Goal: Contribute content: Contribute content

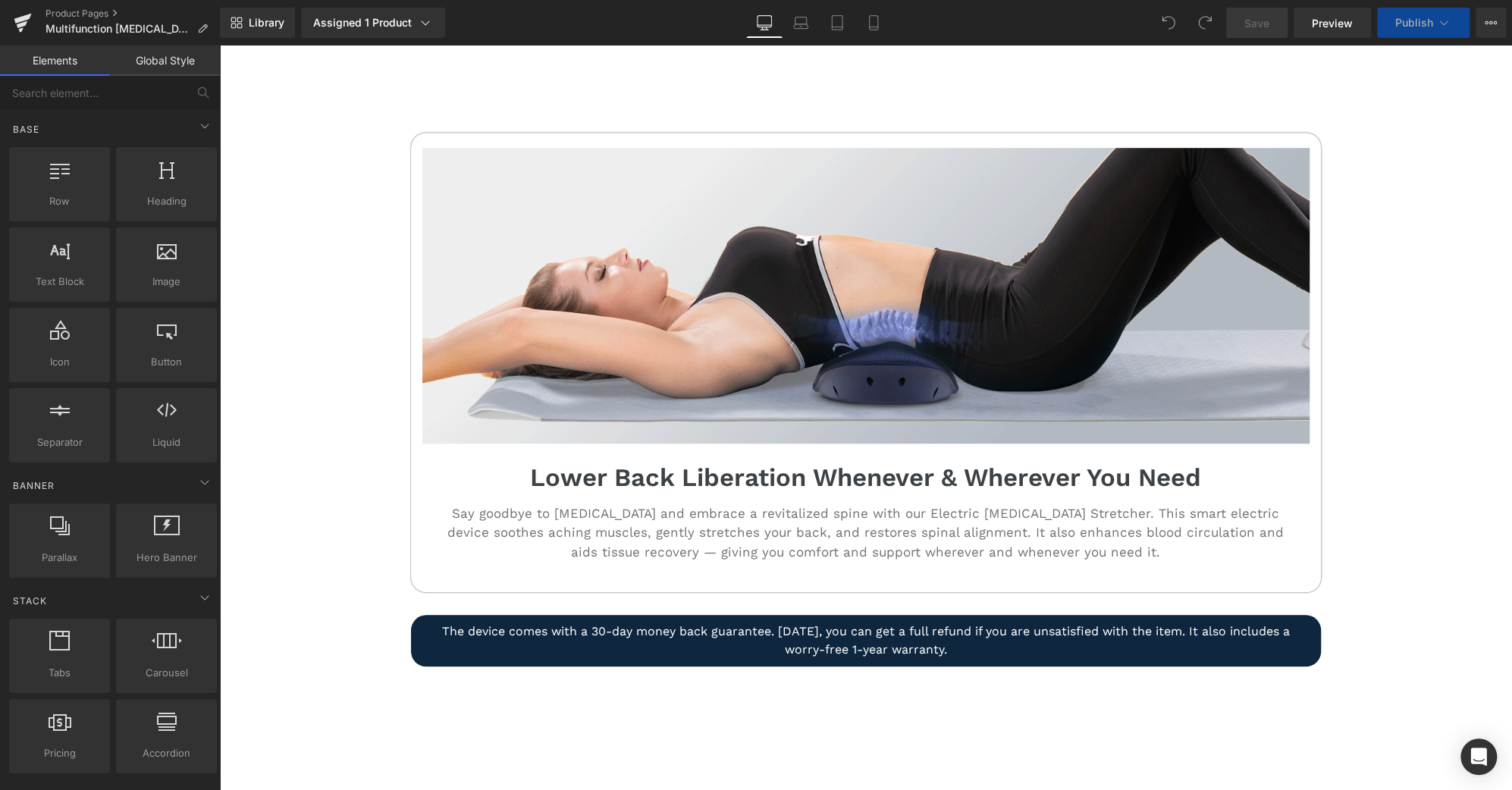
scroll to position [669, 0]
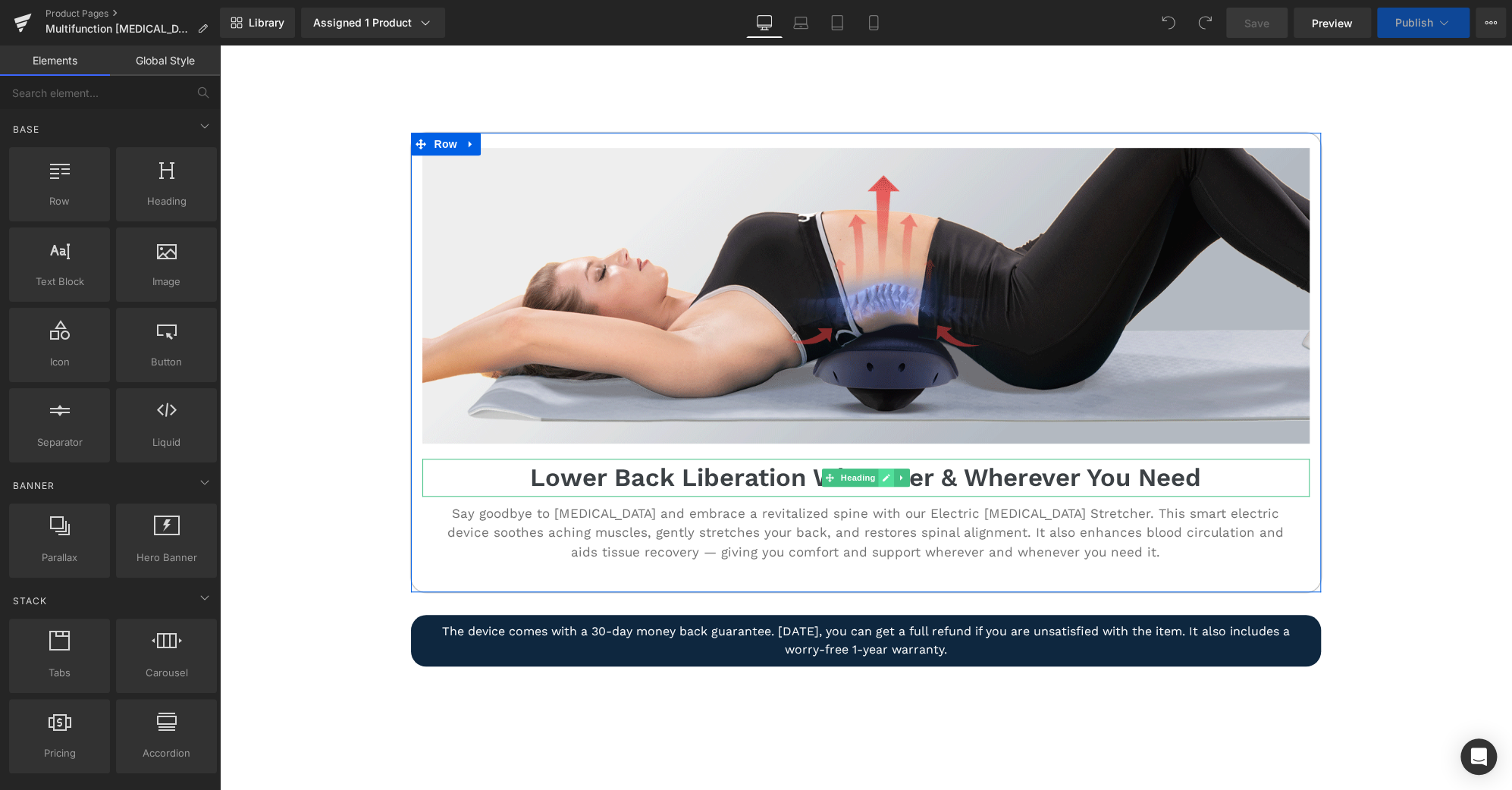
click at [882, 474] on icon at bounding box center [886, 478] width 8 height 8
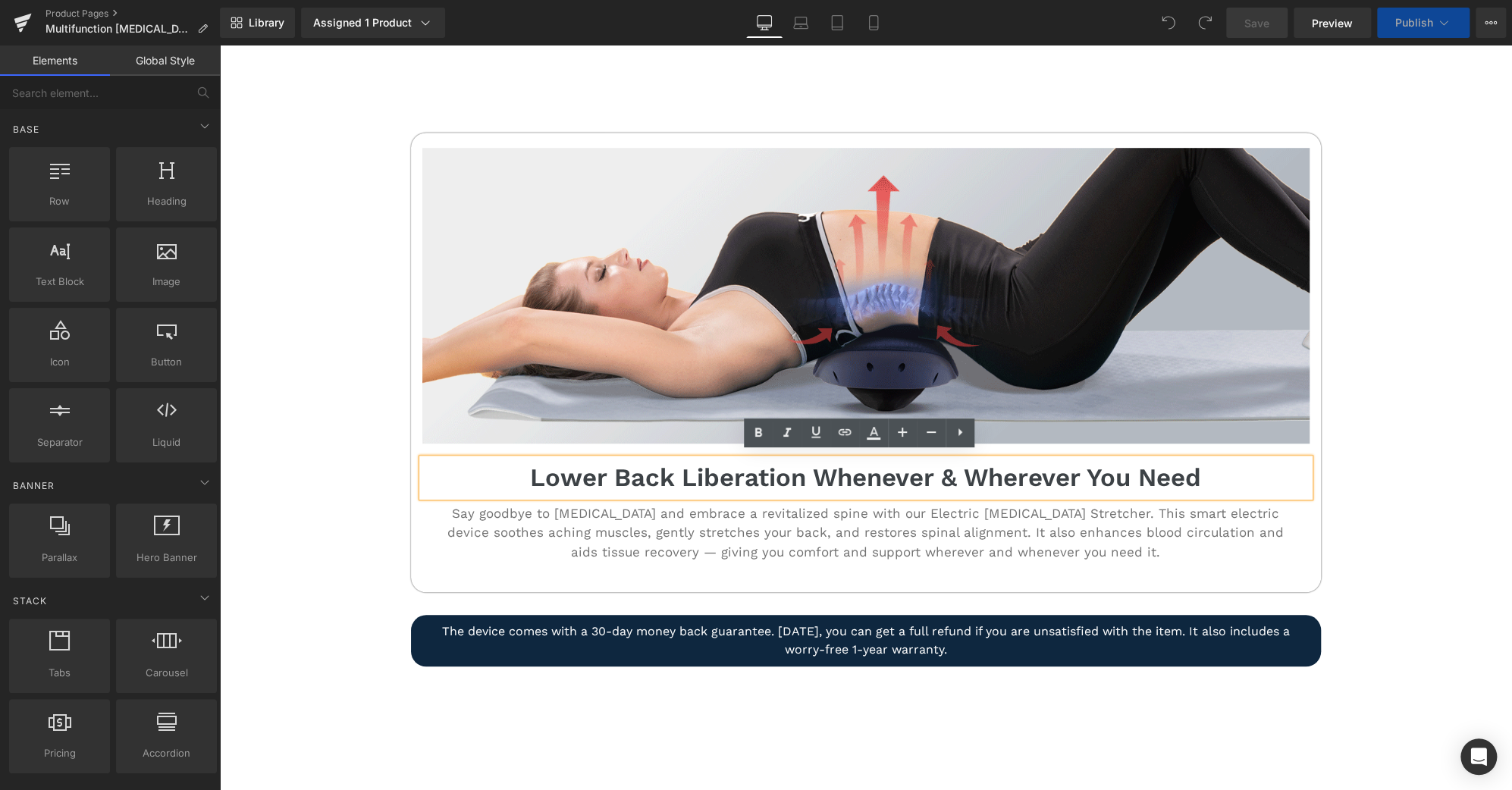
click at [878, 473] on h3 "Lower Back Liberation Whenever & Wherever You Need" at bounding box center [866, 478] width 887 height 38
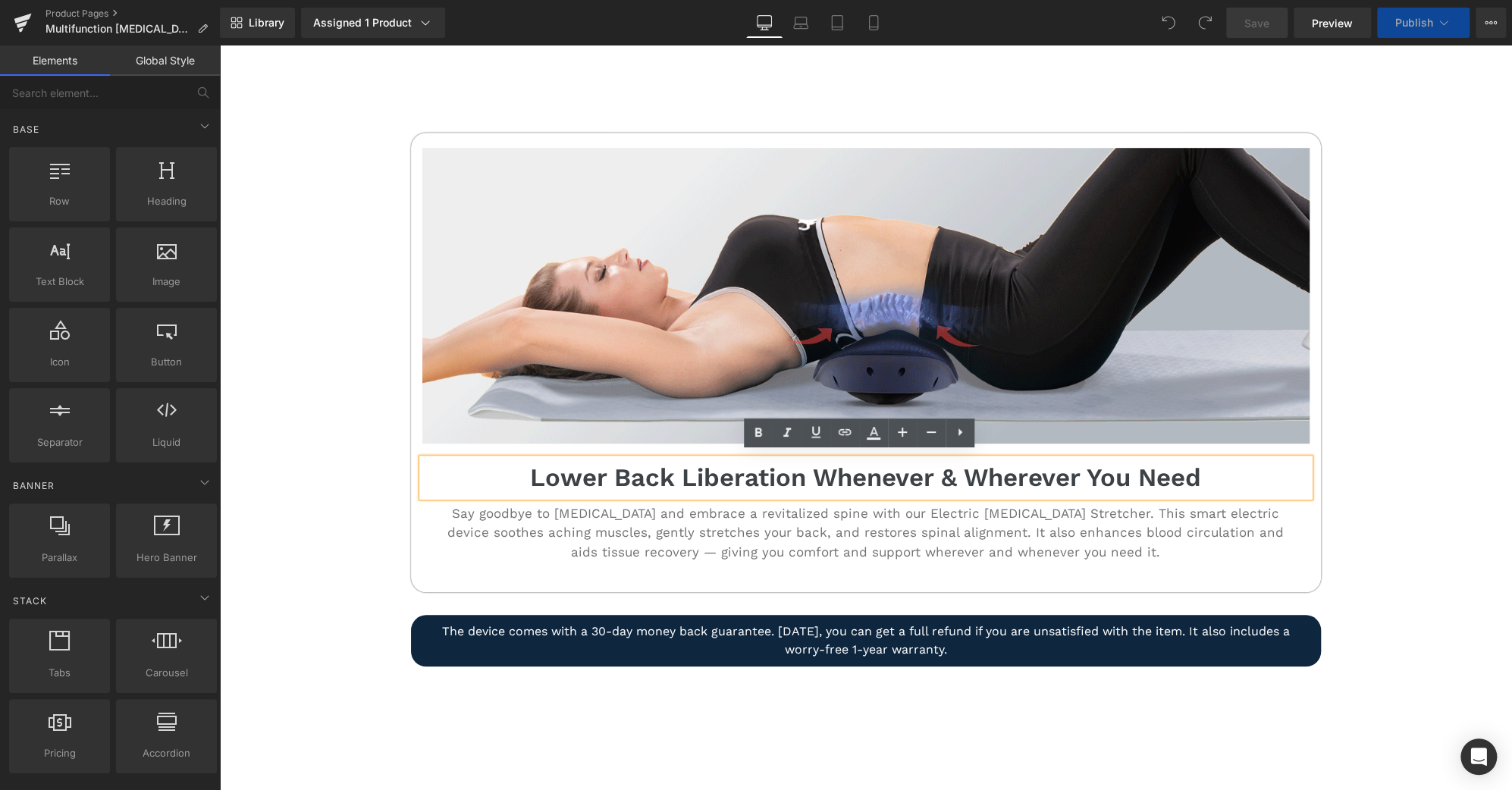
click at [878, 473] on h3 "Lower Back Liberation Whenever & Wherever You Need" at bounding box center [866, 478] width 887 height 38
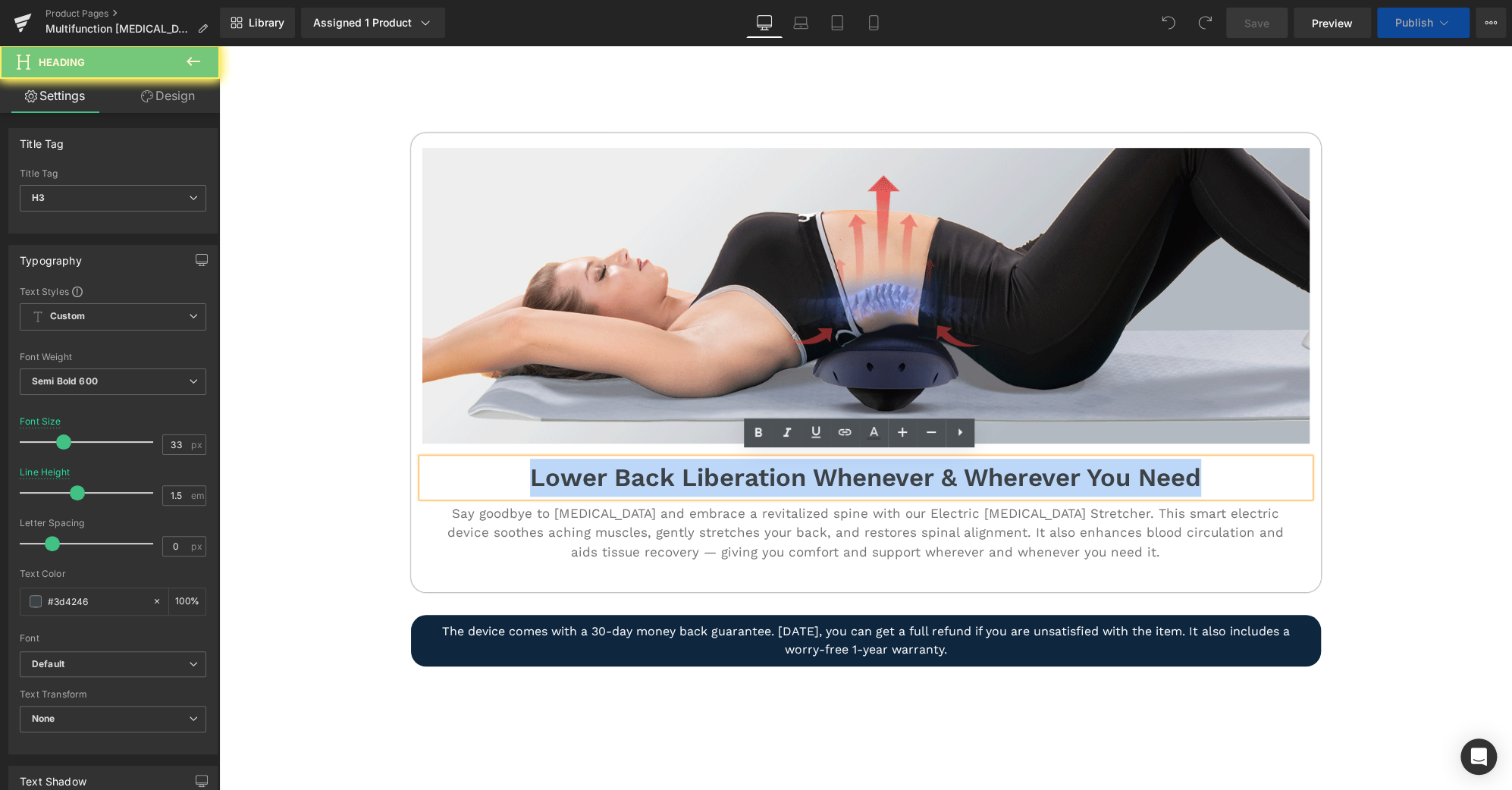
click at [878, 473] on h3 "Lower Back Liberation Whenever & Wherever You Need" at bounding box center [866, 478] width 887 height 38
paste div
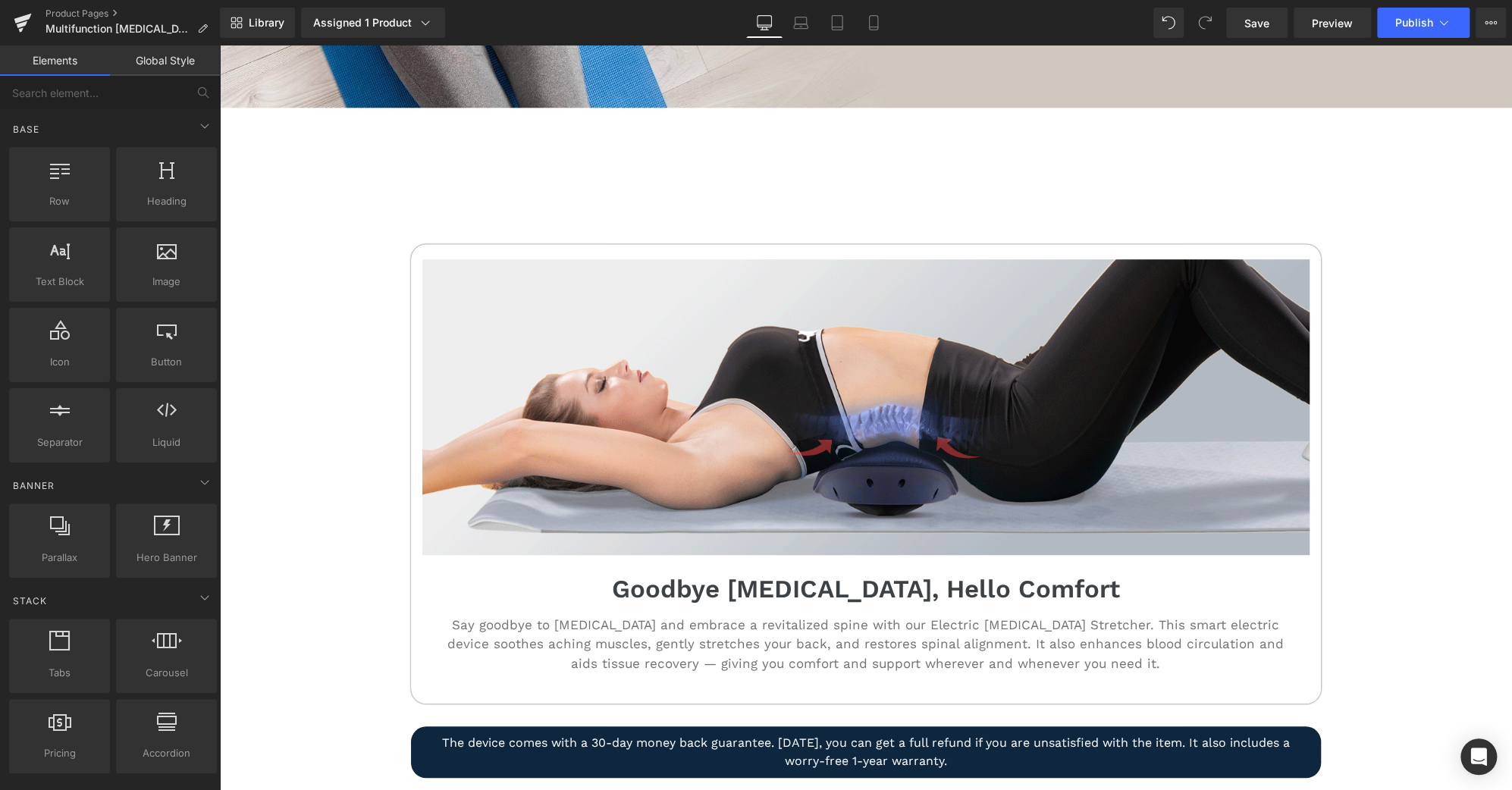
scroll to position [558, 0]
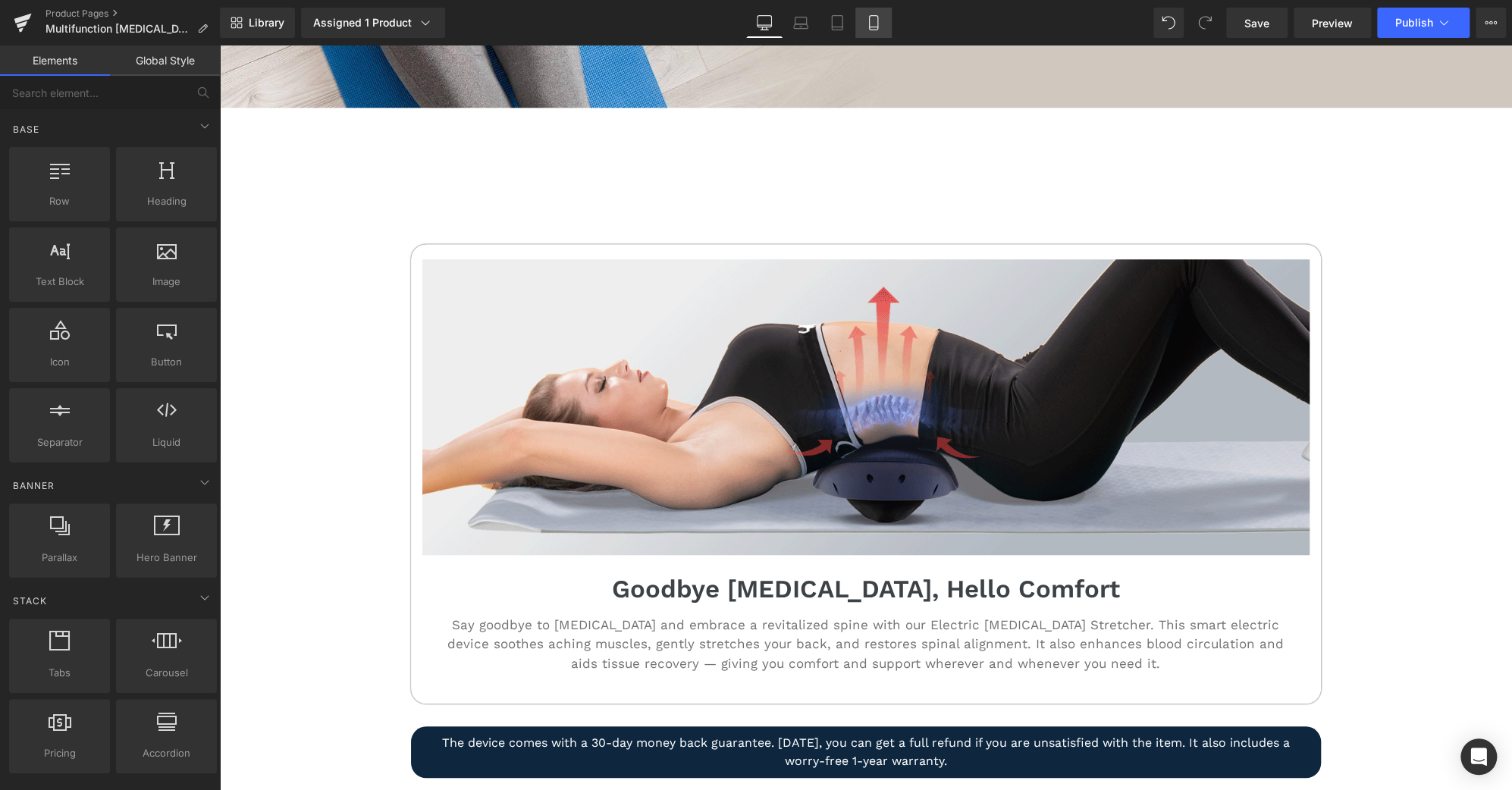
click at [870, 26] on icon at bounding box center [873, 23] width 15 height 15
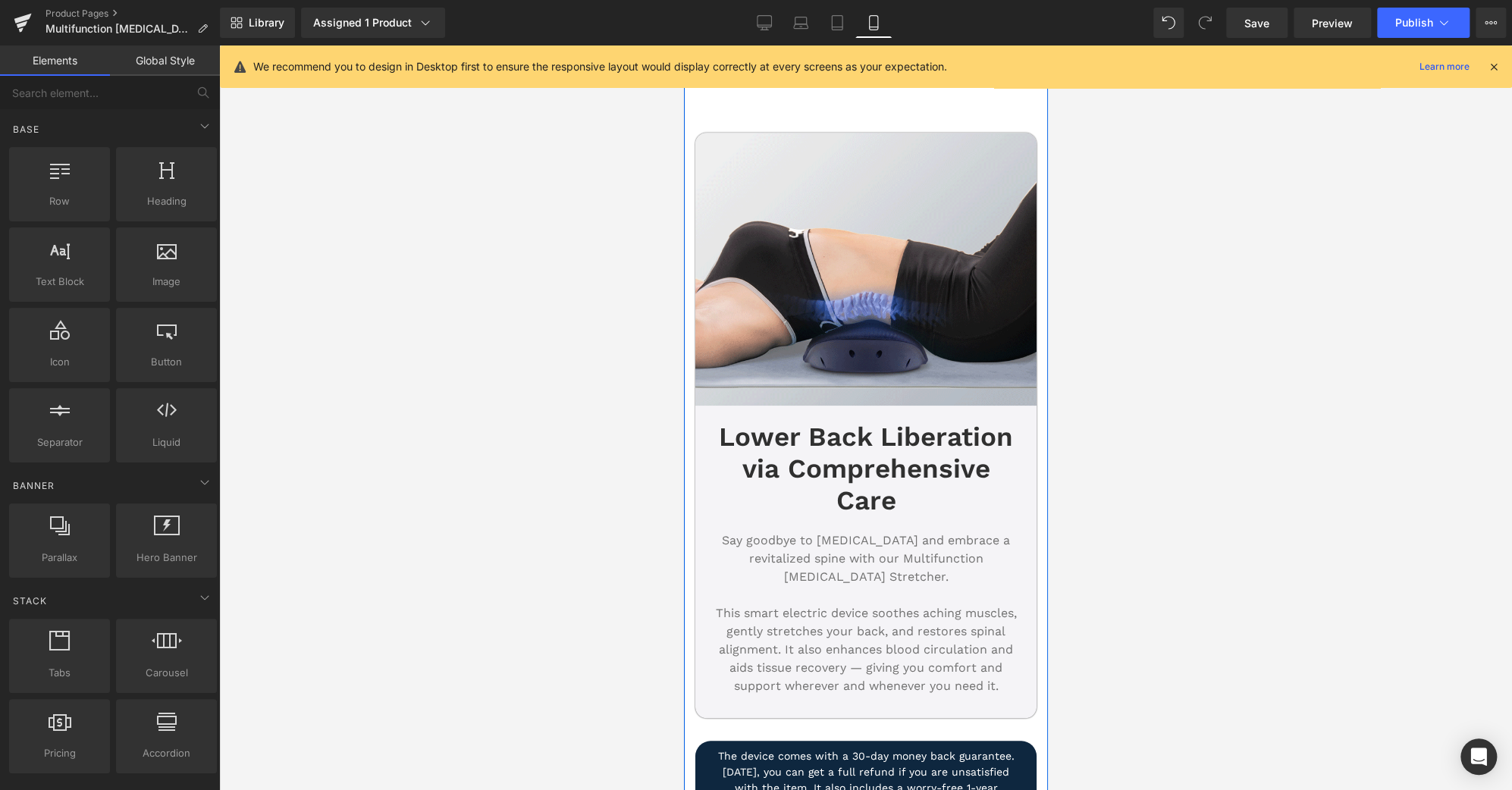
scroll to position [669, 0]
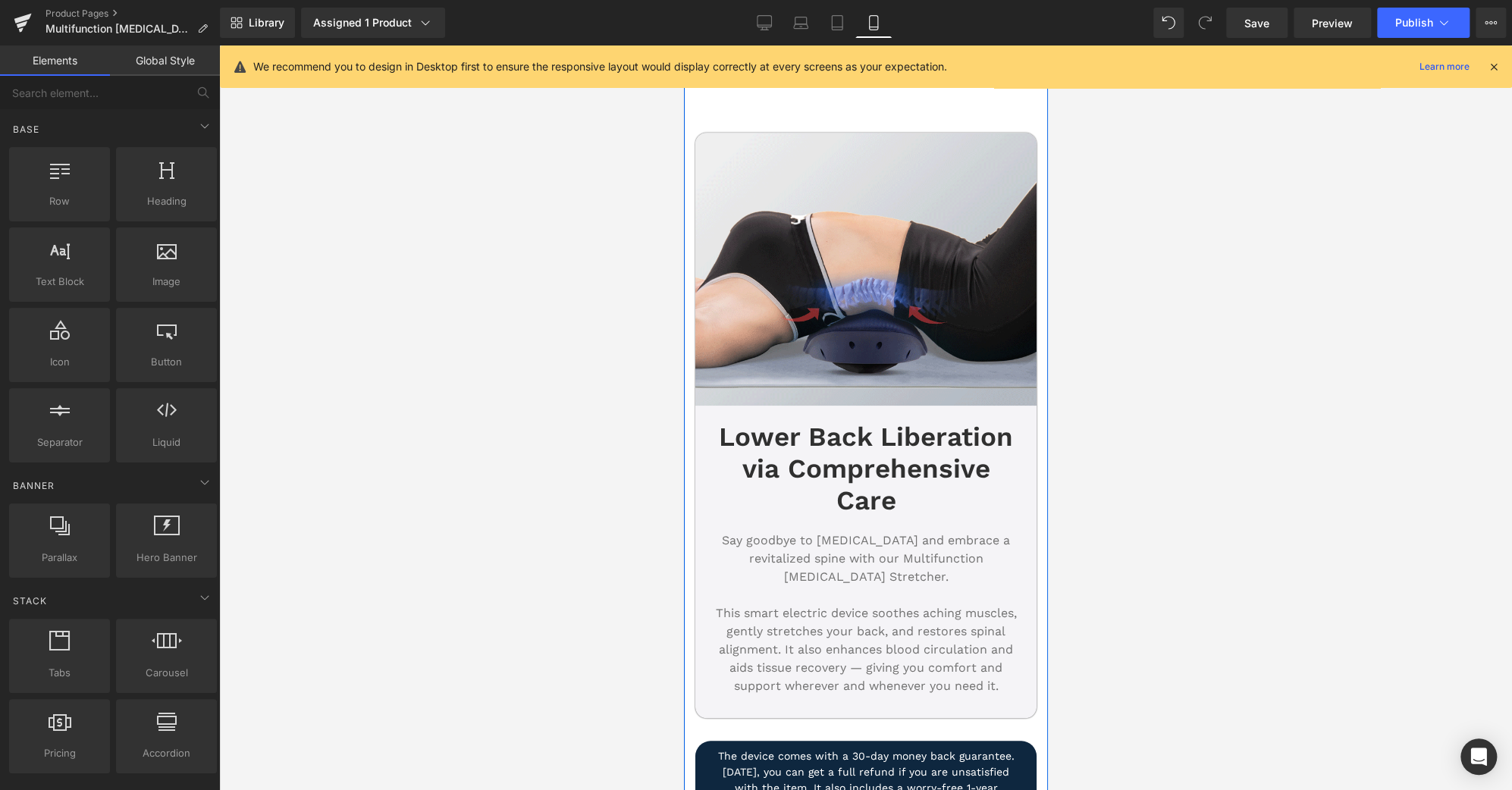
click at [866, 434] on div "Lower Back Liberation via Comprehensive Care Heading" at bounding box center [865, 468] width 311 height 95
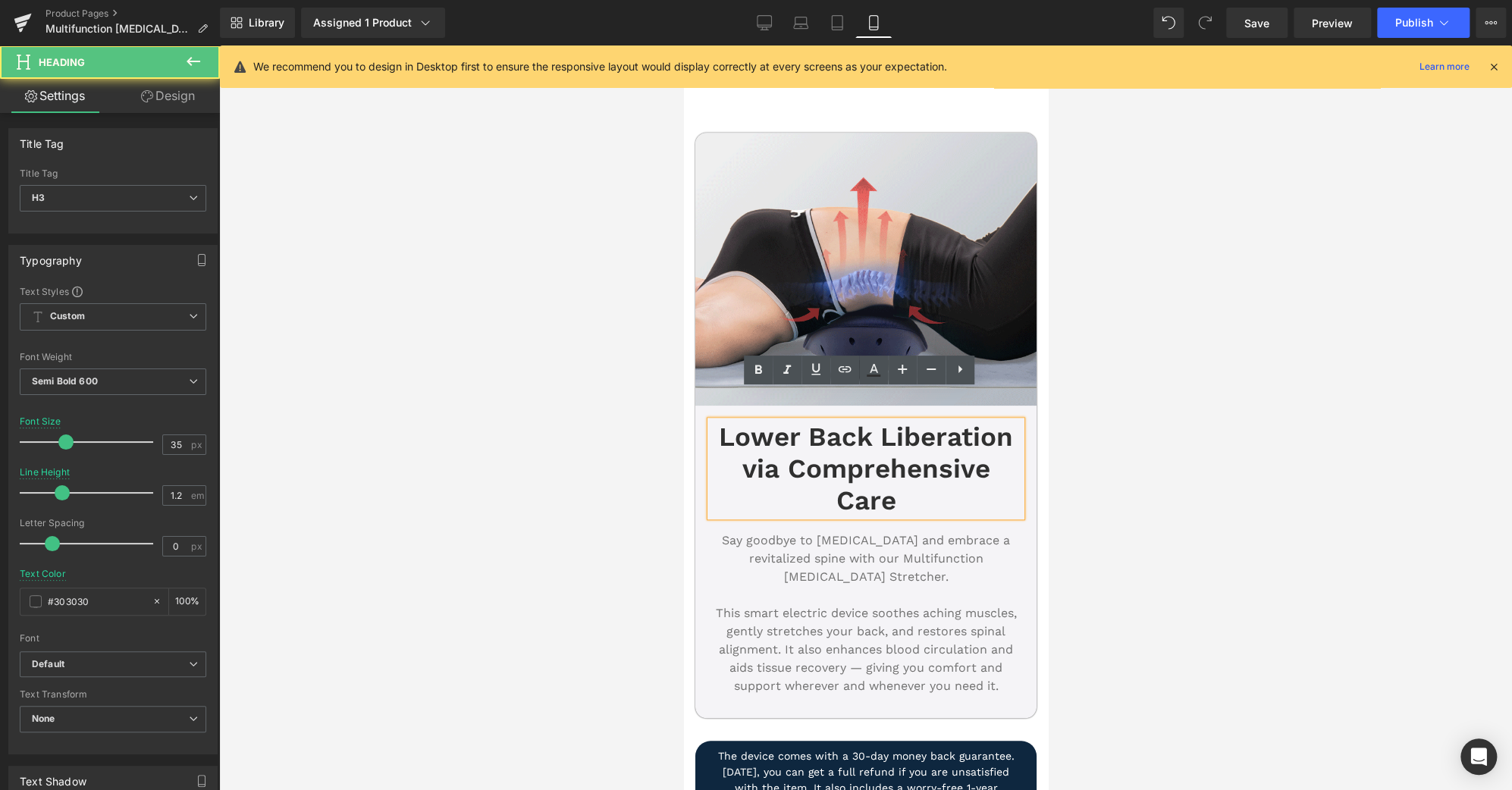
click at [866, 434] on h3 "Lower Back Liberation via Comprehensive Care" at bounding box center [865, 468] width 311 height 95
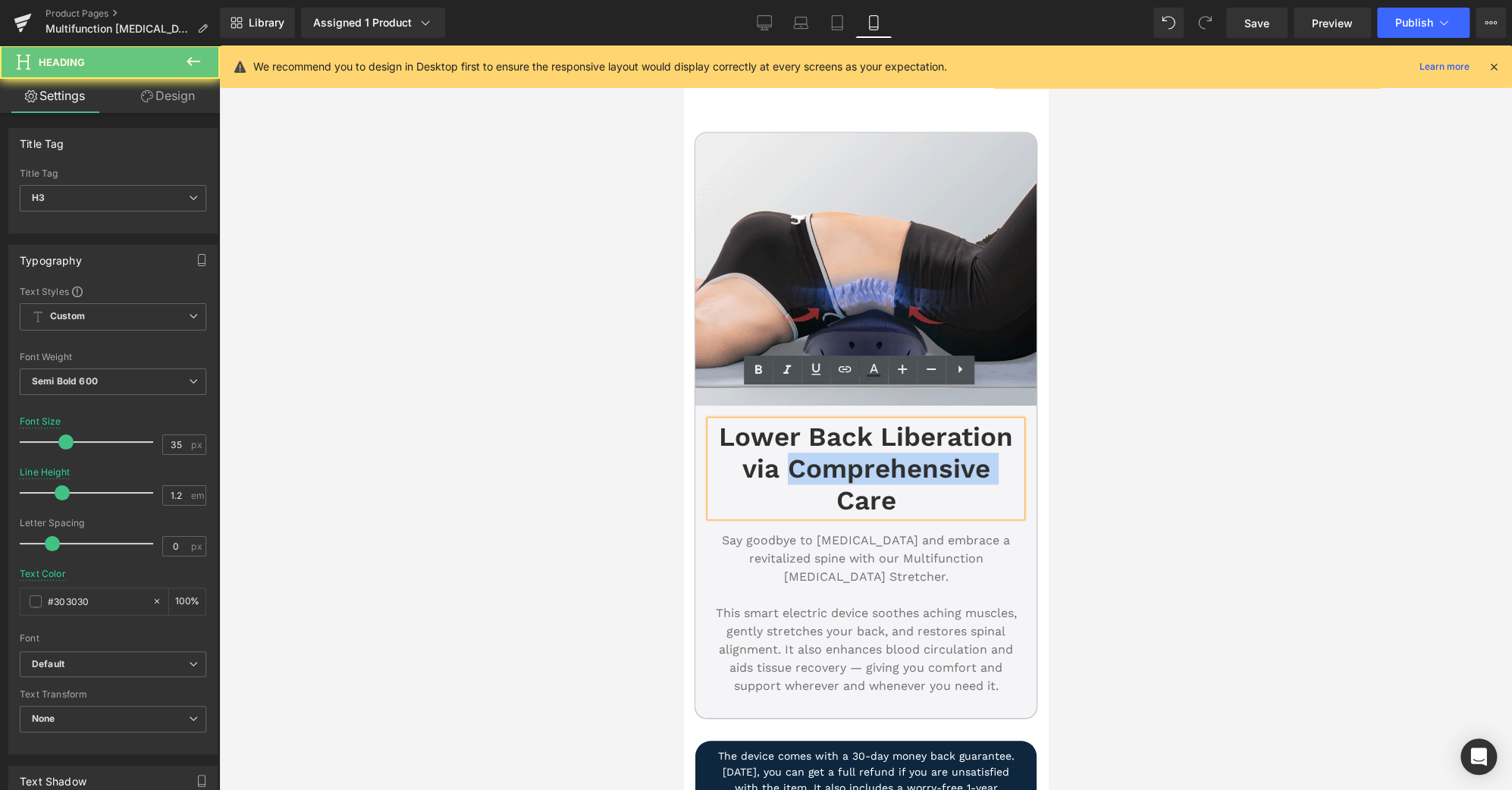
click at [866, 434] on h3 "Lower Back Liberation via Comprehensive Care" at bounding box center [865, 468] width 311 height 95
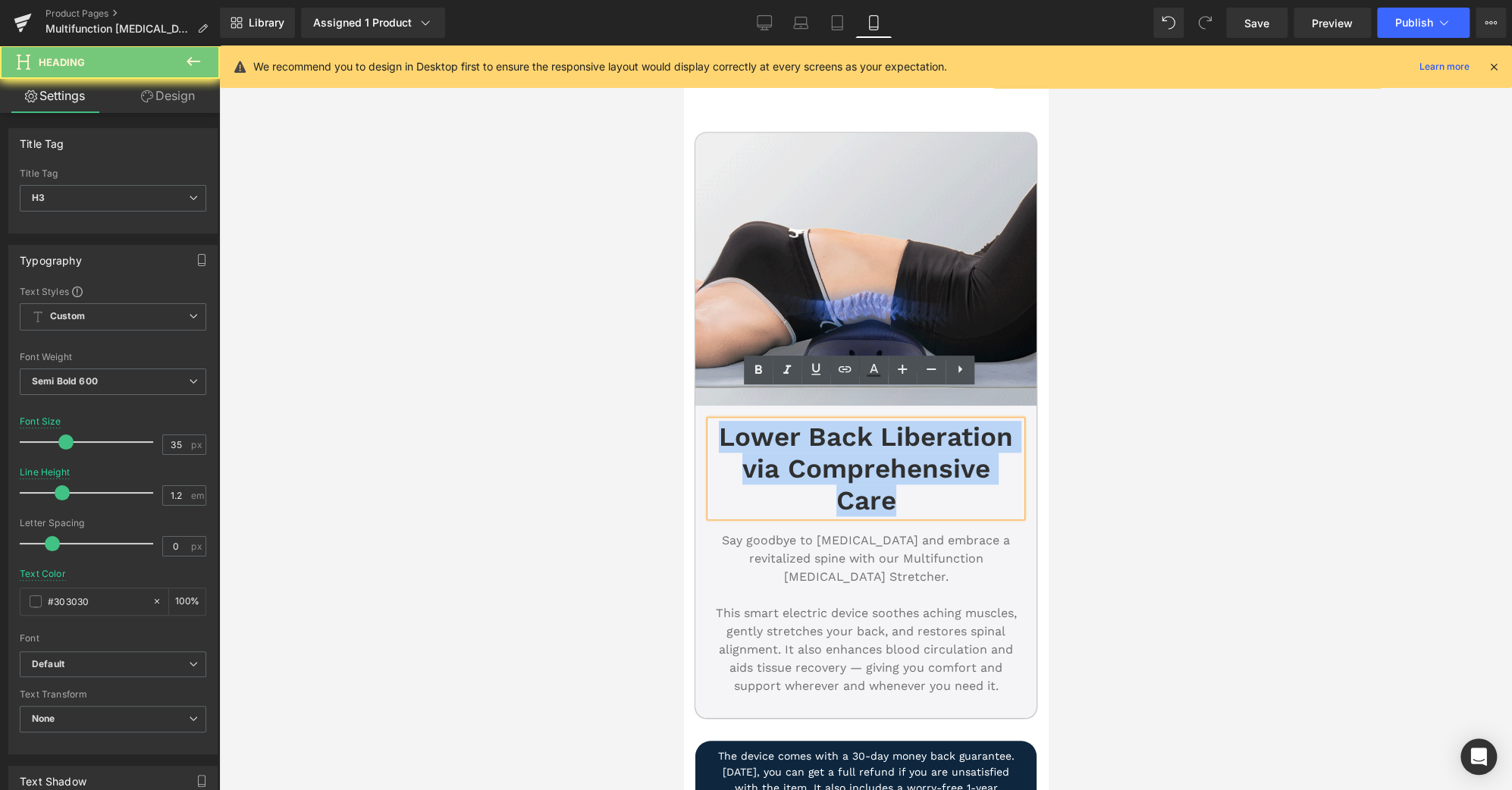
click at [866, 434] on h3 "Lower Back Liberation via Comprehensive Care" at bounding box center [865, 468] width 311 height 95
paste div
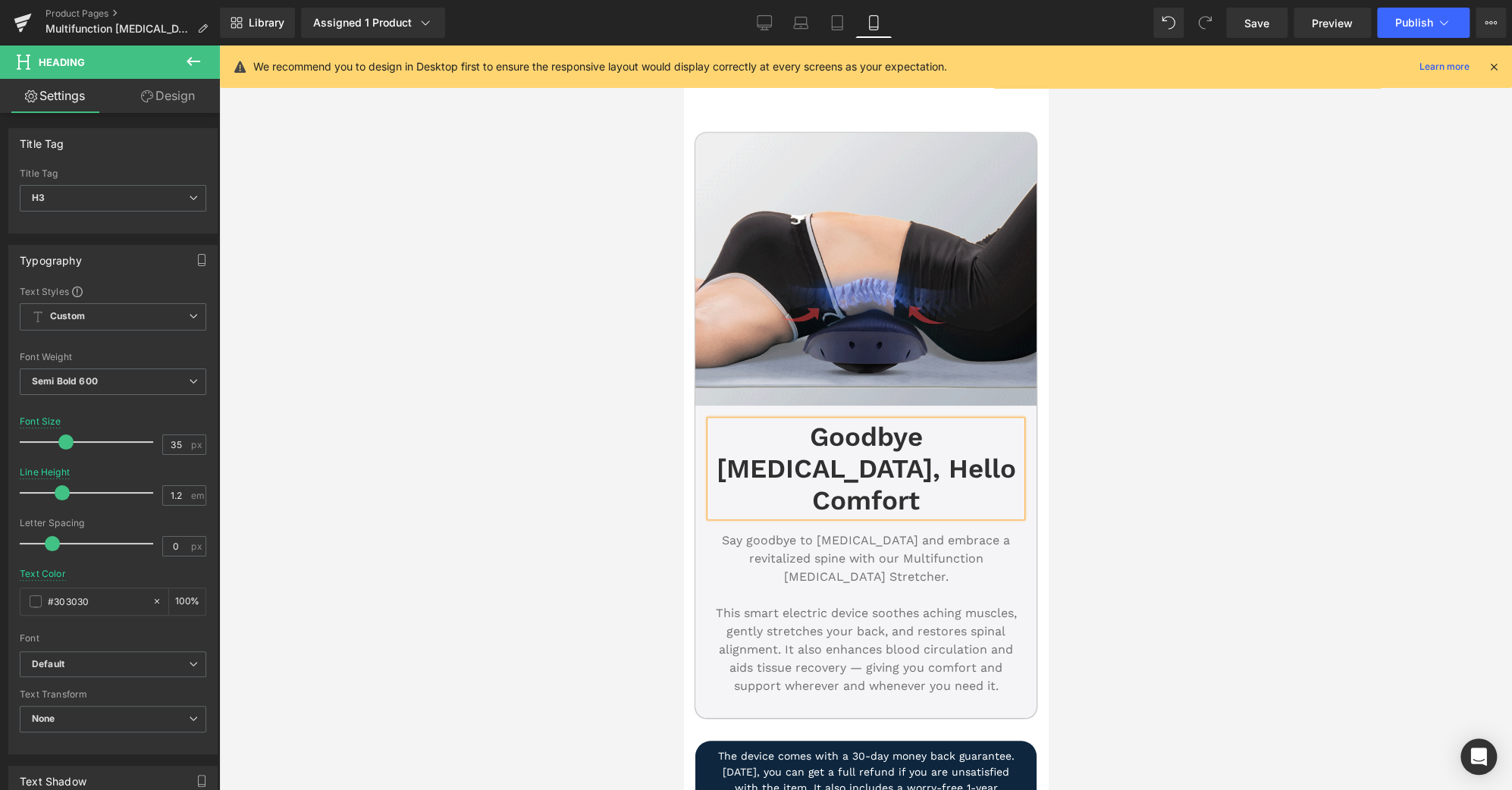
click at [1078, 443] on div at bounding box center [865, 418] width 1292 height 744
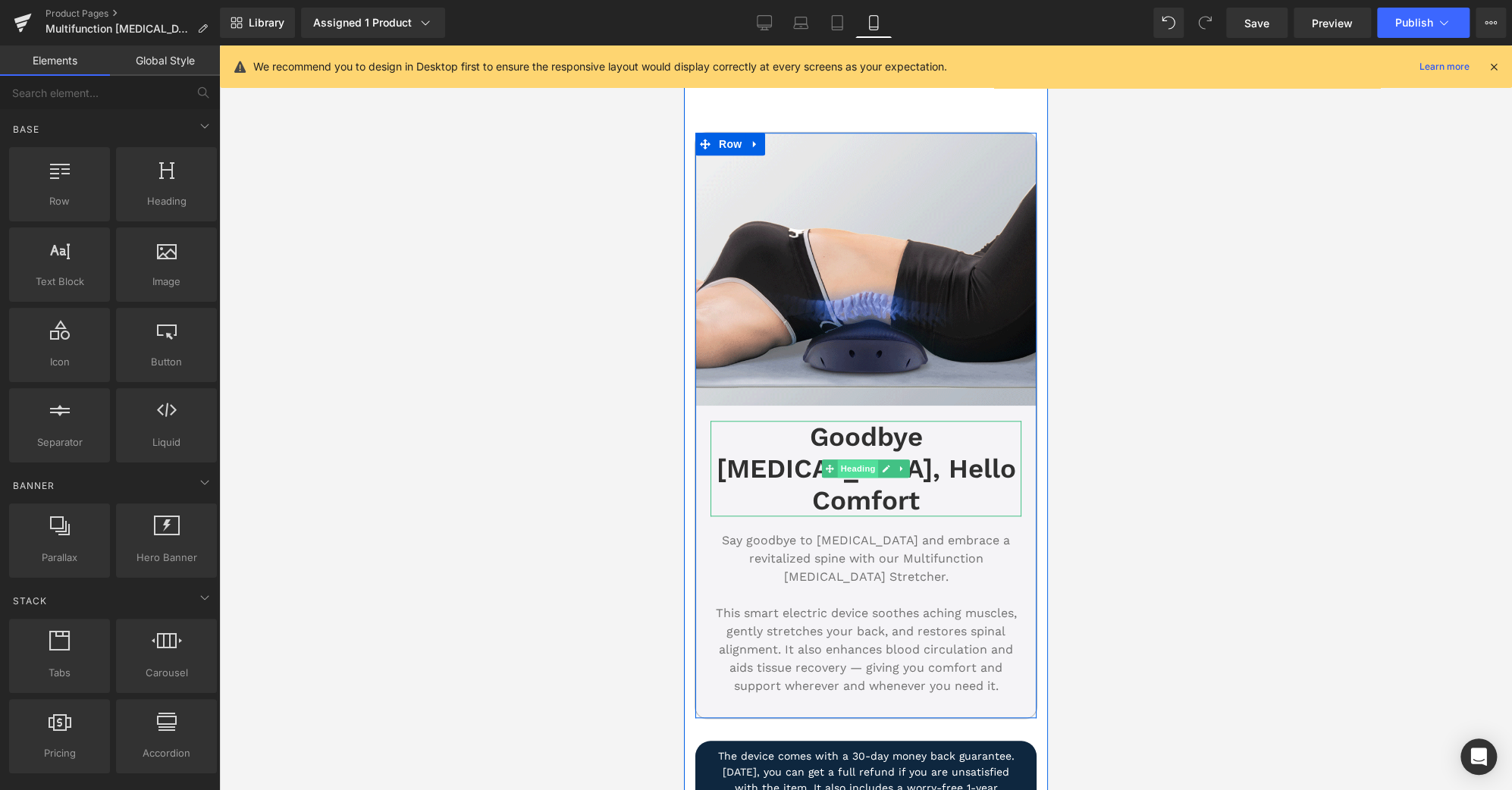
drag, startPoint x: 848, startPoint y: 422, endPoint x: 917, endPoint y: 459, distance: 78.3
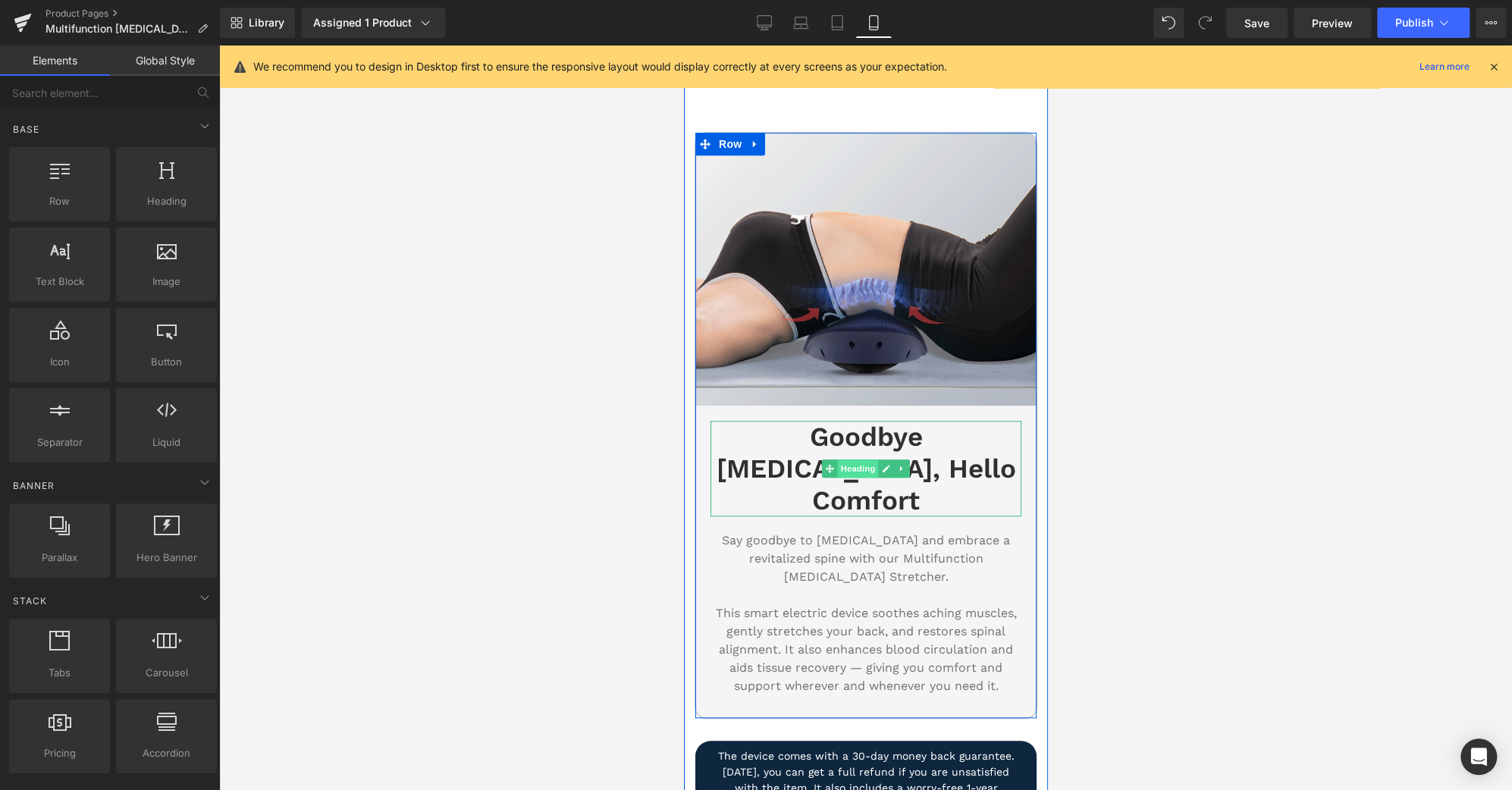
click at [848, 459] on span "Heading" at bounding box center [858, 469] width 41 height 18
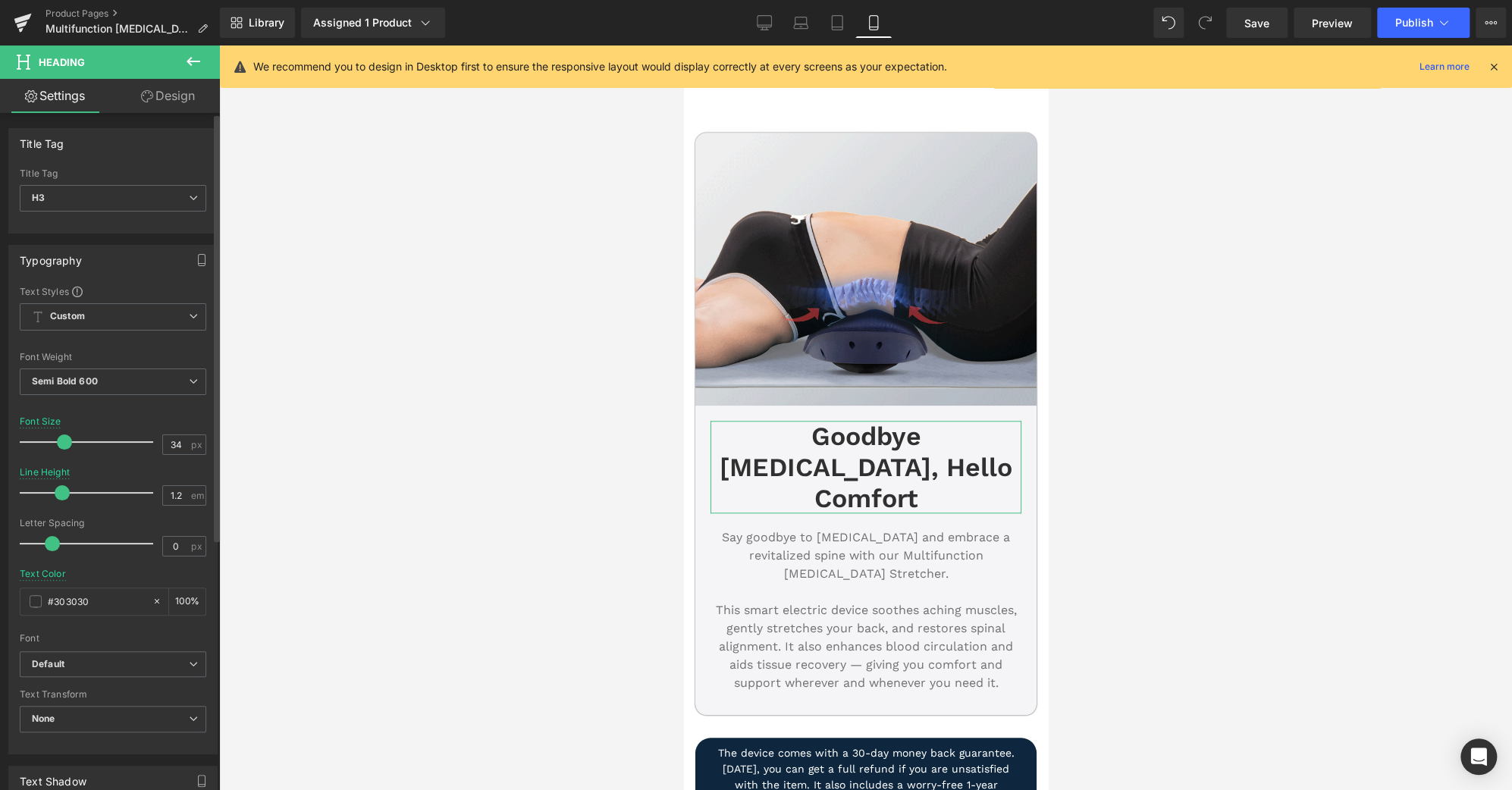
type input "33"
click at [58, 443] on span at bounding box center [64, 442] width 15 height 15
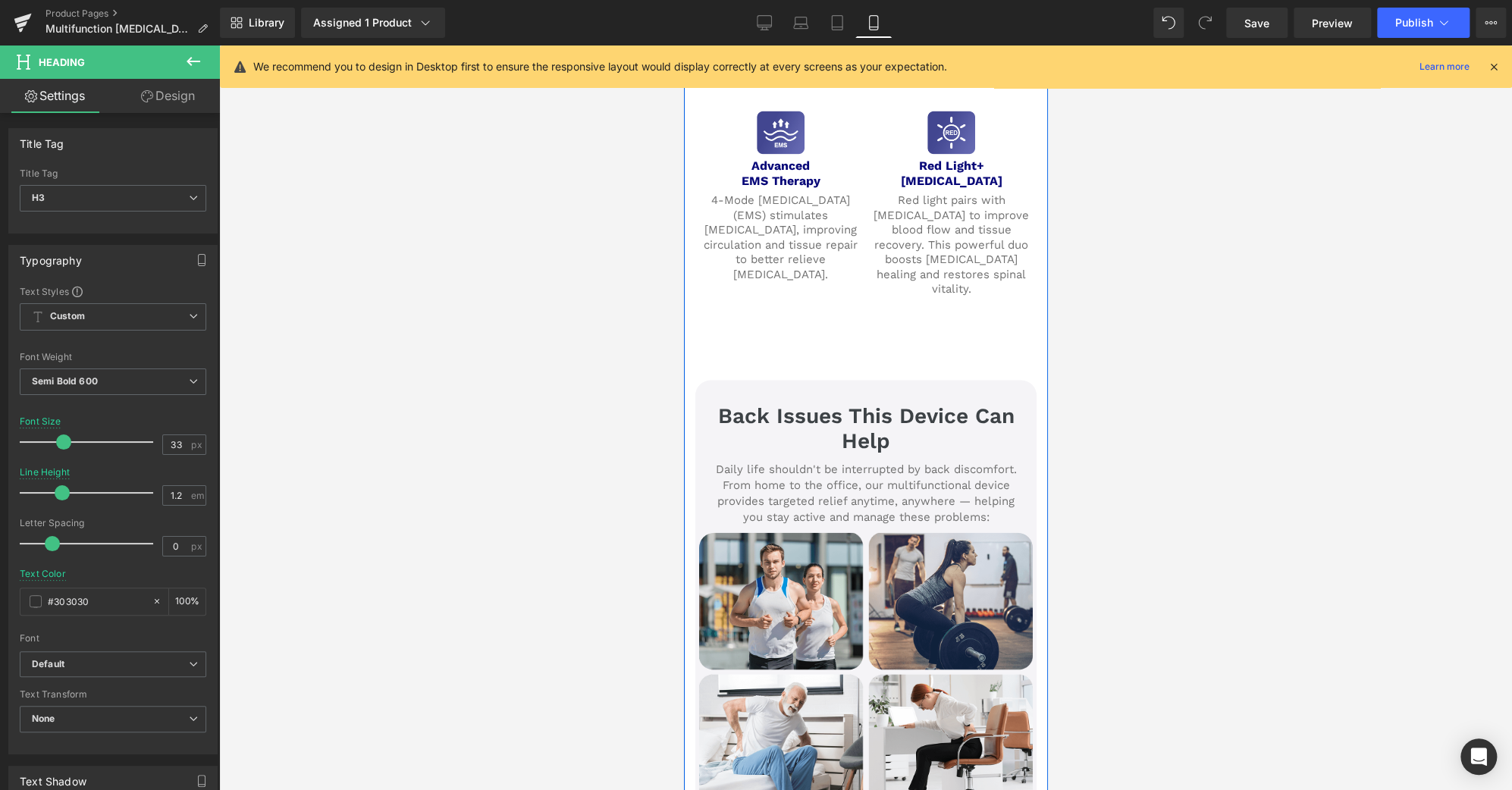
scroll to position [2009, 0]
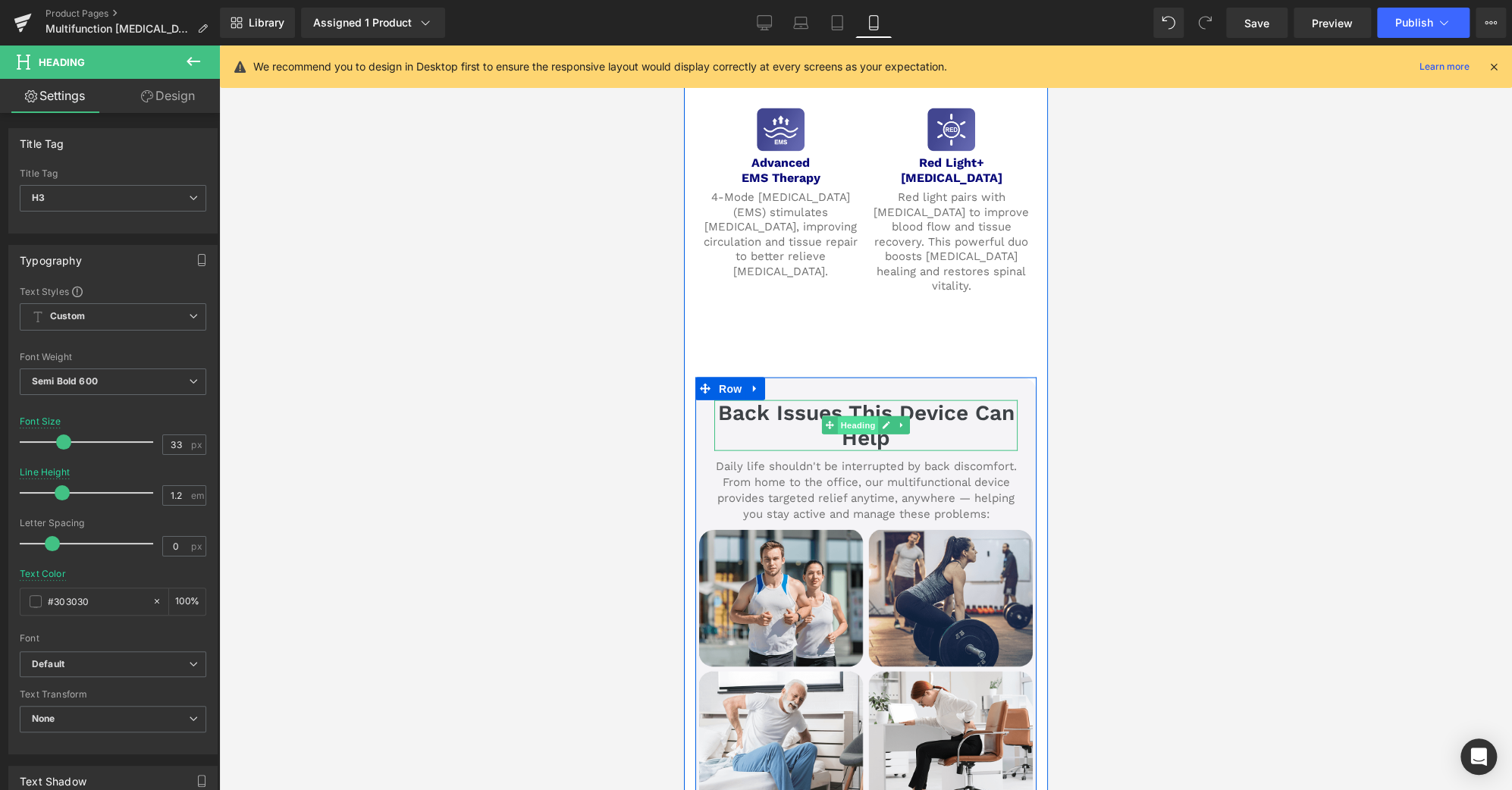
click at [857, 417] on span "Heading" at bounding box center [858, 426] width 41 height 18
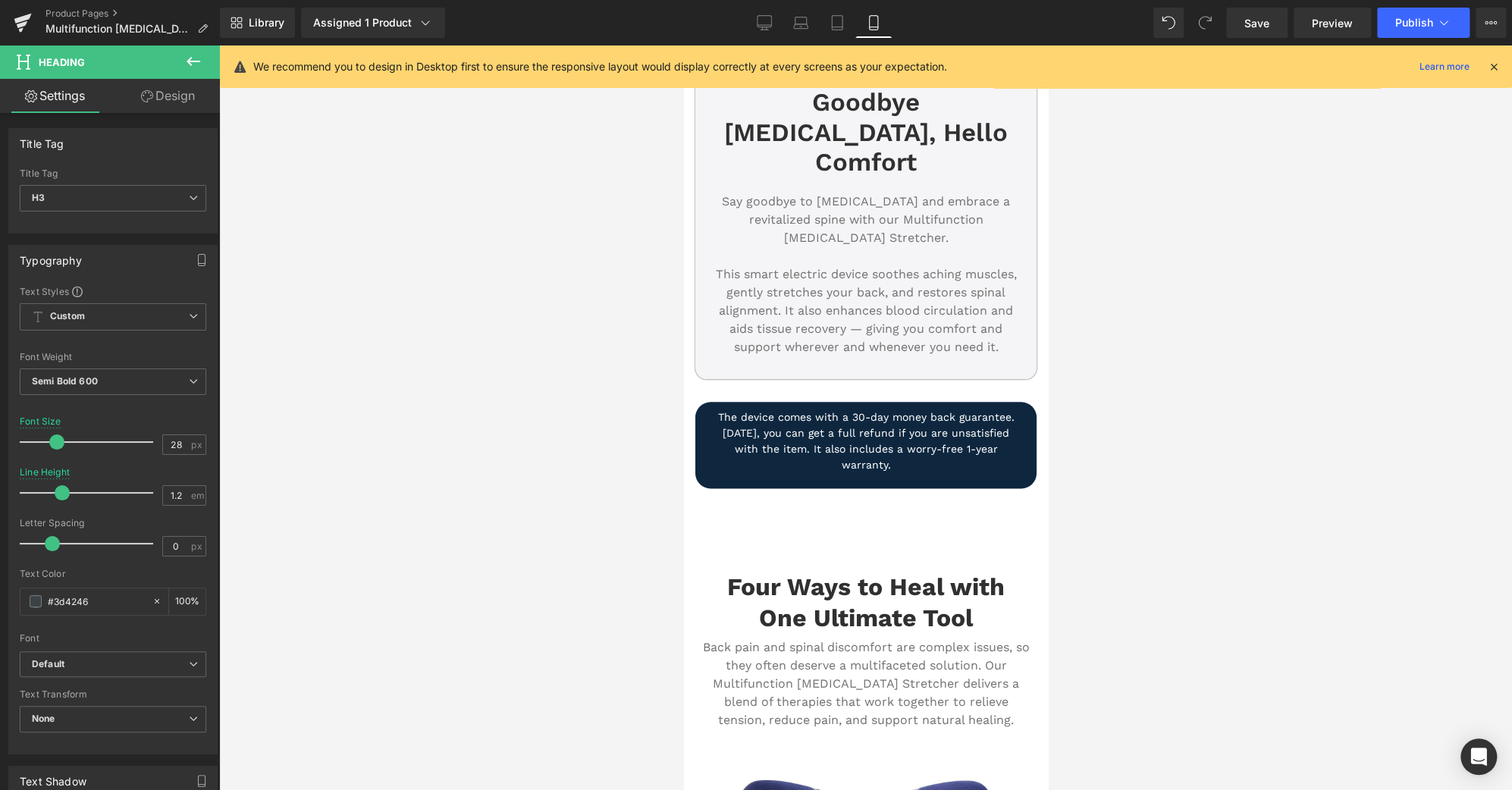
scroll to position [1004, 0]
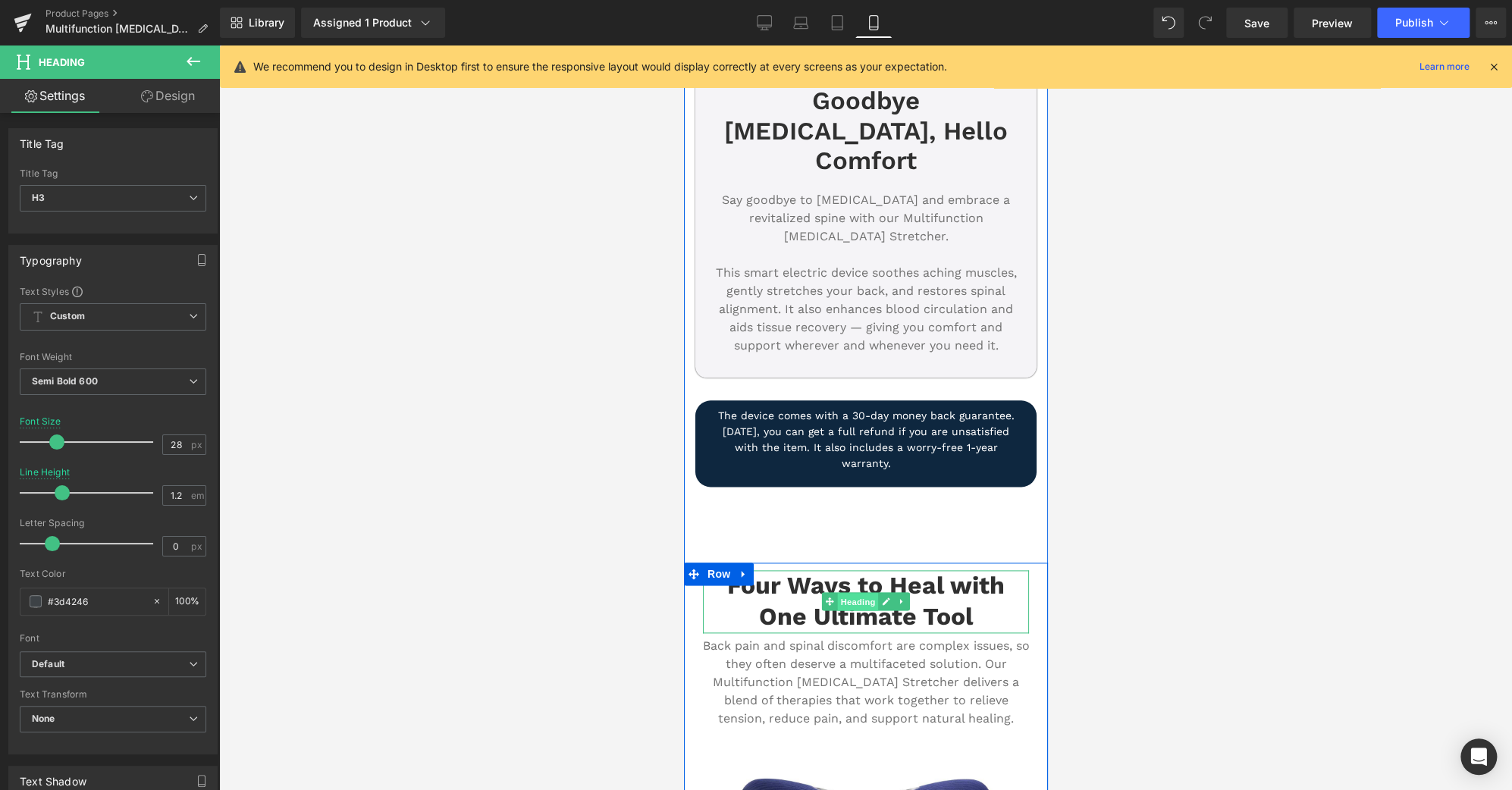
drag, startPoint x: 860, startPoint y: 545, endPoint x: 1085, endPoint y: 604, distance: 232.6
click at [860, 593] on span "Heading" at bounding box center [858, 602] width 41 height 18
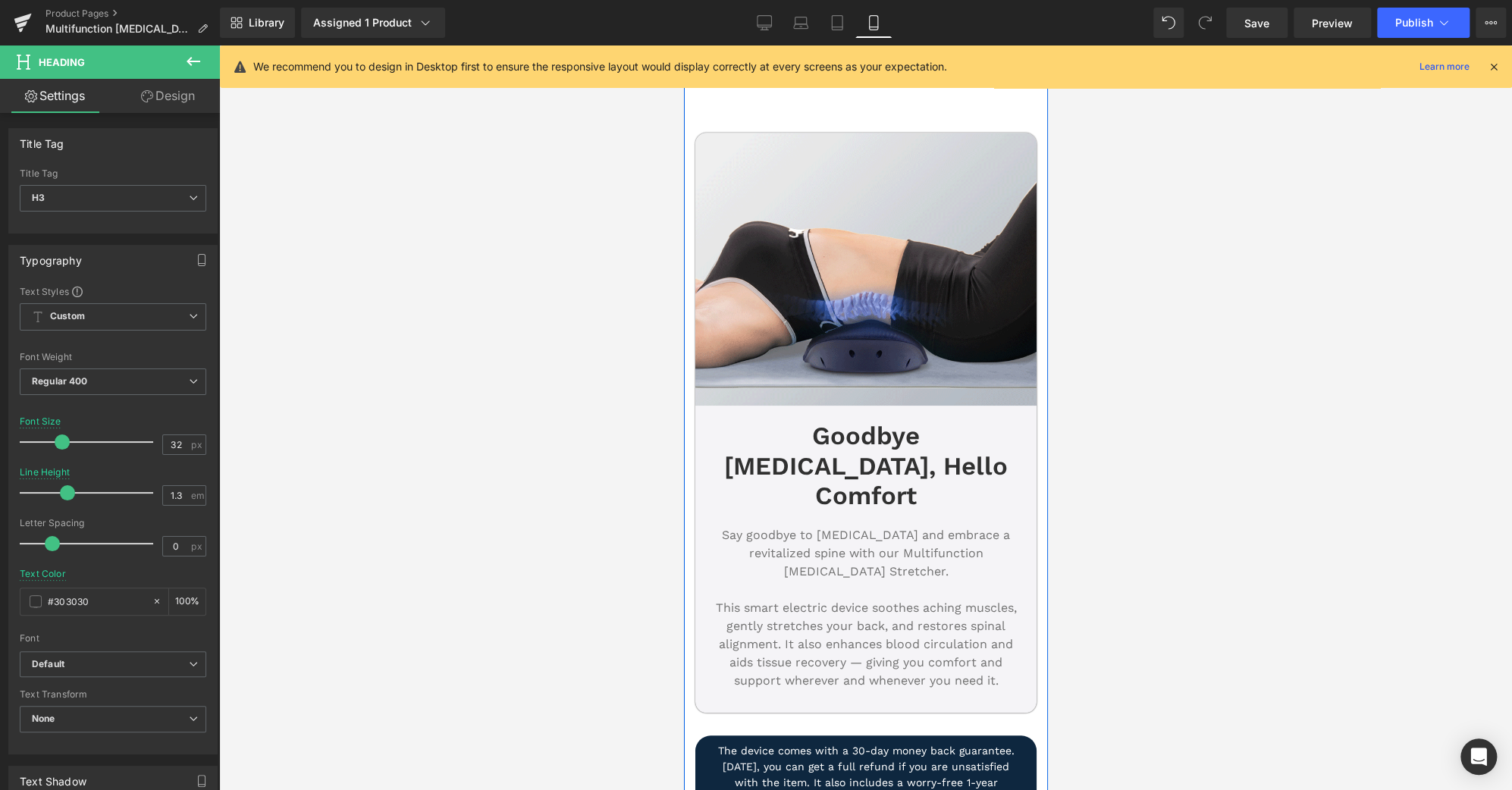
scroll to position [669, 0]
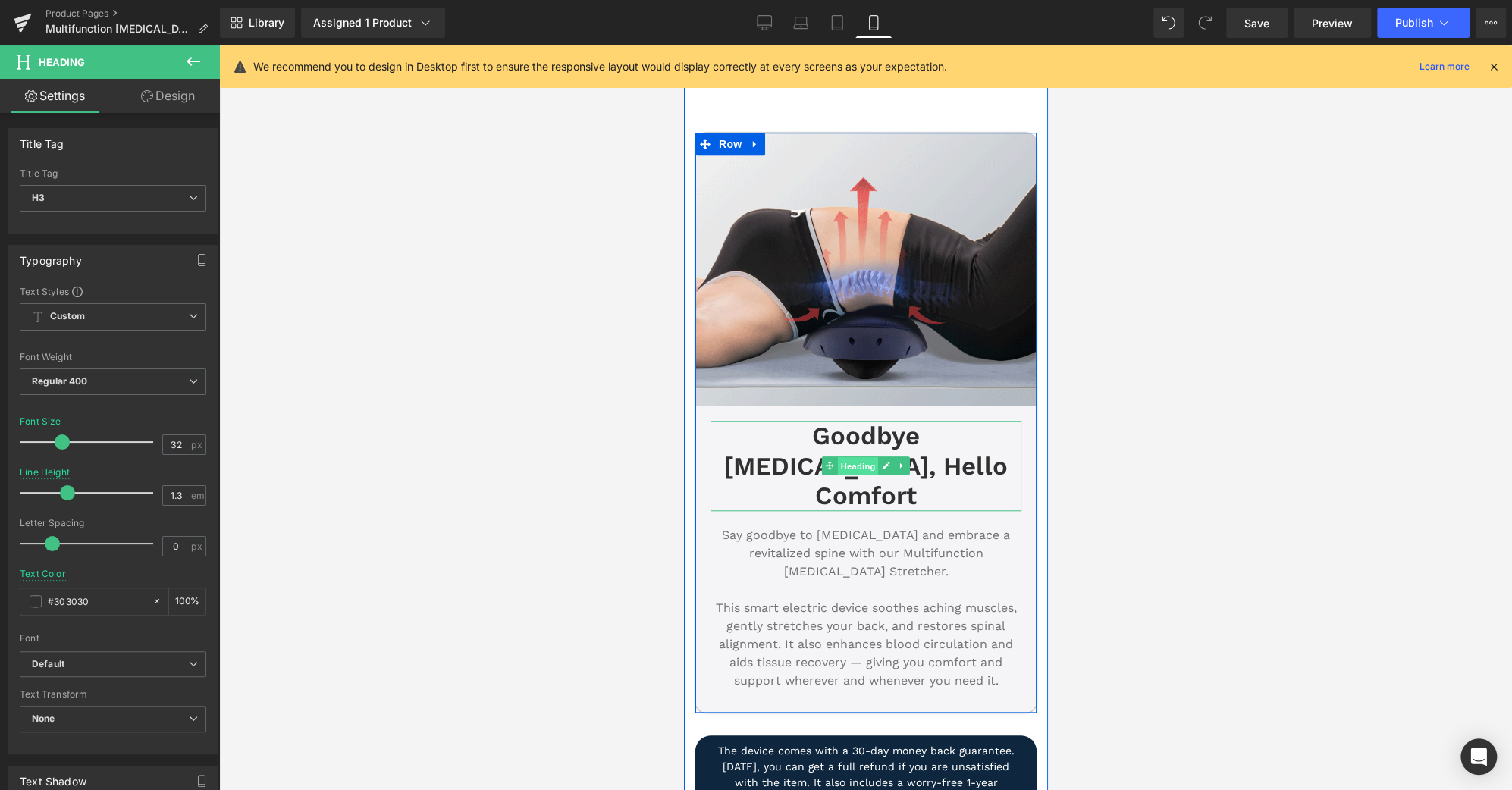
click at [849, 457] on span "Heading" at bounding box center [858, 466] width 41 height 18
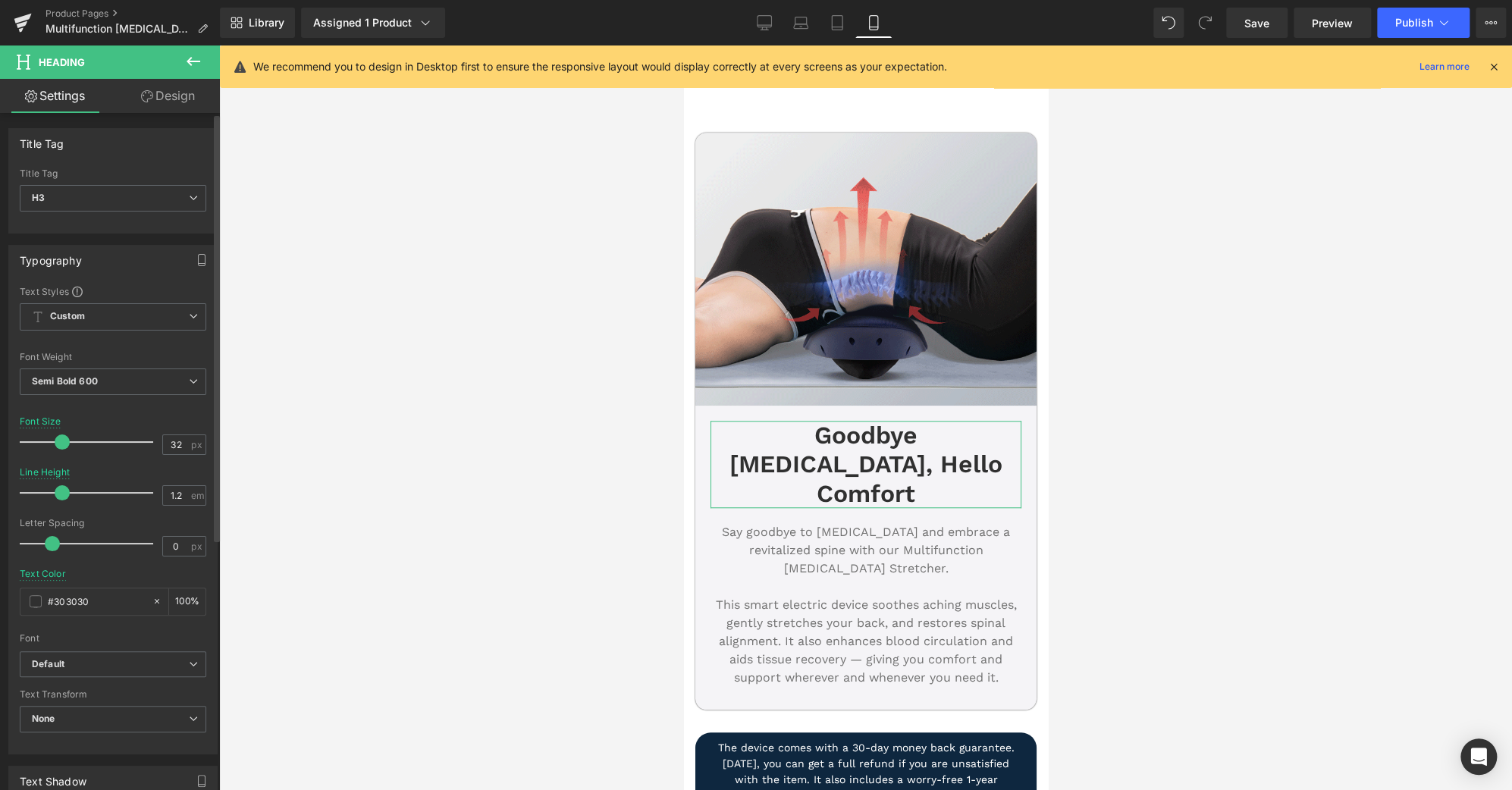
click at [59, 440] on span at bounding box center [63, 442] width 15 height 15
click at [759, 25] on icon at bounding box center [764, 23] width 15 height 15
type input "39"
type input "1.5"
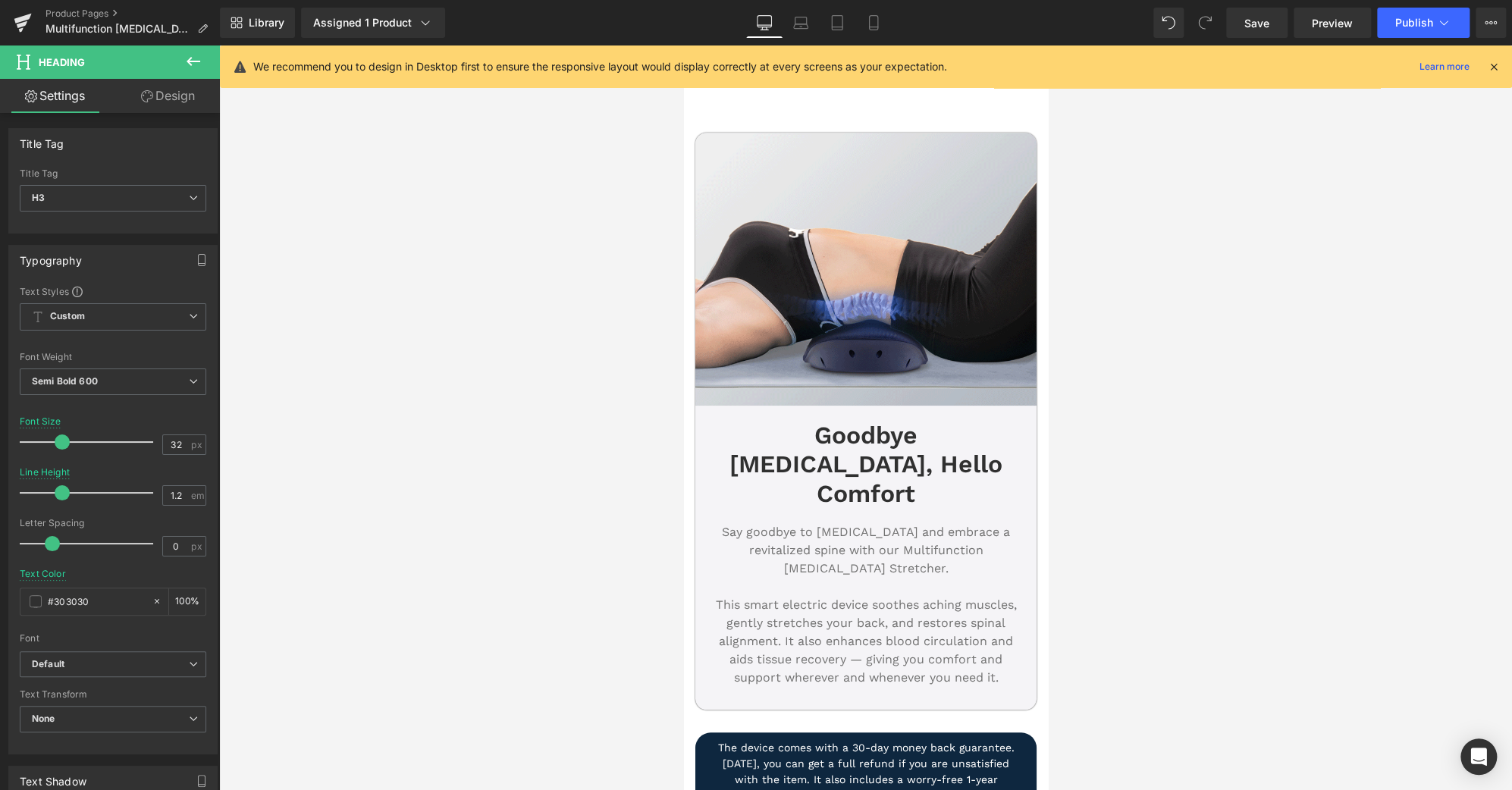
type input "#3d4246"
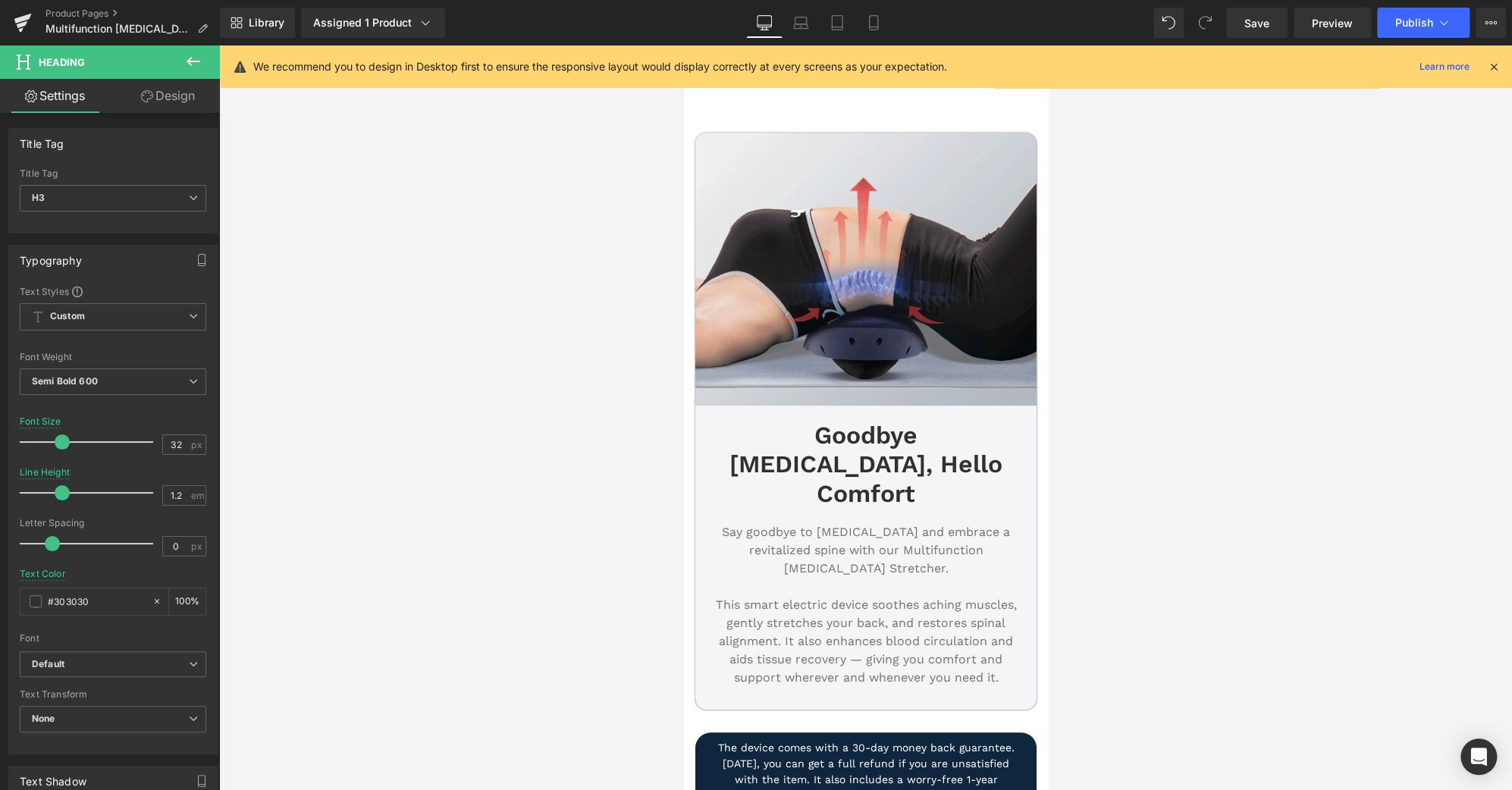
type input "100"
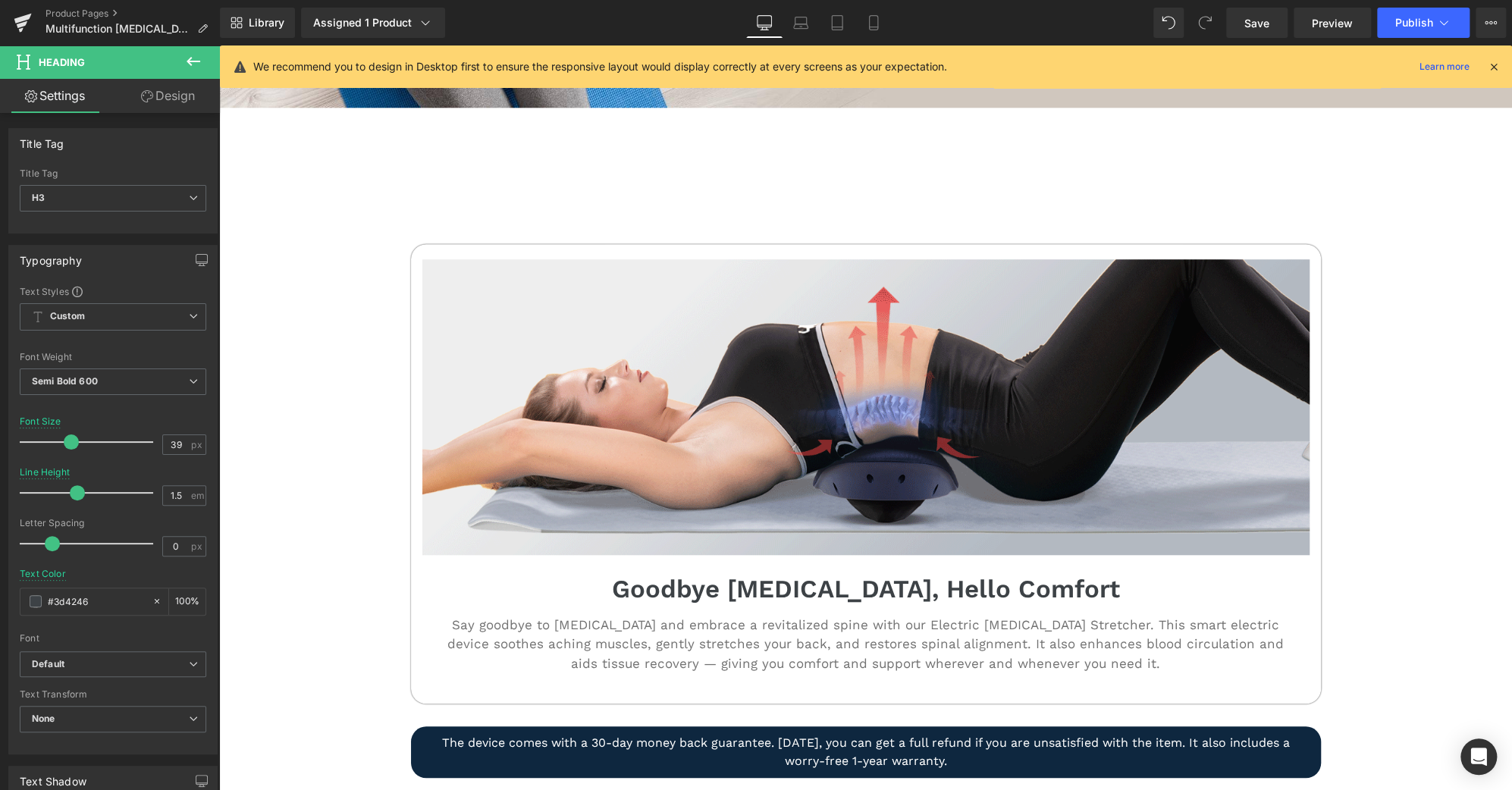
scroll to position [558, 0]
click at [1256, 26] on span "Save" at bounding box center [1256, 23] width 25 height 16
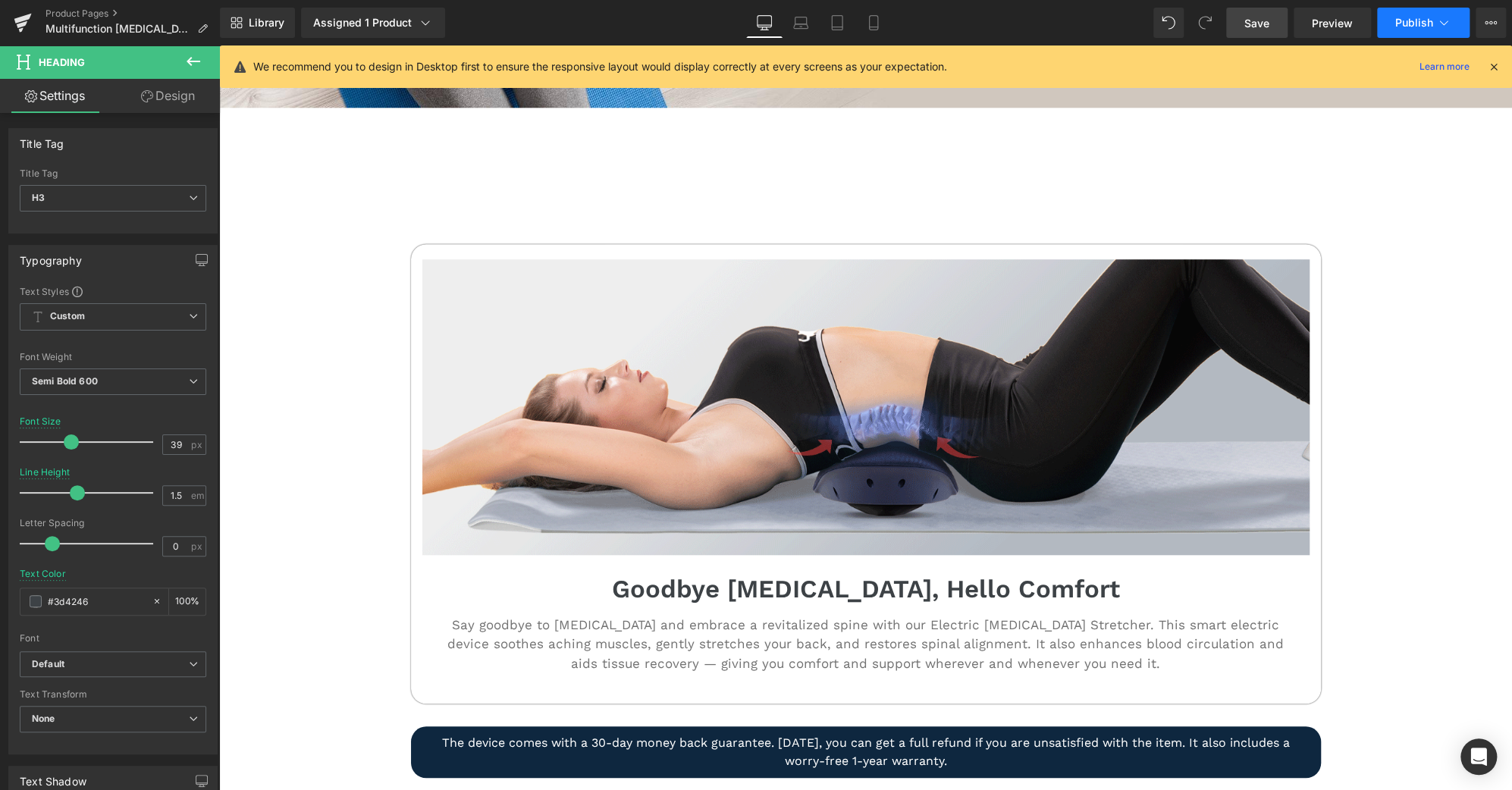
click at [1422, 19] on span "Publish" at bounding box center [1414, 23] width 38 height 12
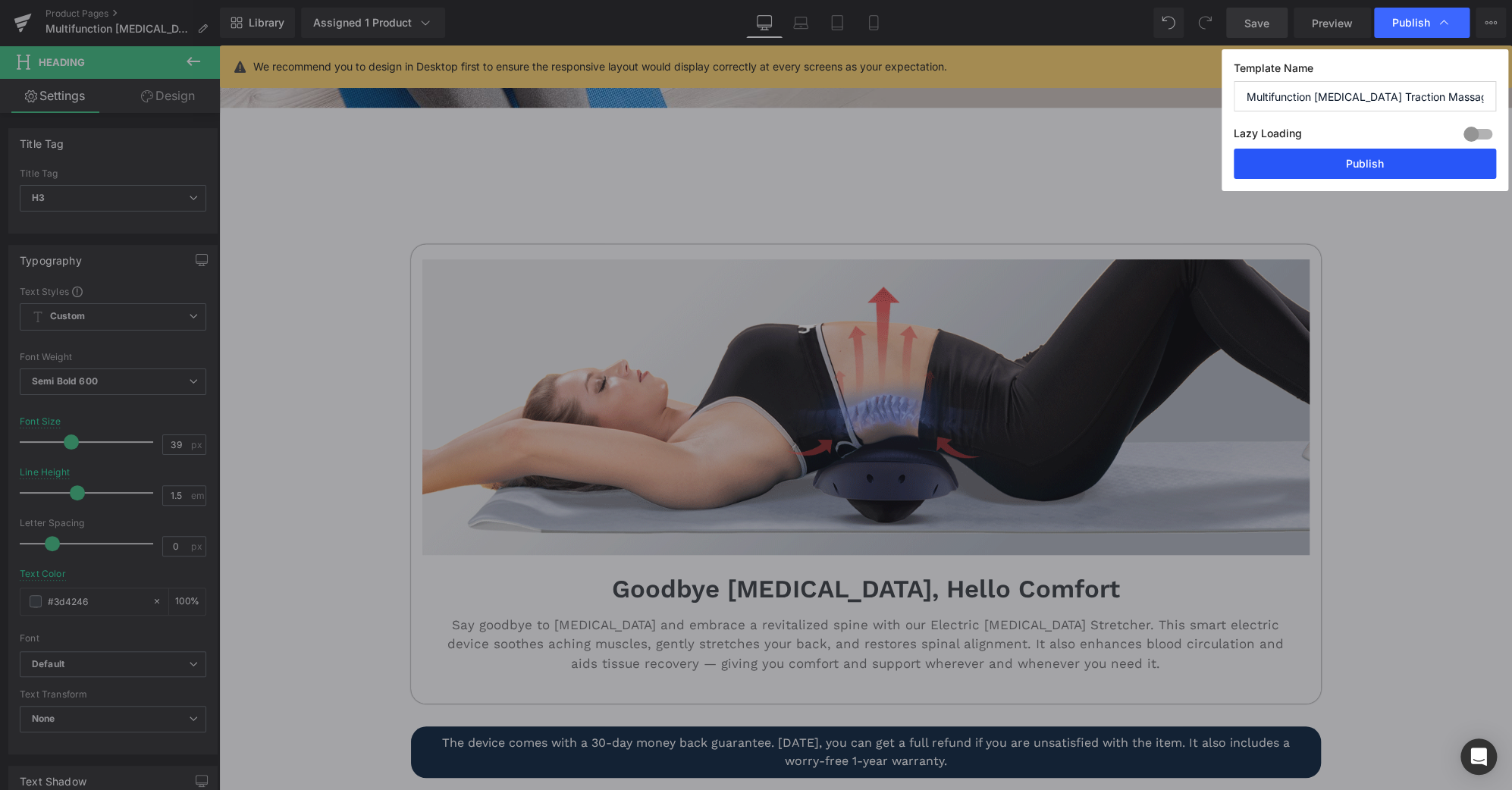
click at [1433, 172] on button "Publish" at bounding box center [1365, 164] width 263 height 31
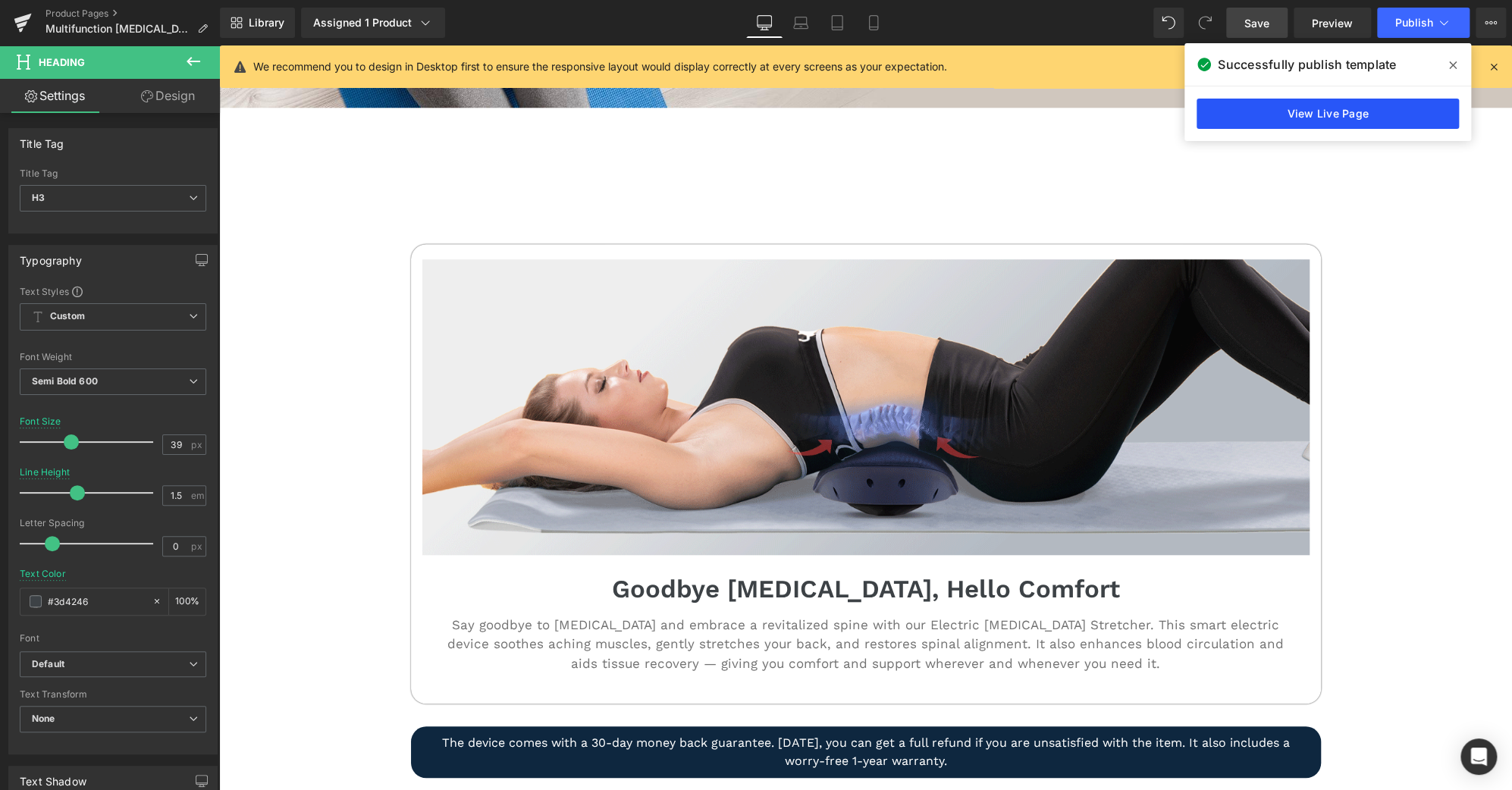
click at [1314, 114] on link "View Live Page" at bounding box center [1327, 114] width 263 height 31
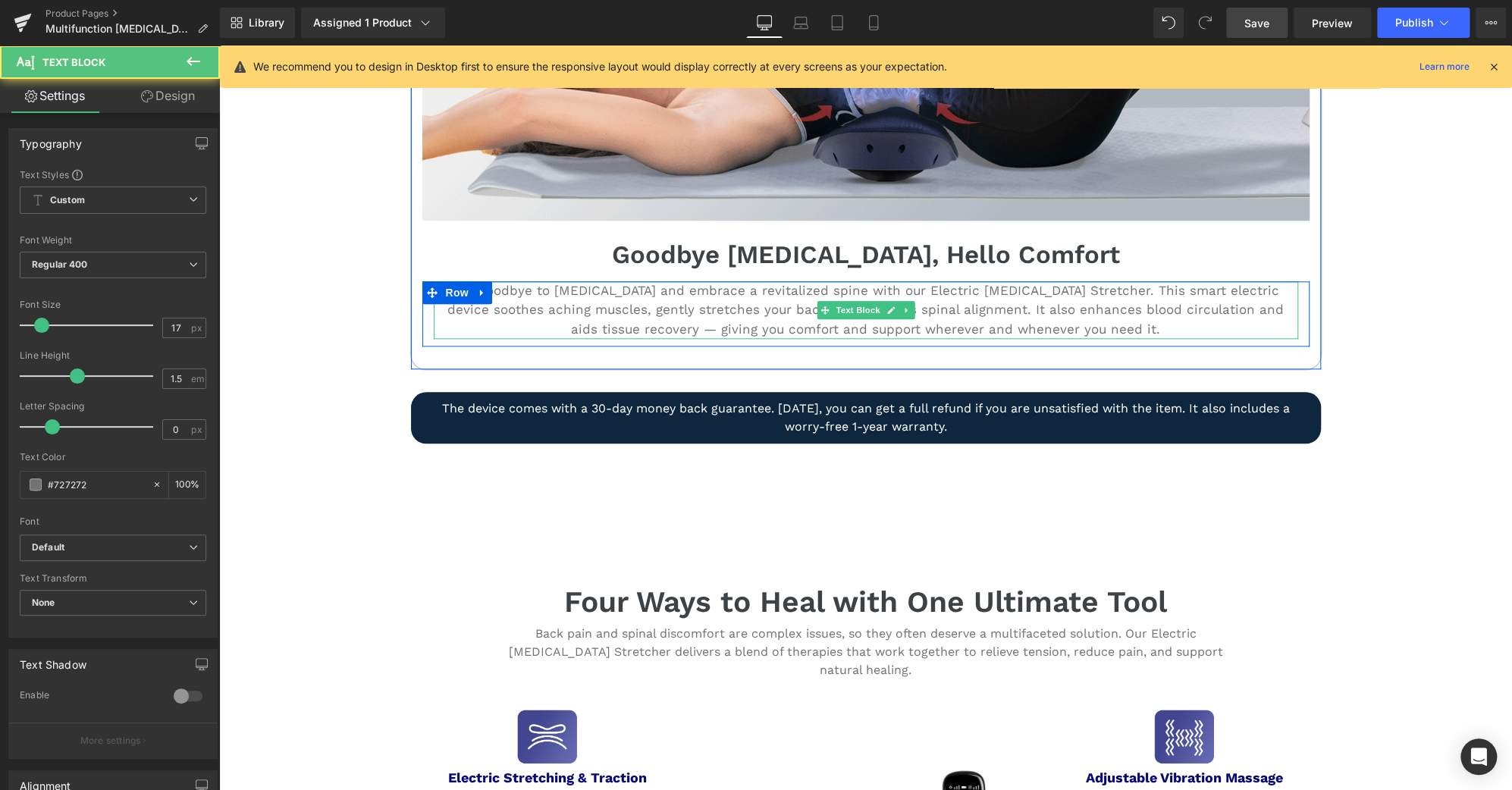
scroll to position [892, 0]
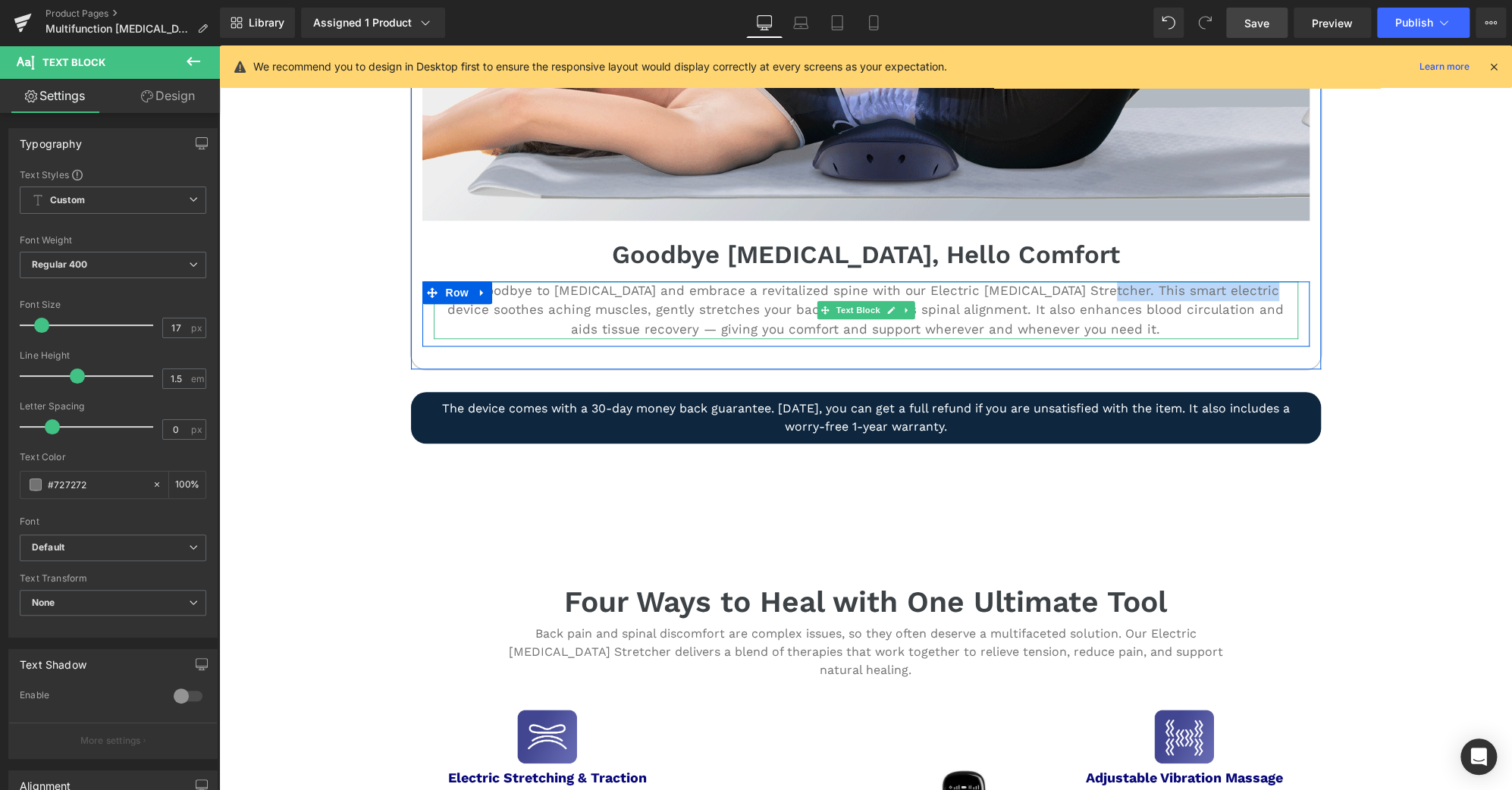
drag, startPoint x: 1233, startPoint y: 285, endPoint x: 1072, endPoint y: 287, distance: 161.0
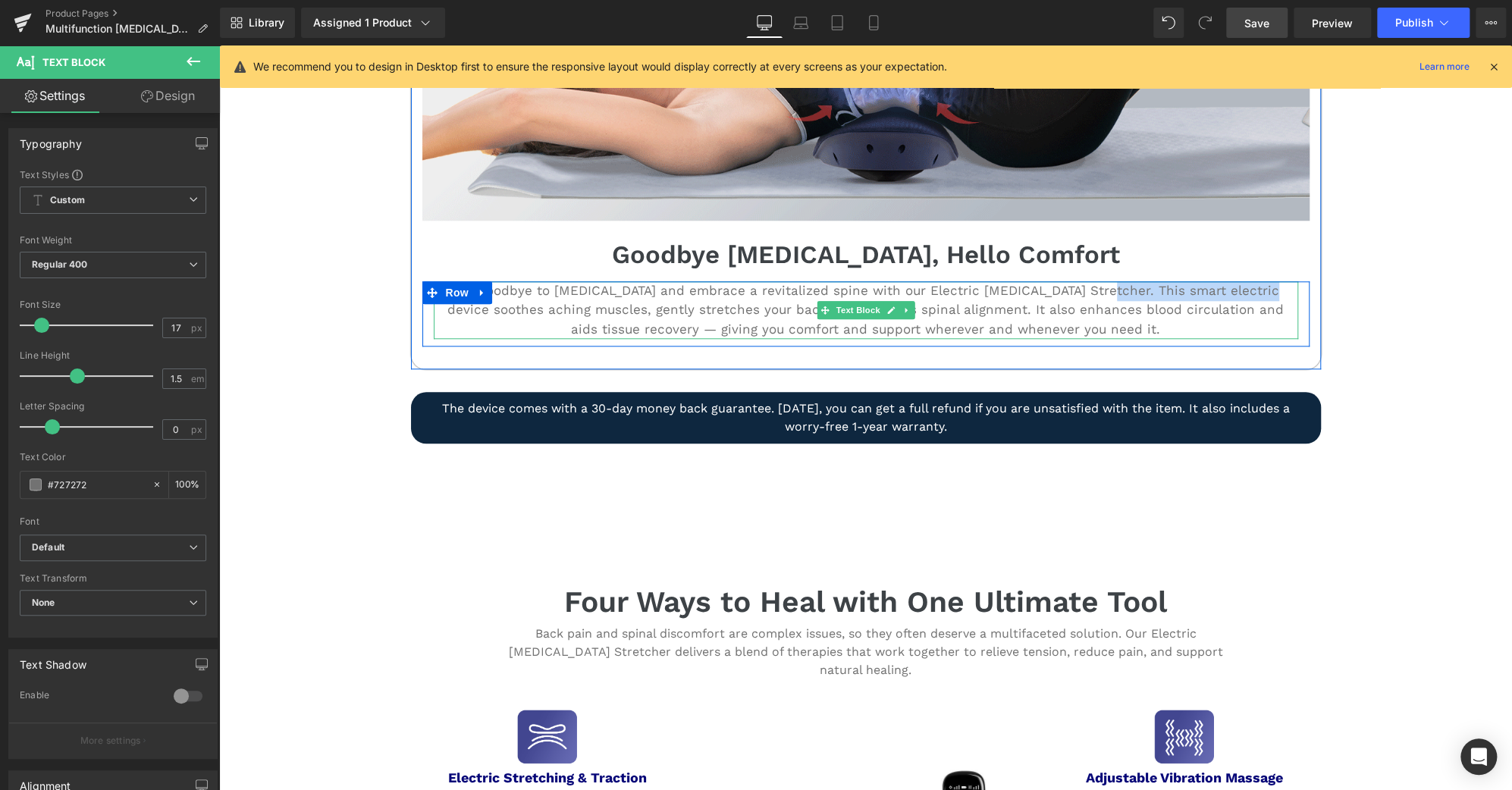
click at [1072, 287] on p "Say goodbye to [MEDICAL_DATA] and embrace a revitalized spine with our Electric…" at bounding box center [866, 310] width 864 height 58
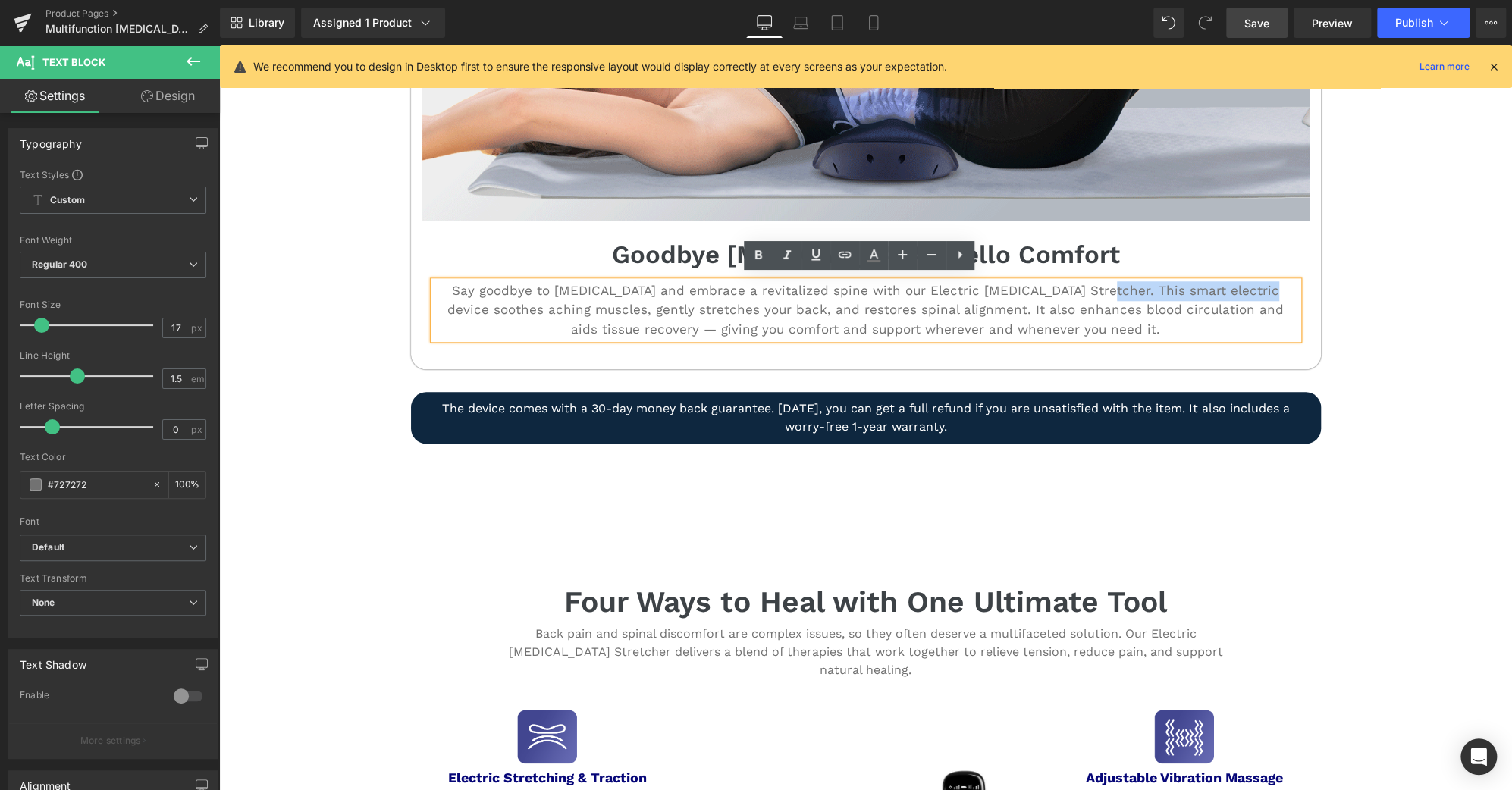
copy p "This smart electric device"
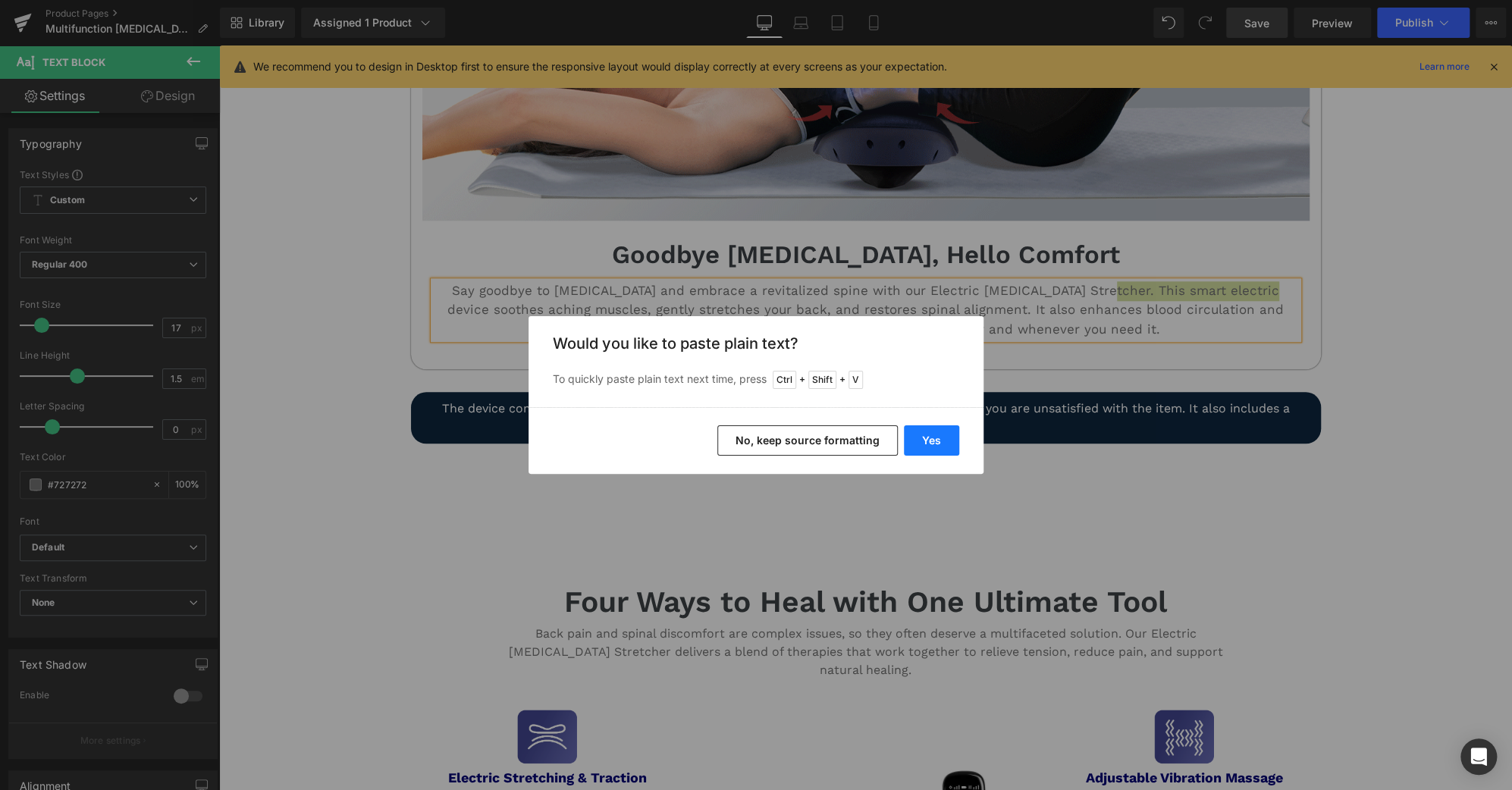
click at [919, 450] on button "Yes" at bounding box center [931, 440] width 56 height 31
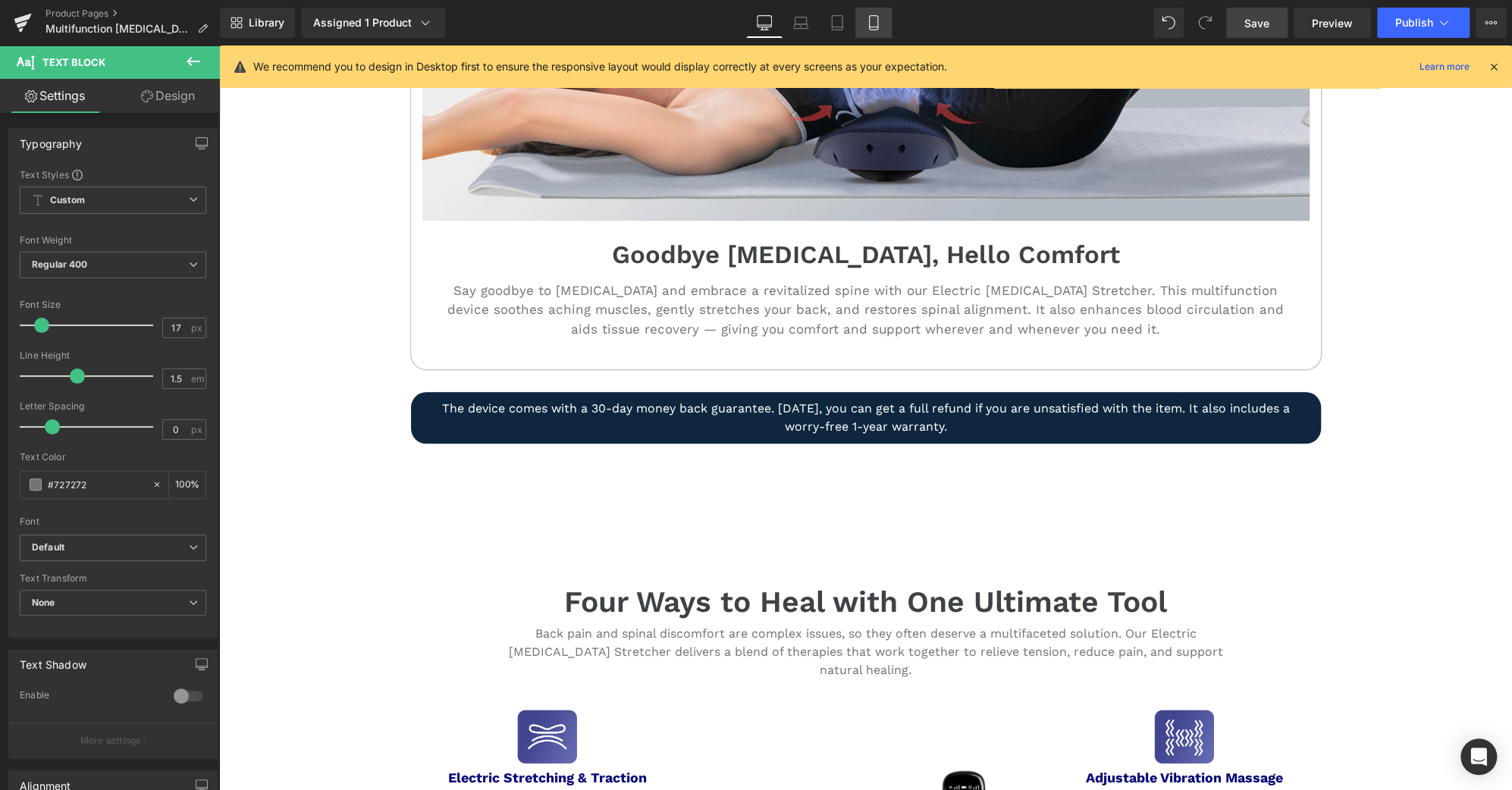
click at [869, 21] on icon at bounding box center [873, 23] width 15 height 15
type input "100"
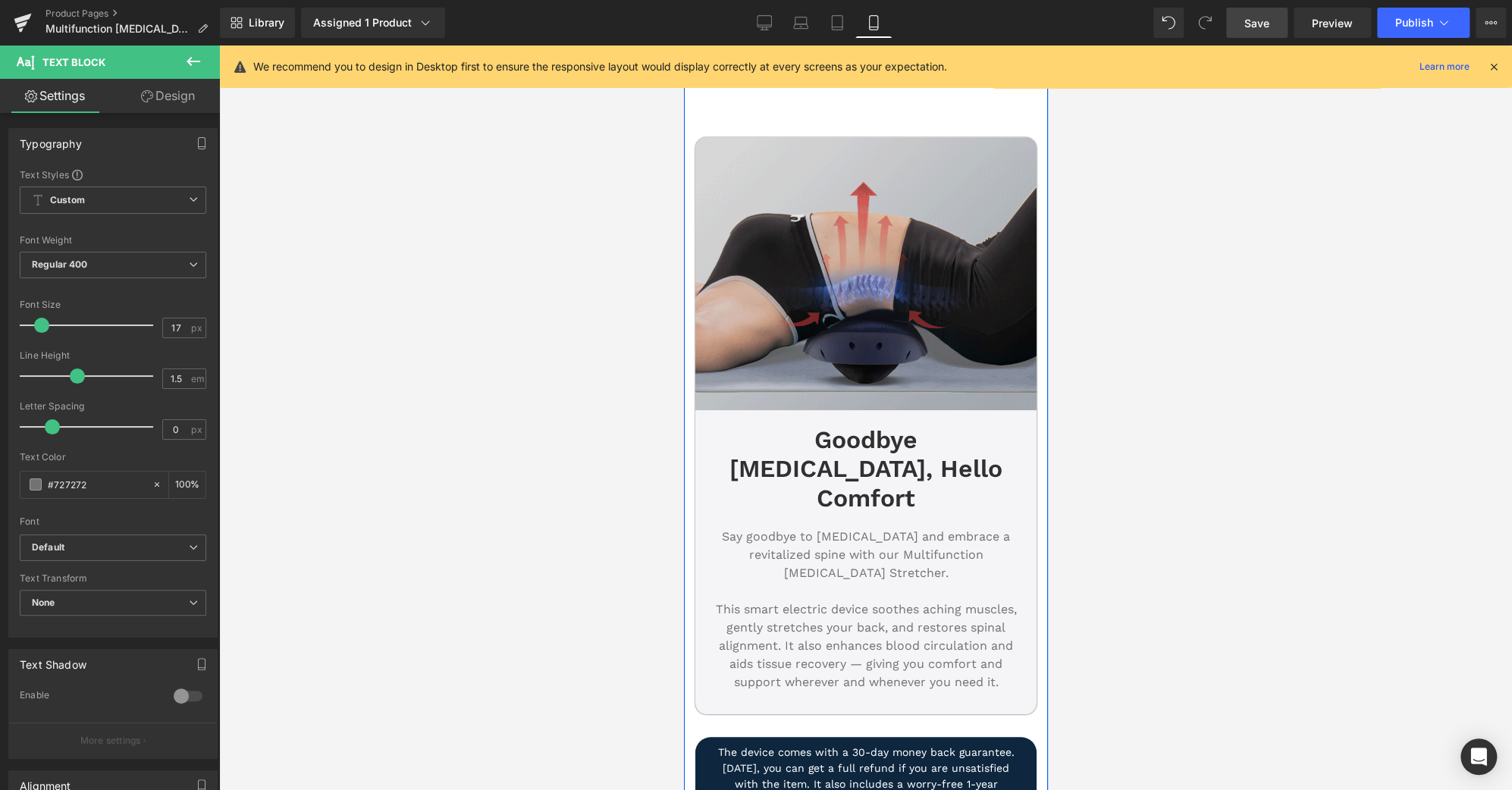
scroll to position [669, 0]
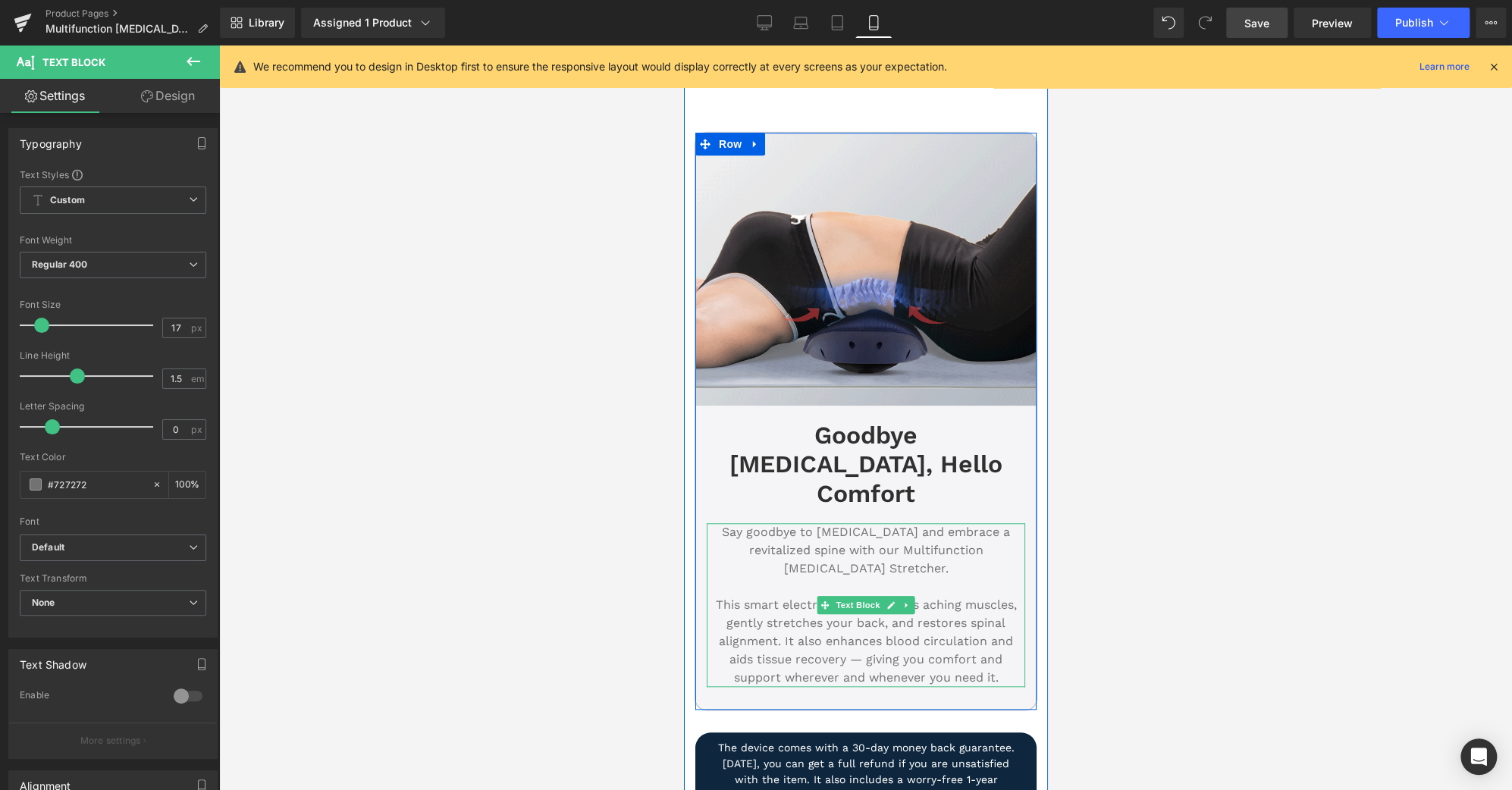
click at [949, 523] on p "Say goodbye to [MEDICAL_DATA] and embrace a revitalized spine with our Multifun…" at bounding box center [865, 550] width 318 height 55
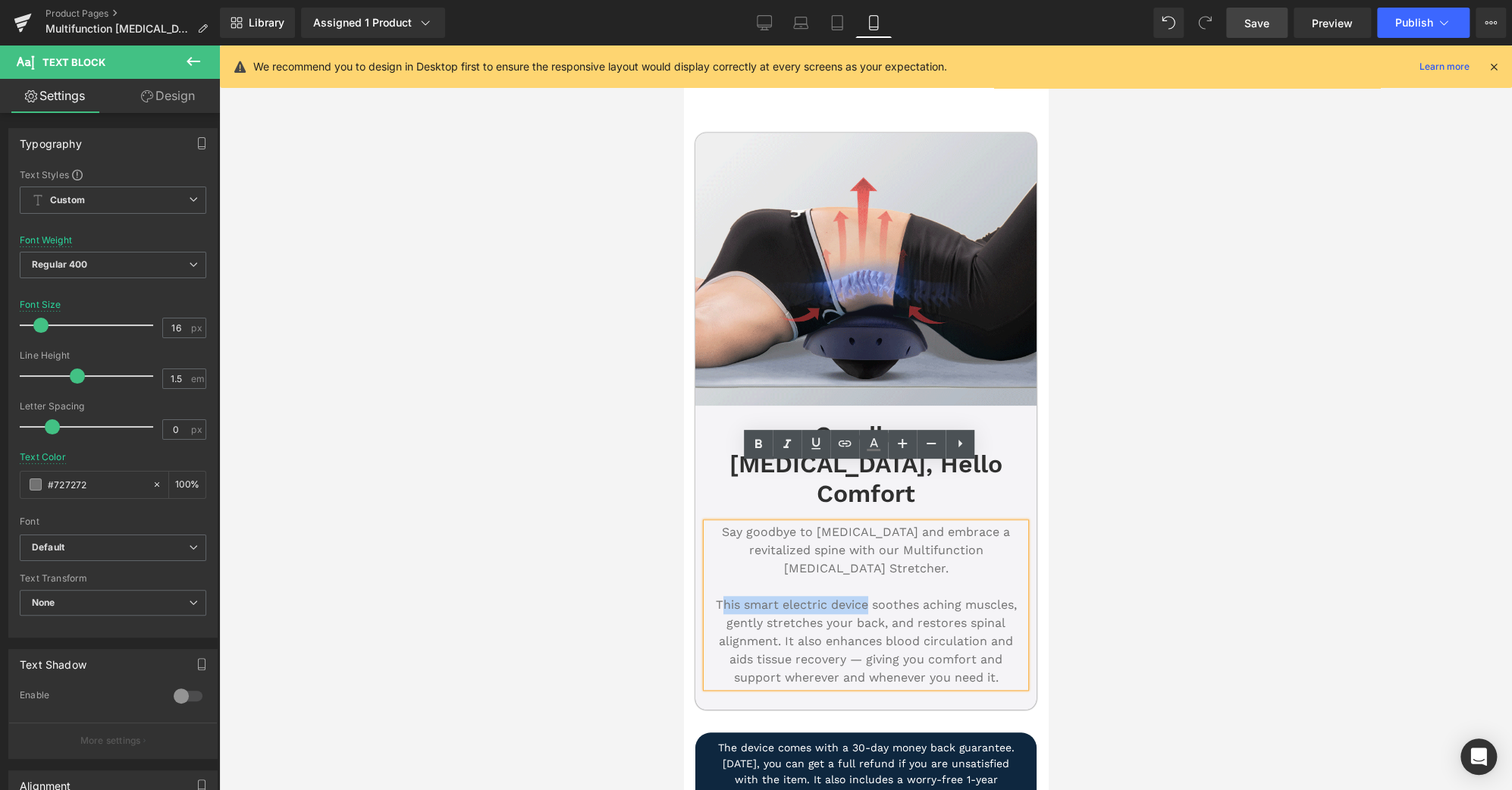
drag, startPoint x: 859, startPoint y: 547, endPoint x: 712, endPoint y: 543, distance: 147.1
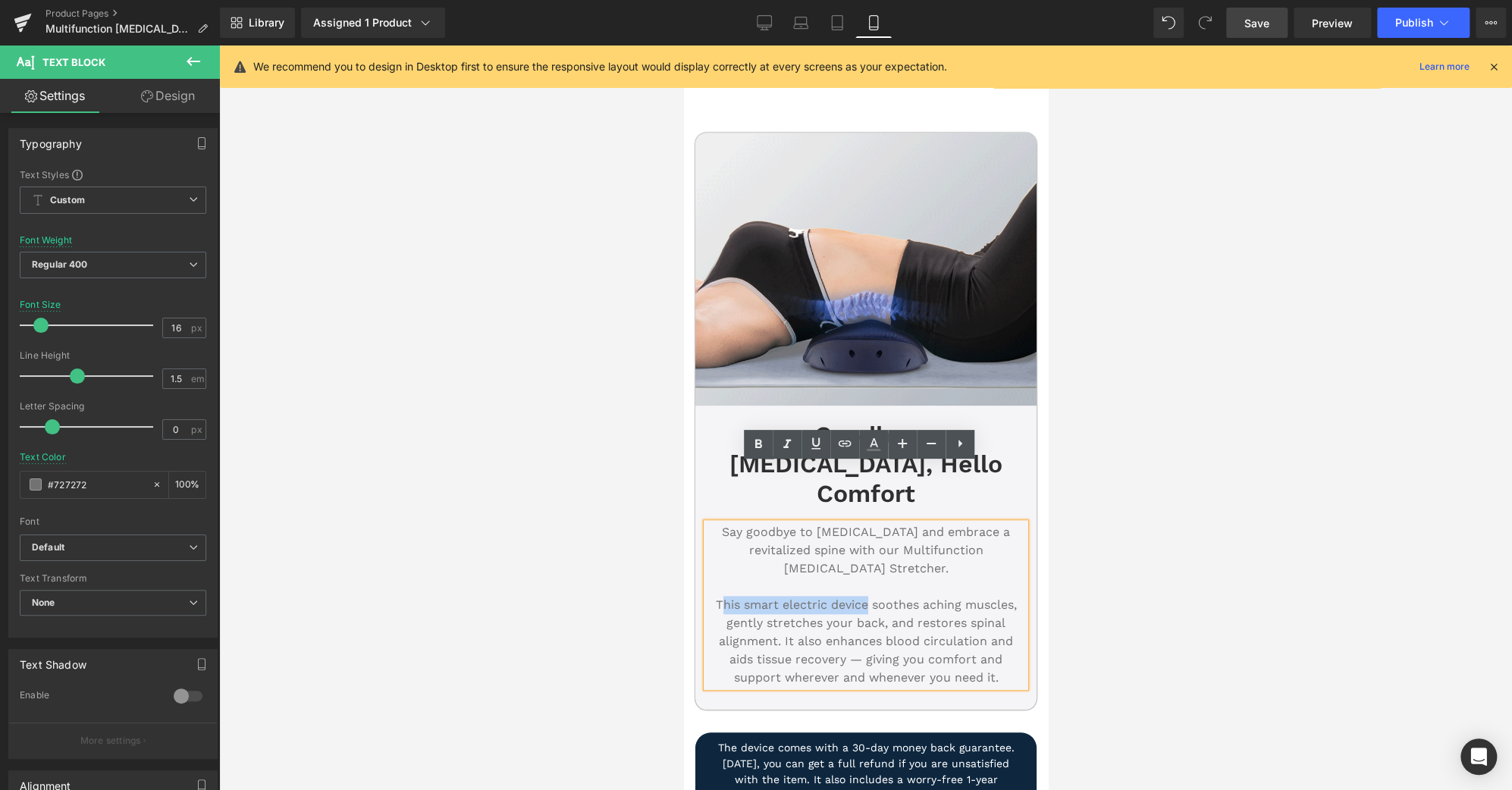
click at [712, 596] on p "This smart electric device soothes aching muscles, gently stretches your back, …" at bounding box center [865, 641] width 318 height 91
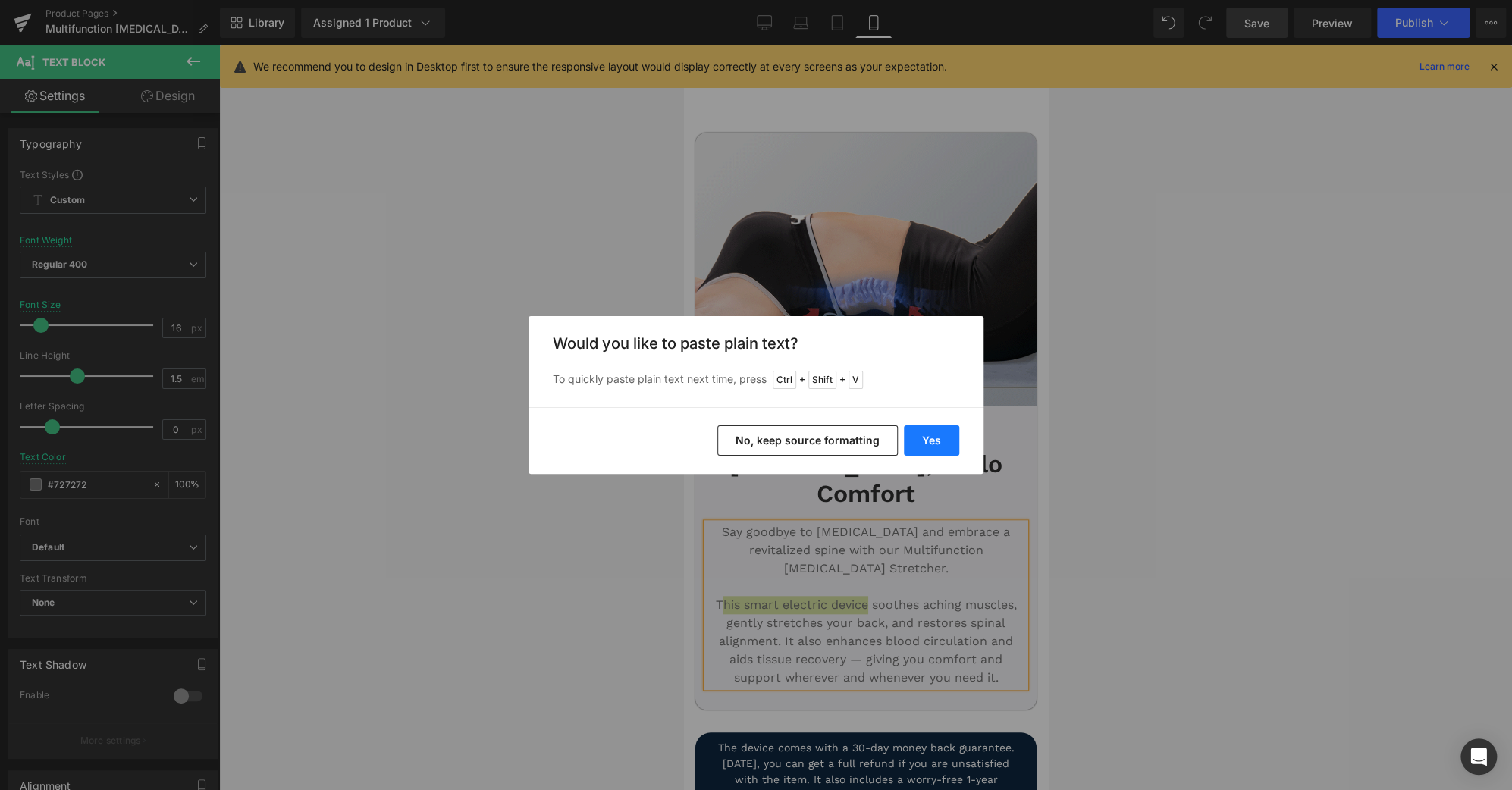
click at [913, 437] on button "Yes" at bounding box center [931, 440] width 56 height 31
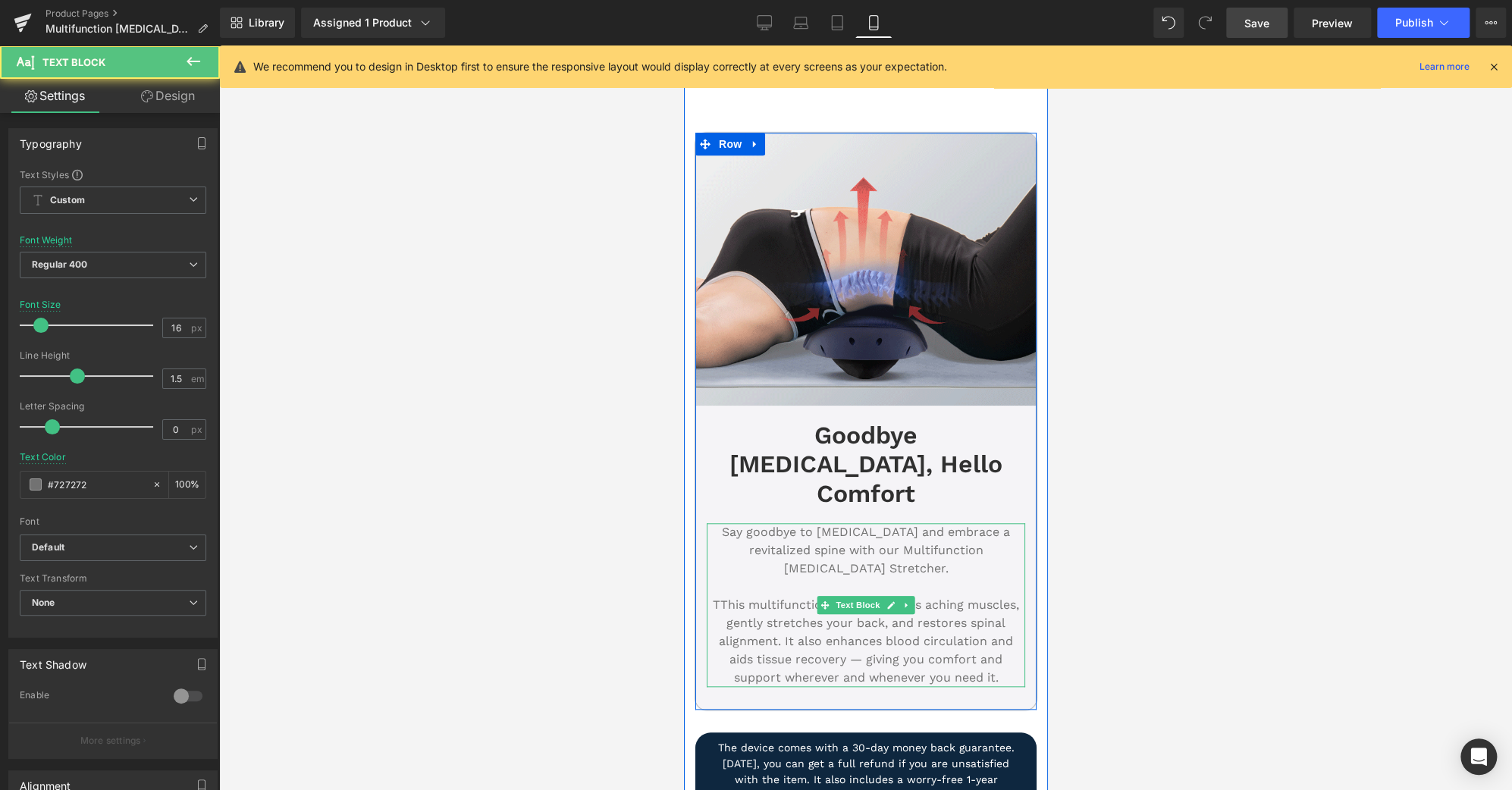
click at [712, 596] on p "TThis multifunction device soothes aching muscles, gently stretches your back, …" at bounding box center [865, 641] width 318 height 91
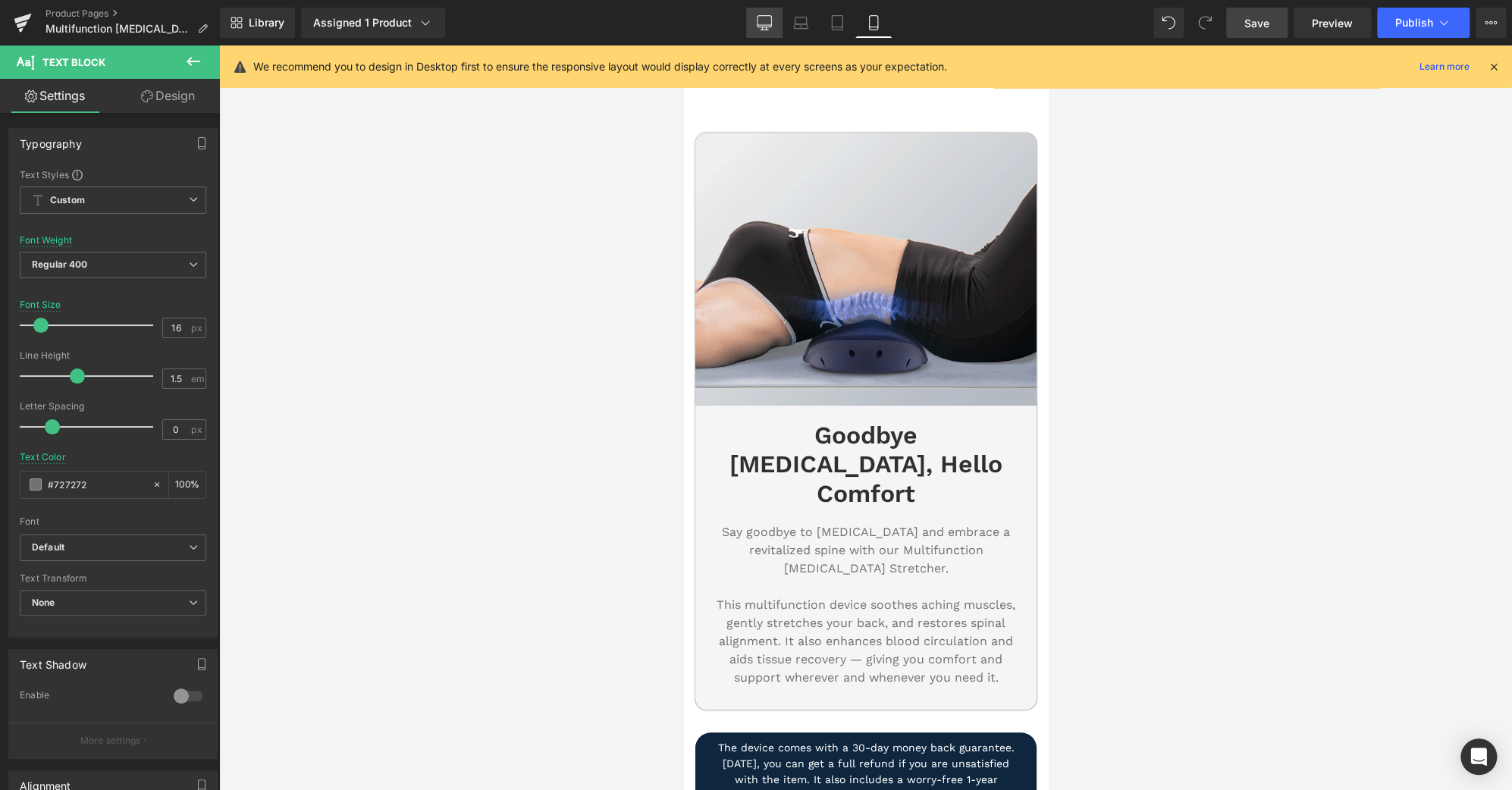
click at [771, 10] on link "Desktop" at bounding box center [764, 23] width 37 height 31
type input "19"
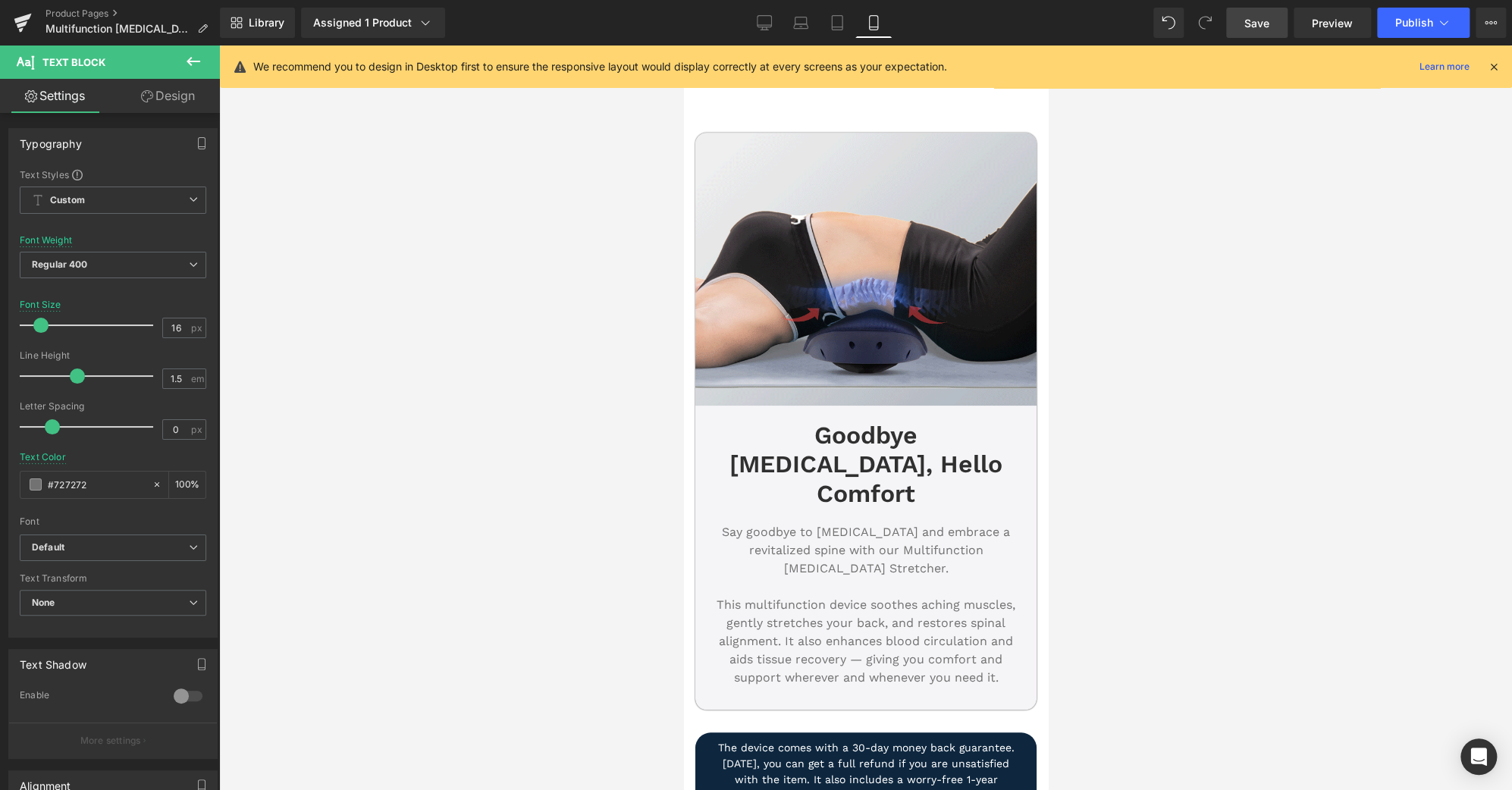
type input "#3d4246"
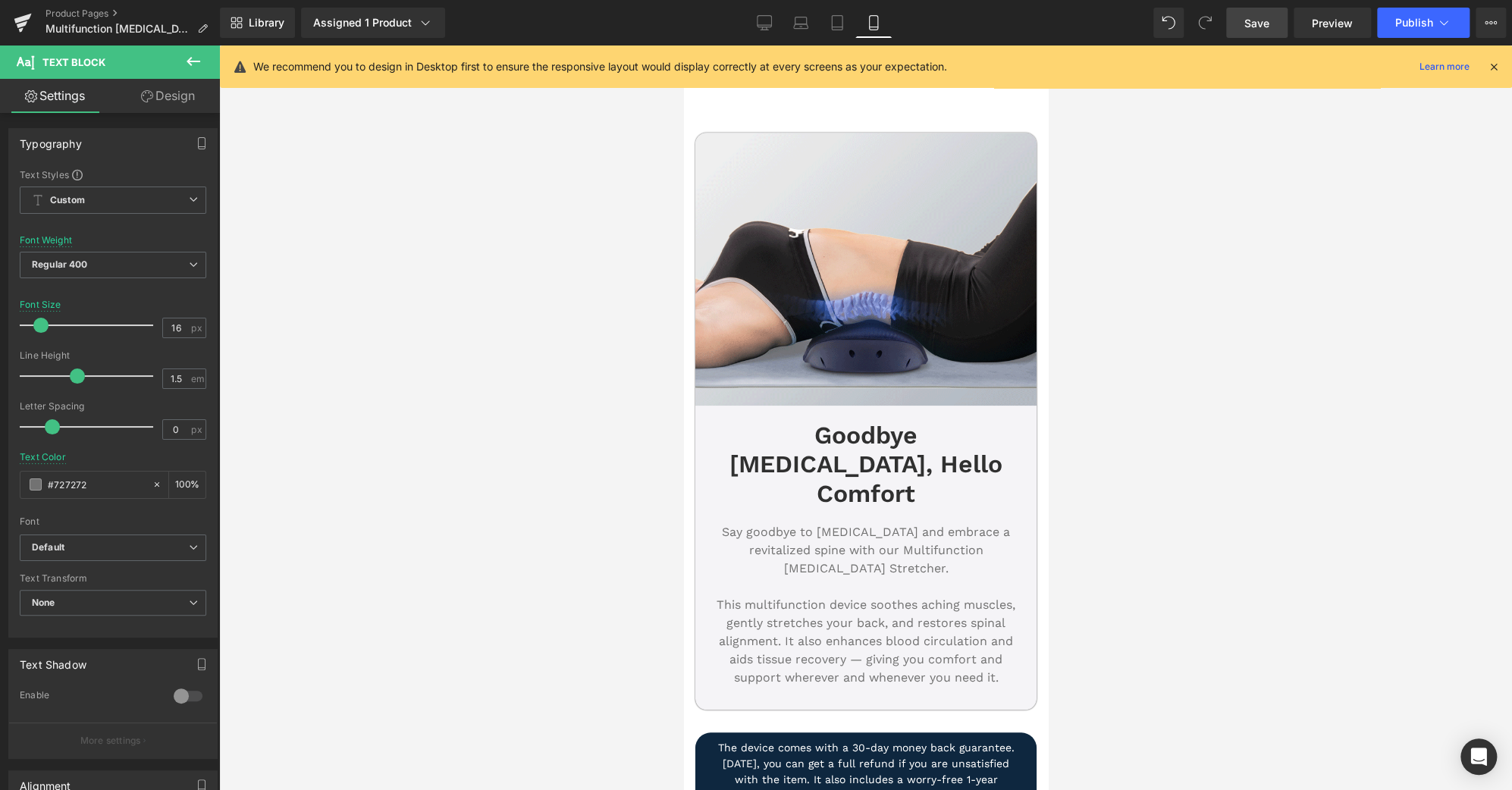
type input "100"
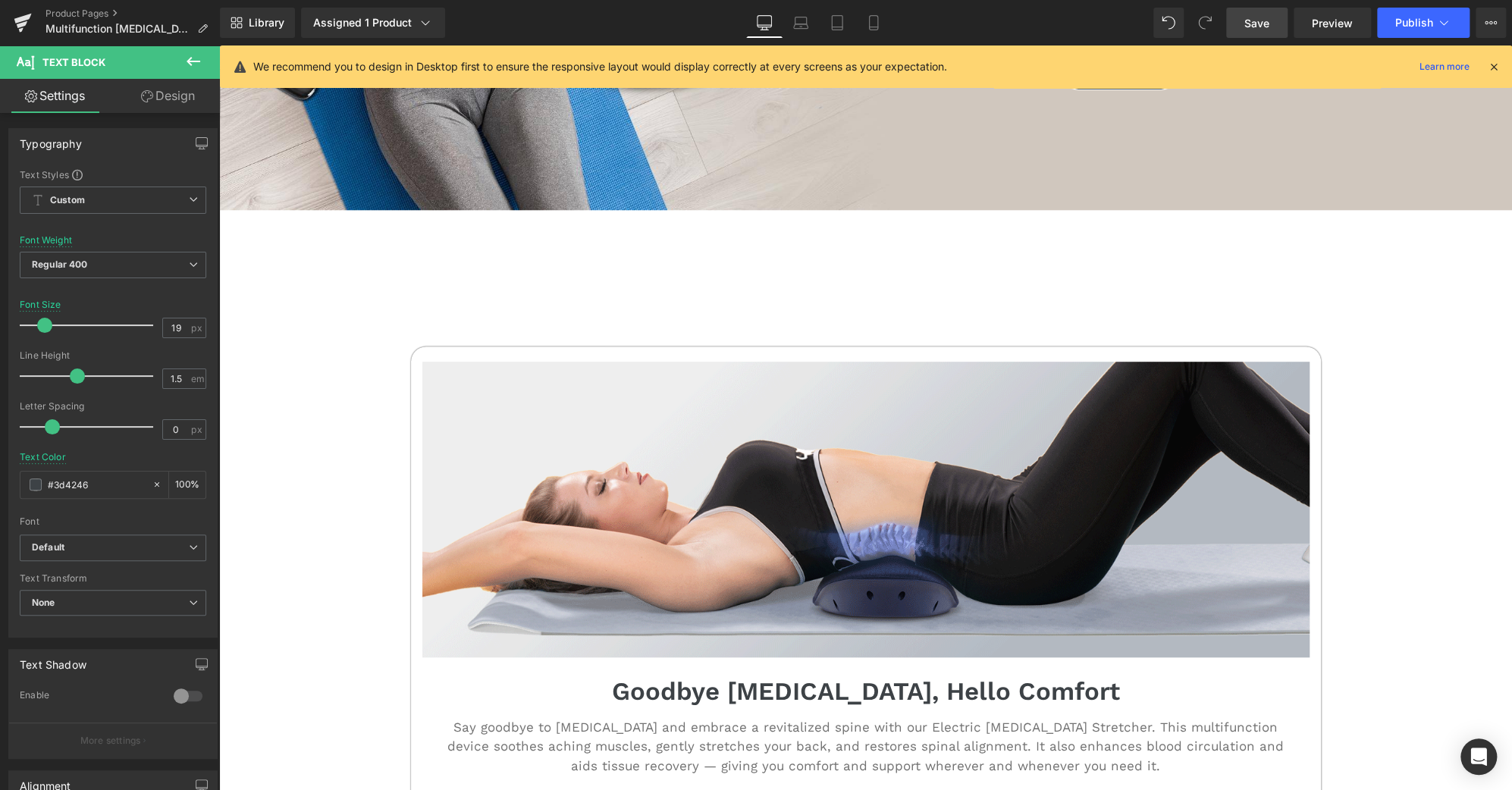
scroll to position [446, 0]
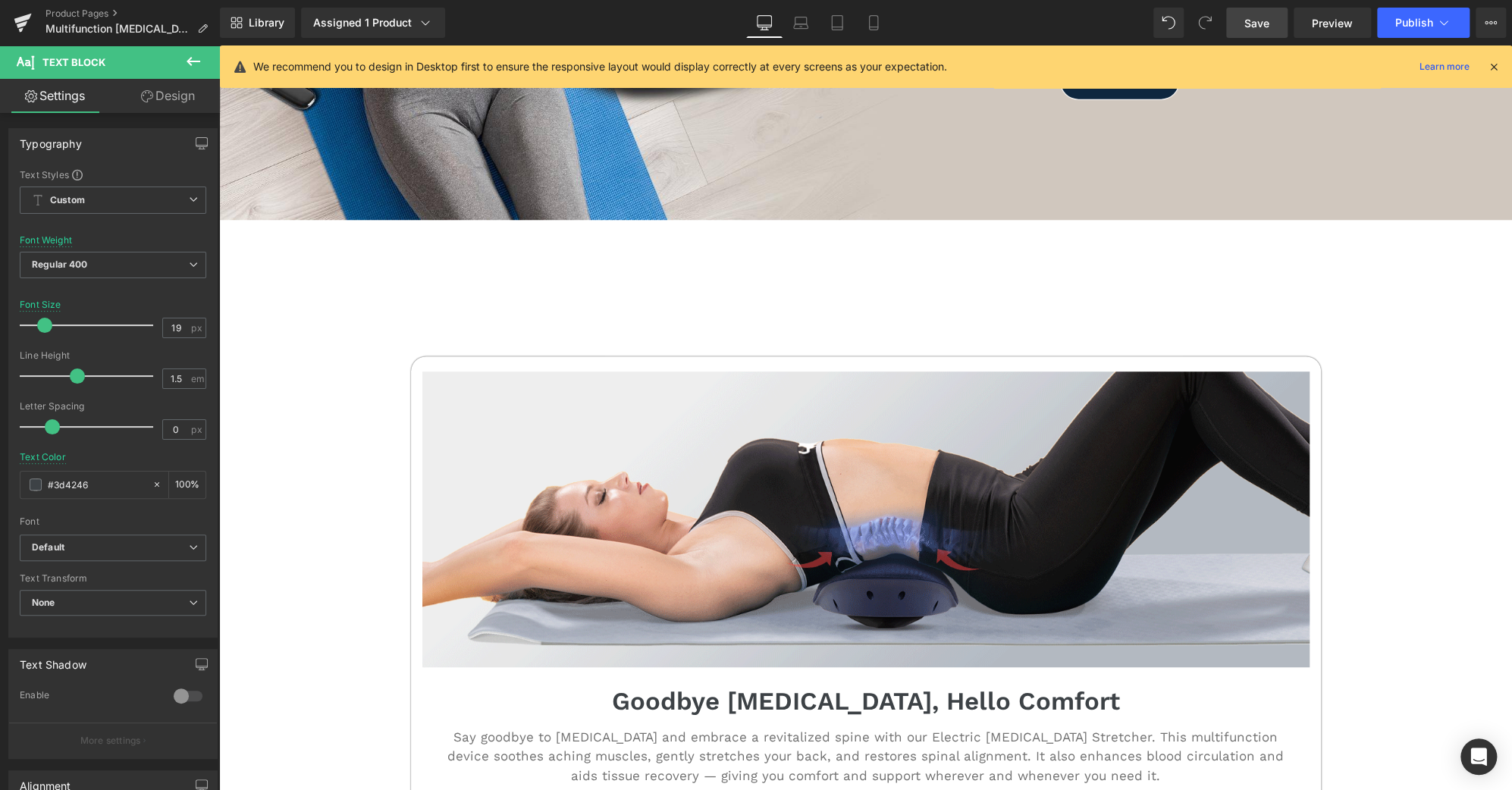
click at [1271, 27] on link "Save" at bounding box center [1256, 23] width 61 height 31
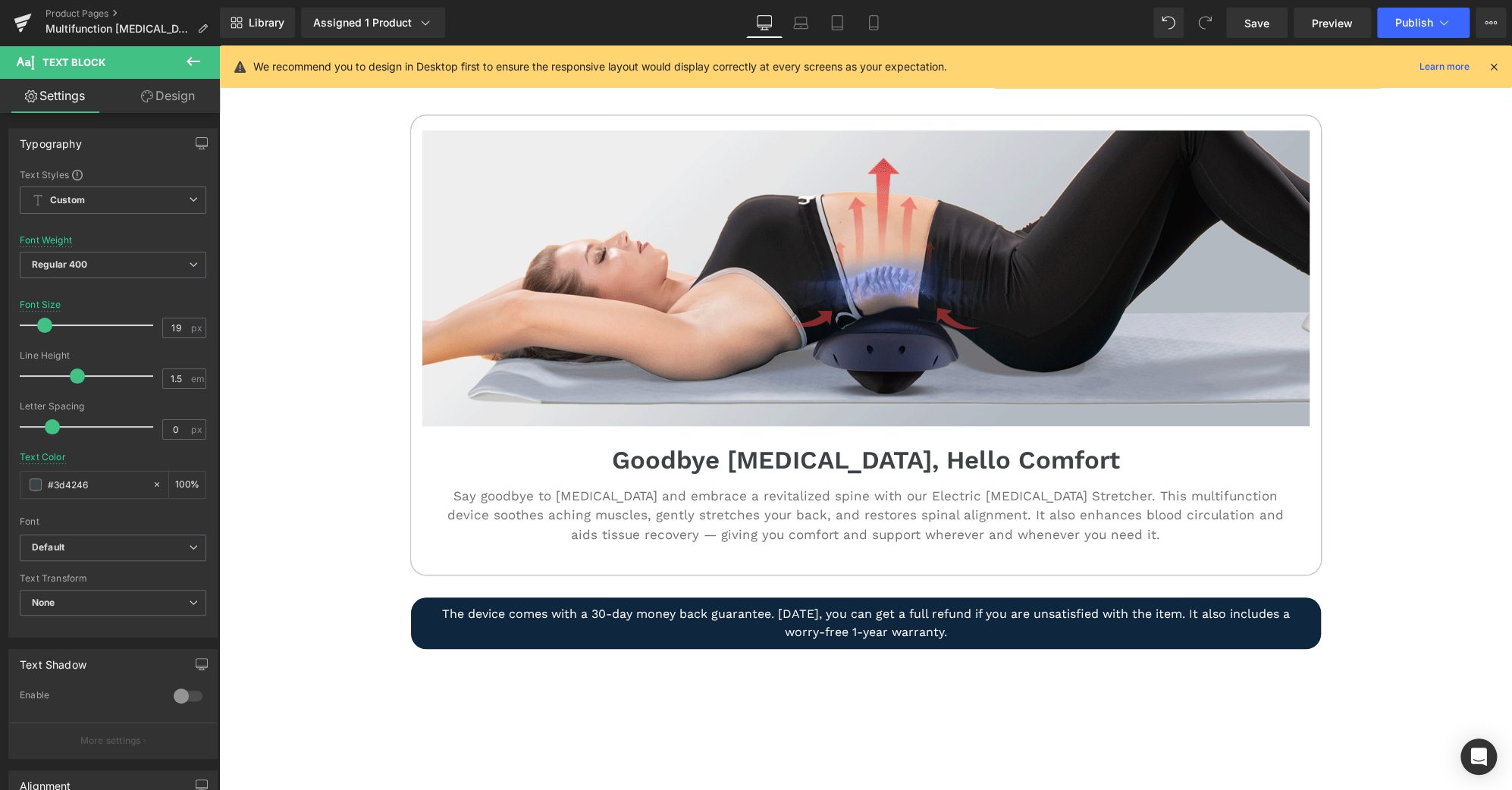
scroll to position [669, 0]
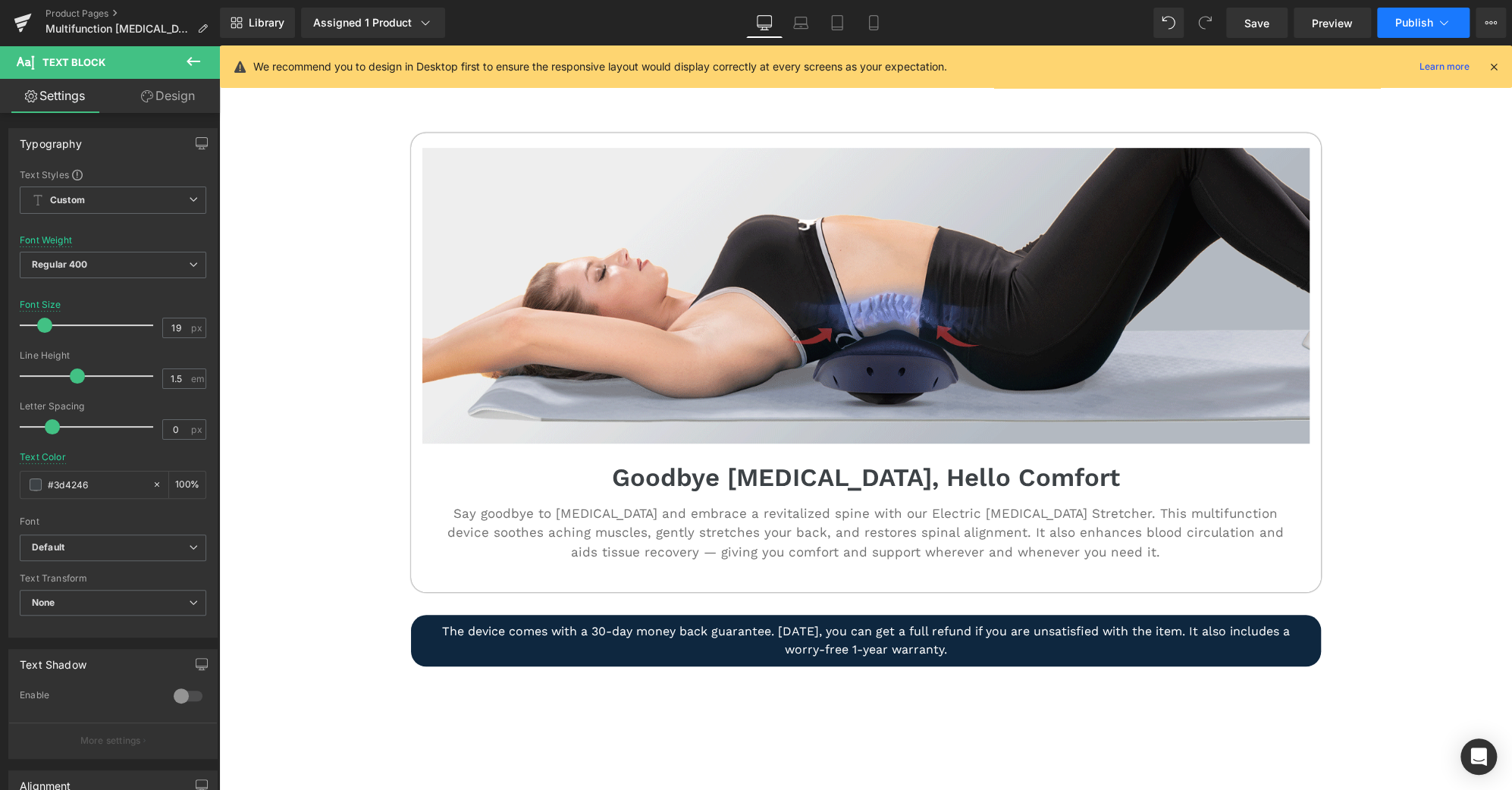
click at [1440, 16] on icon at bounding box center [1443, 23] width 15 height 15
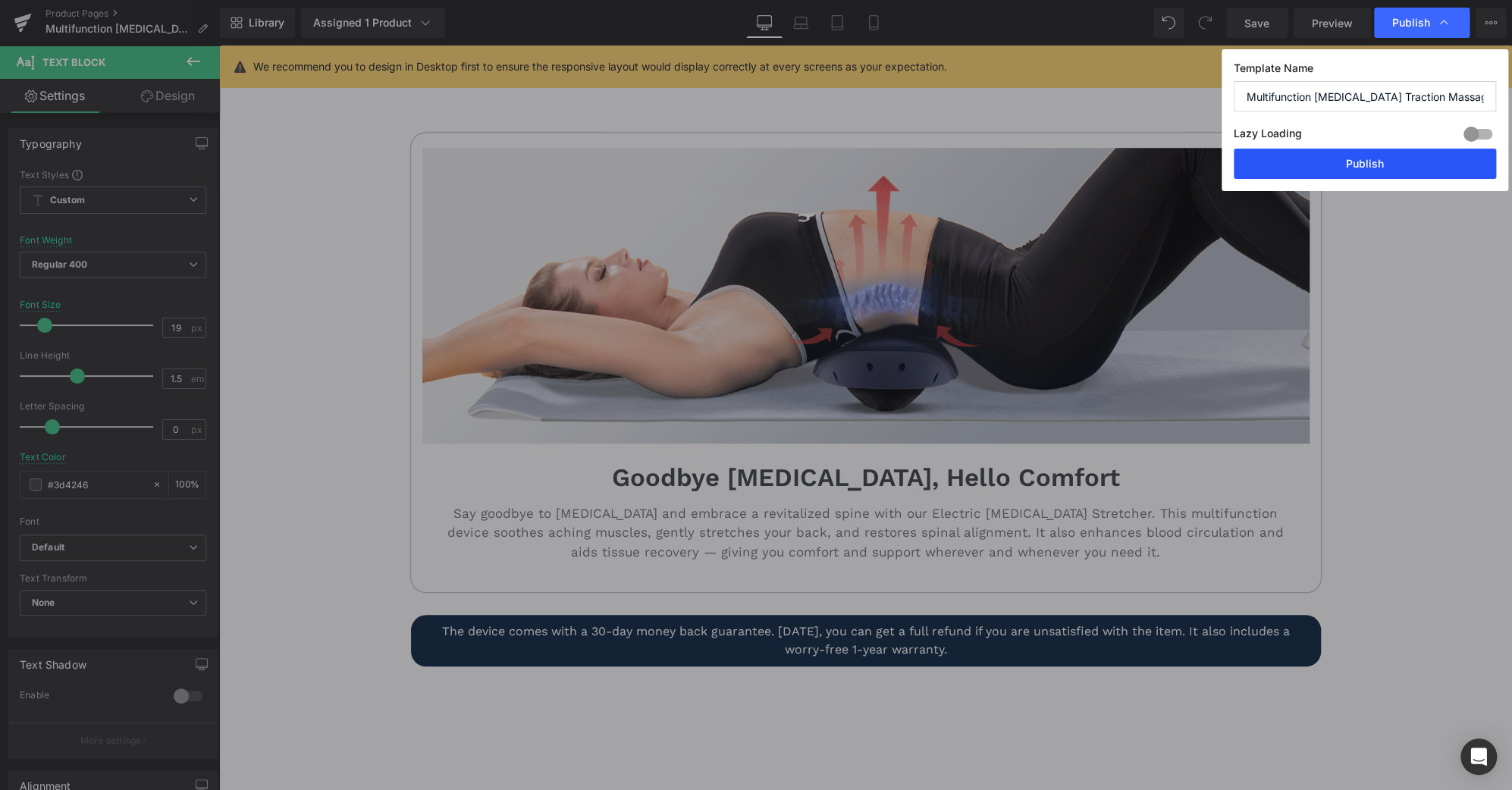
click at [1414, 169] on button "Publish" at bounding box center [1365, 164] width 263 height 31
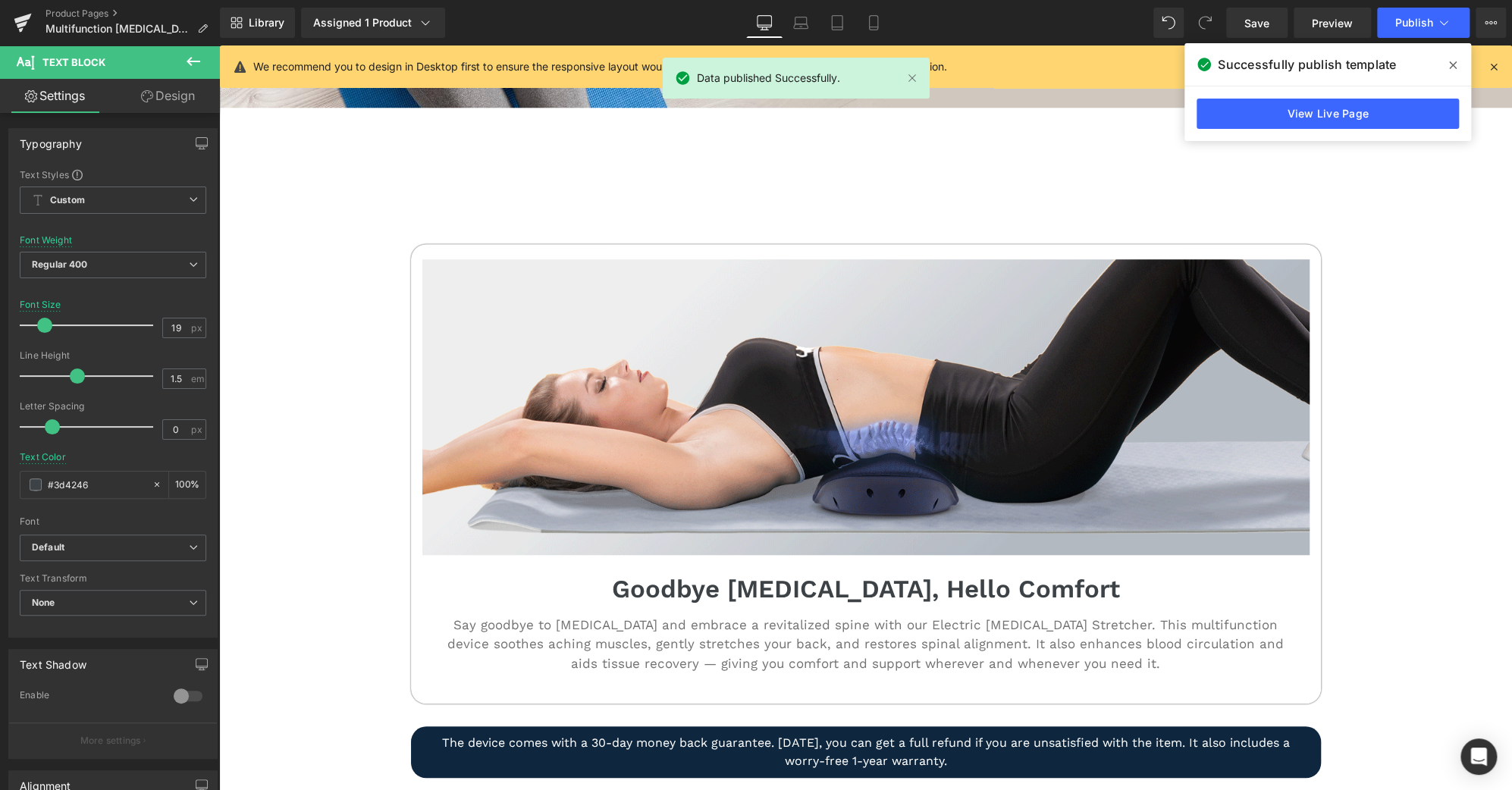
scroll to position [558, 0]
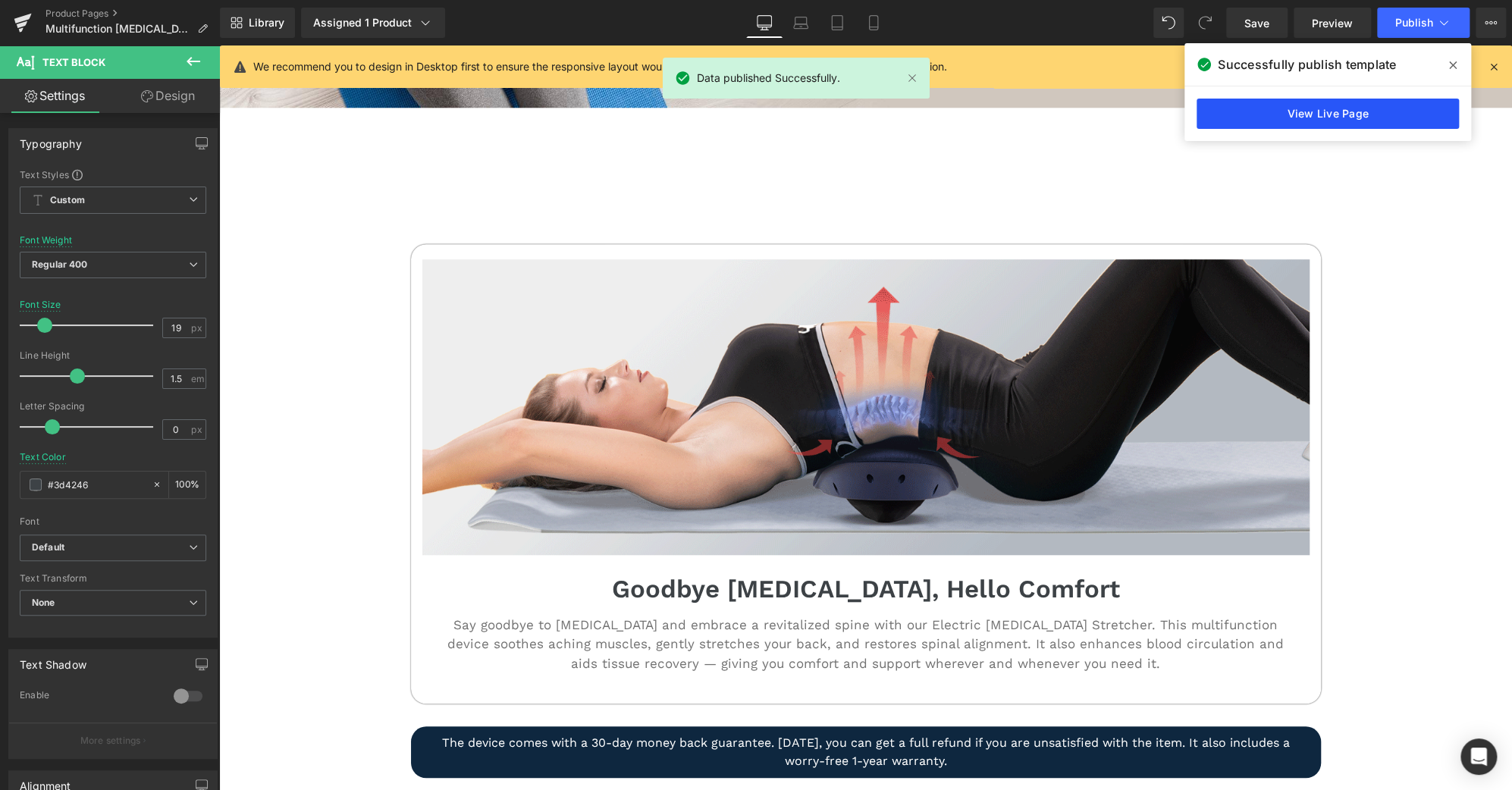
click at [1301, 121] on link "View Live Page" at bounding box center [1327, 114] width 263 height 31
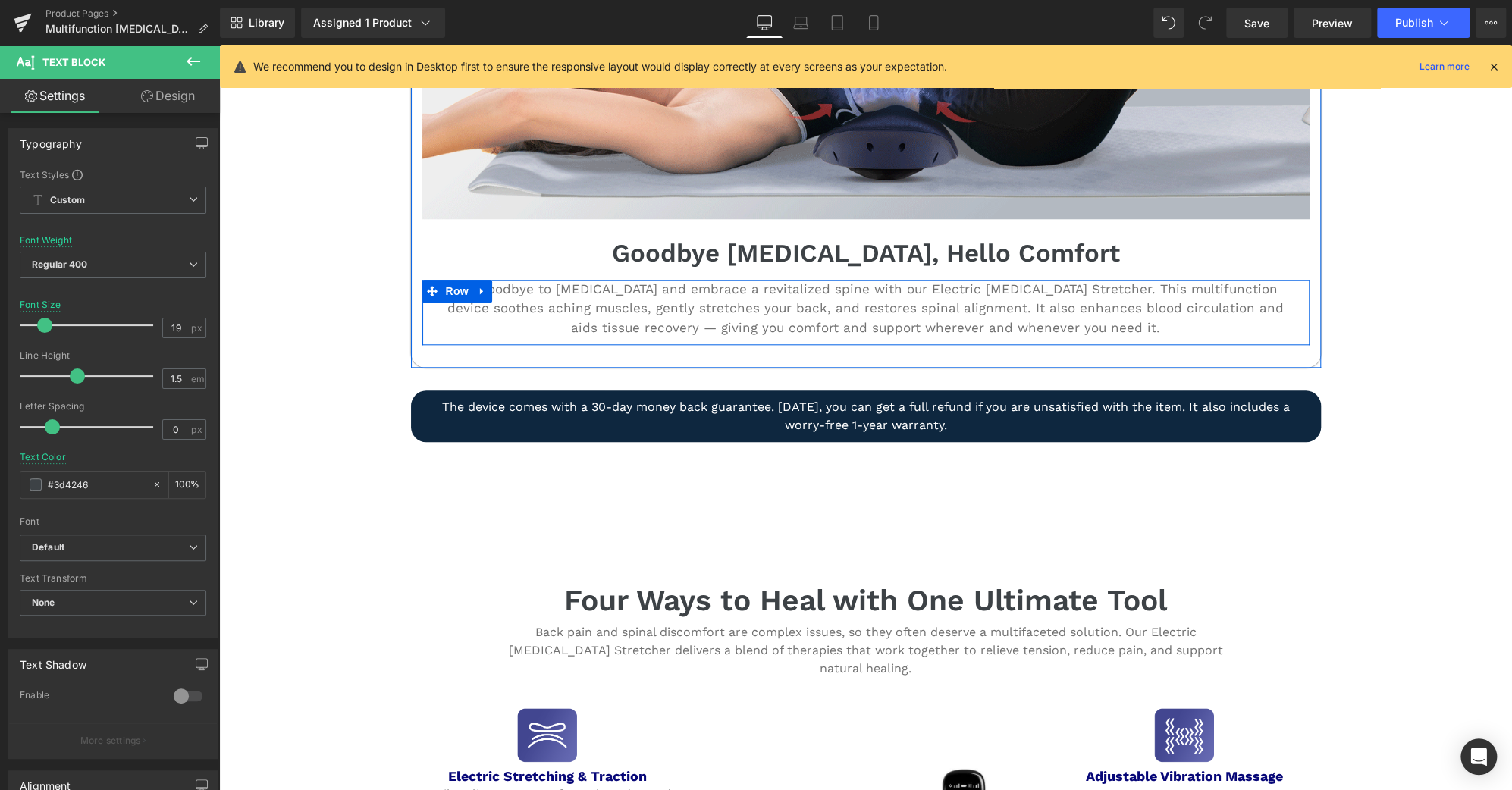
scroll to position [892, 0]
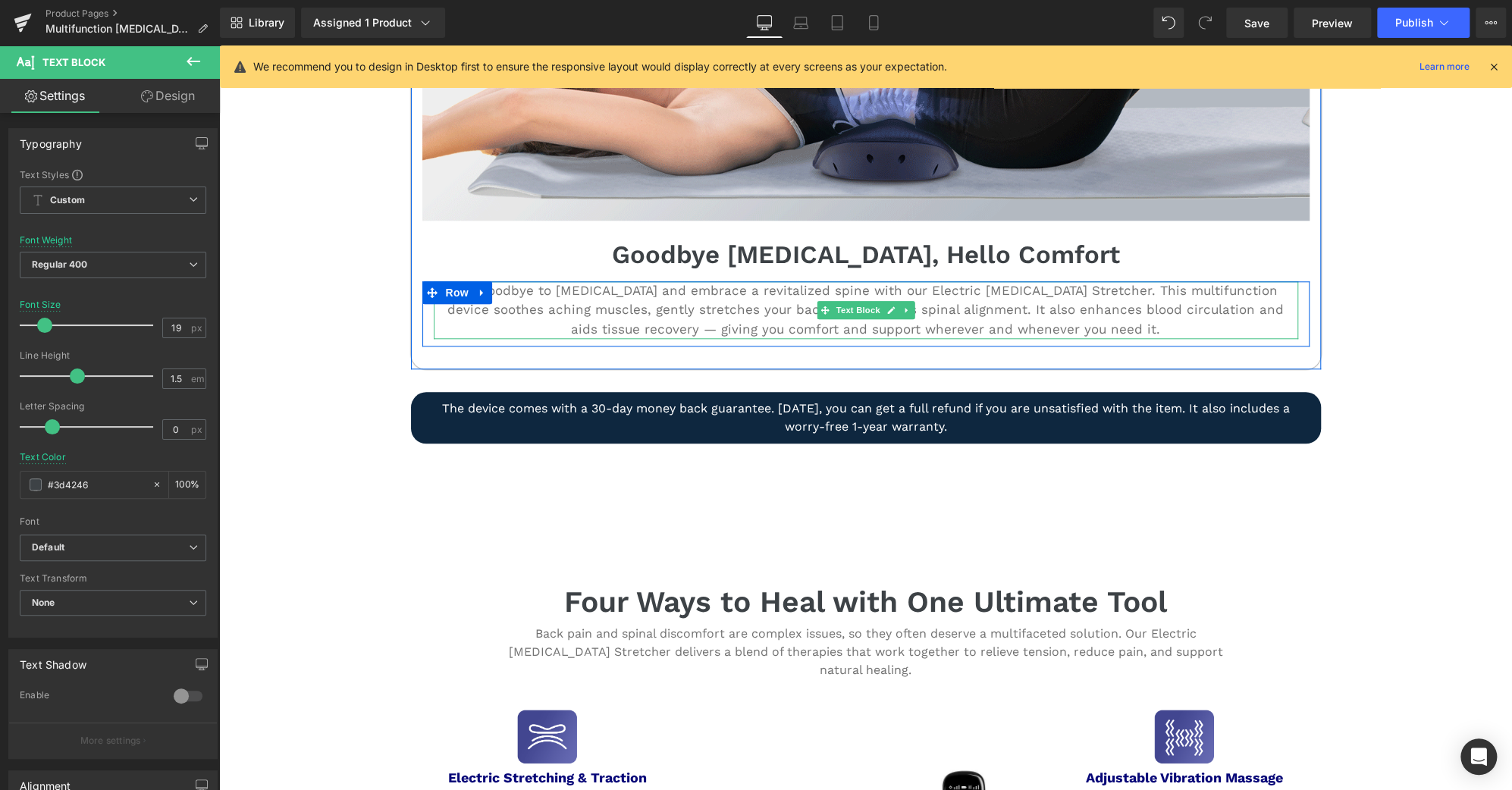
click at [933, 309] on p "Say goodbye to [MEDICAL_DATA] and embrace a revitalized spine with our Electric…" at bounding box center [866, 310] width 864 height 58
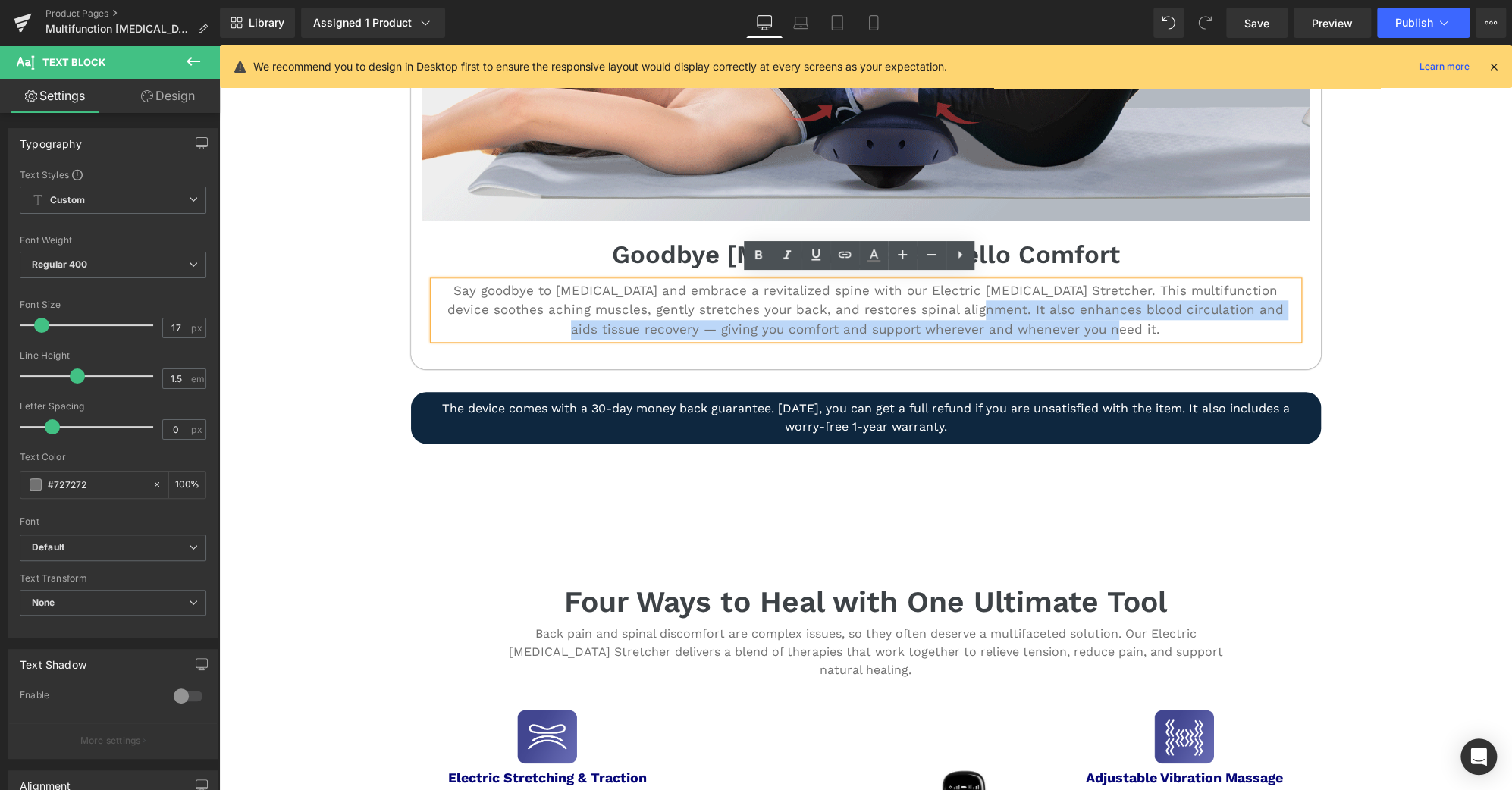
drag, startPoint x: 911, startPoint y: 301, endPoint x: 1133, endPoint y: 353, distance: 228.0
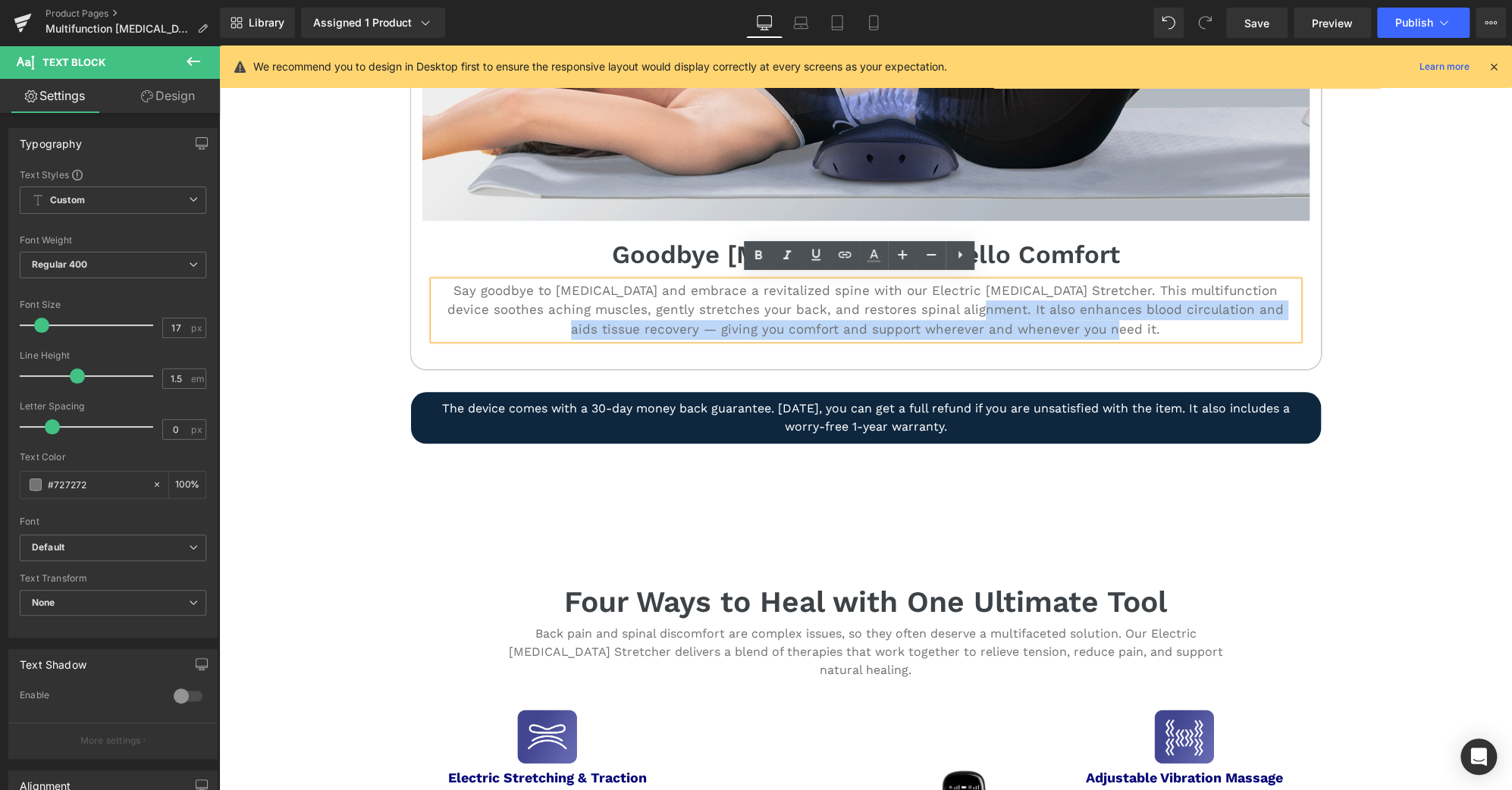
click at [1133, 353] on div "Image Portable Patient Monitor Heading Always Stay Ahead of The Patient's Healt…" at bounding box center [866, 140] width 910 height 459
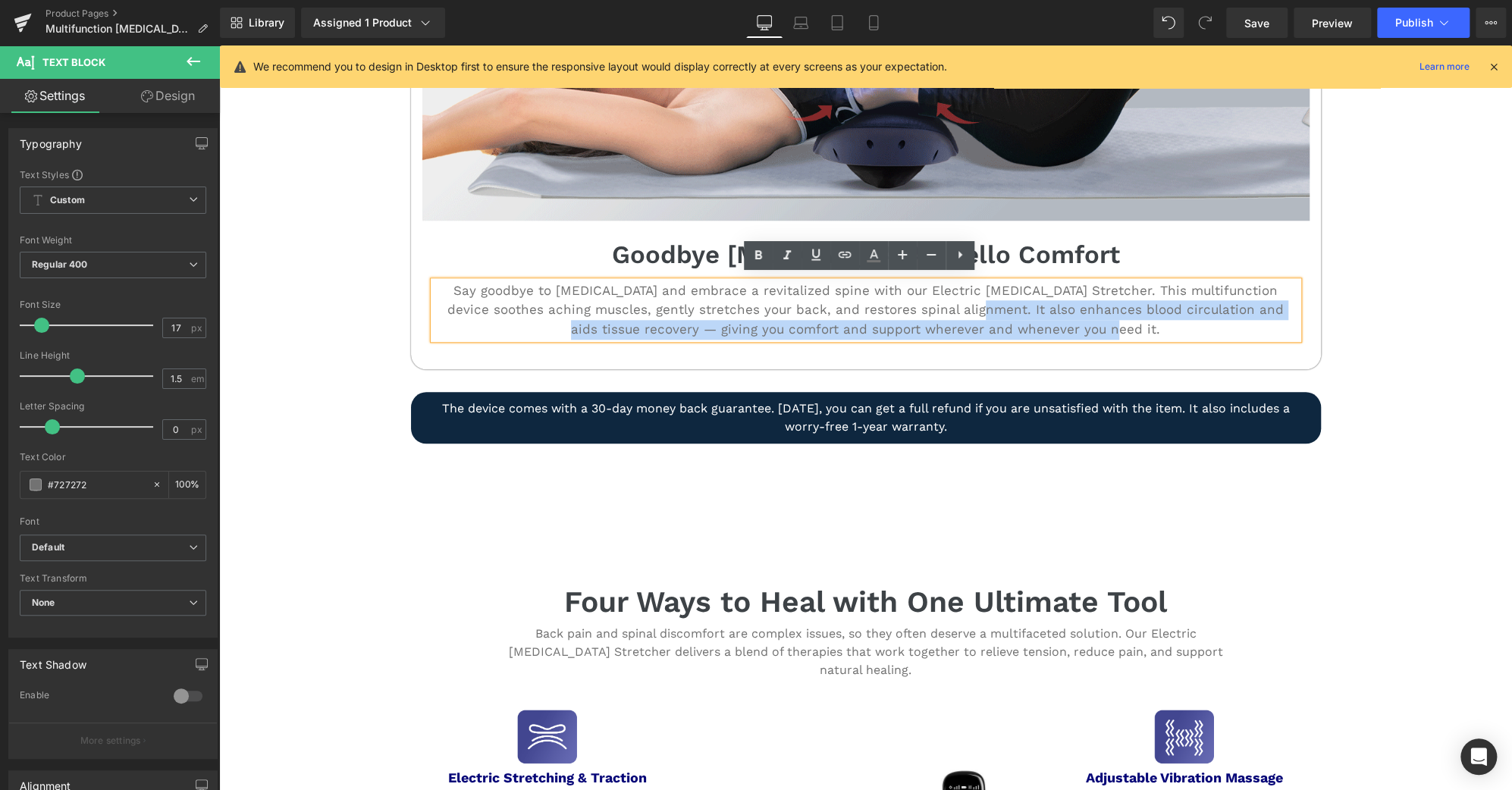
copy p "It also enhances blood circulation and aids tissue recovery — giving you comfor…"
click at [801, 334] on div "Say goodbye to [MEDICAL_DATA] and embrace a revitalized spine with our Electric…" at bounding box center [866, 310] width 864 height 58
drag, startPoint x: 652, startPoint y: 327, endPoint x: 1078, endPoint y: 339, distance: 426.2
click at [1078, 339] on div "Say goodbye to [MEDICAL_DATA] and embrace a revitalized spine with our Electric…" at bounding box center [866, 314] width 887 height 66
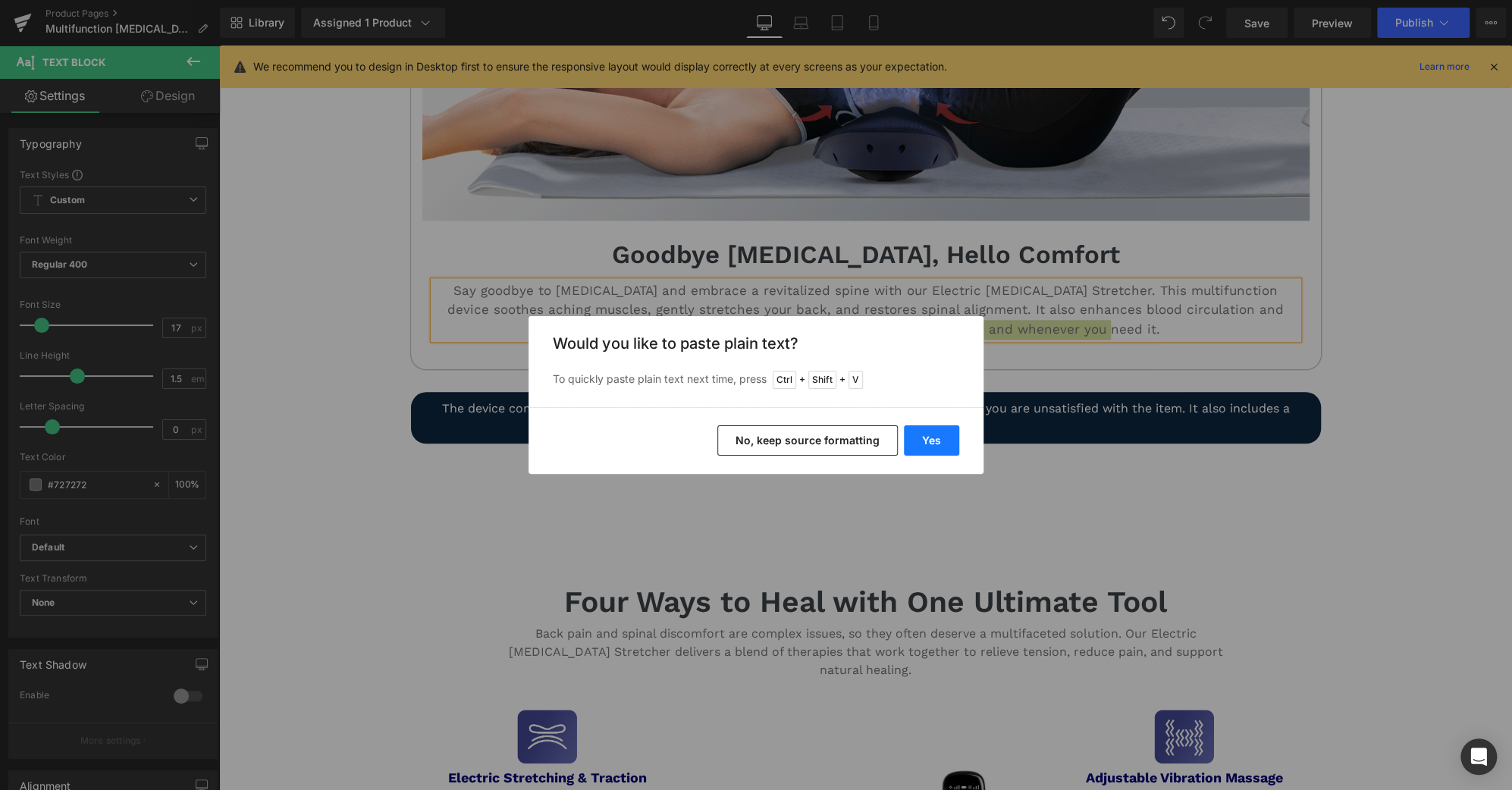
click at [928, 439] on button "Yes" at bounding box center [931, 440] width 56 height 31
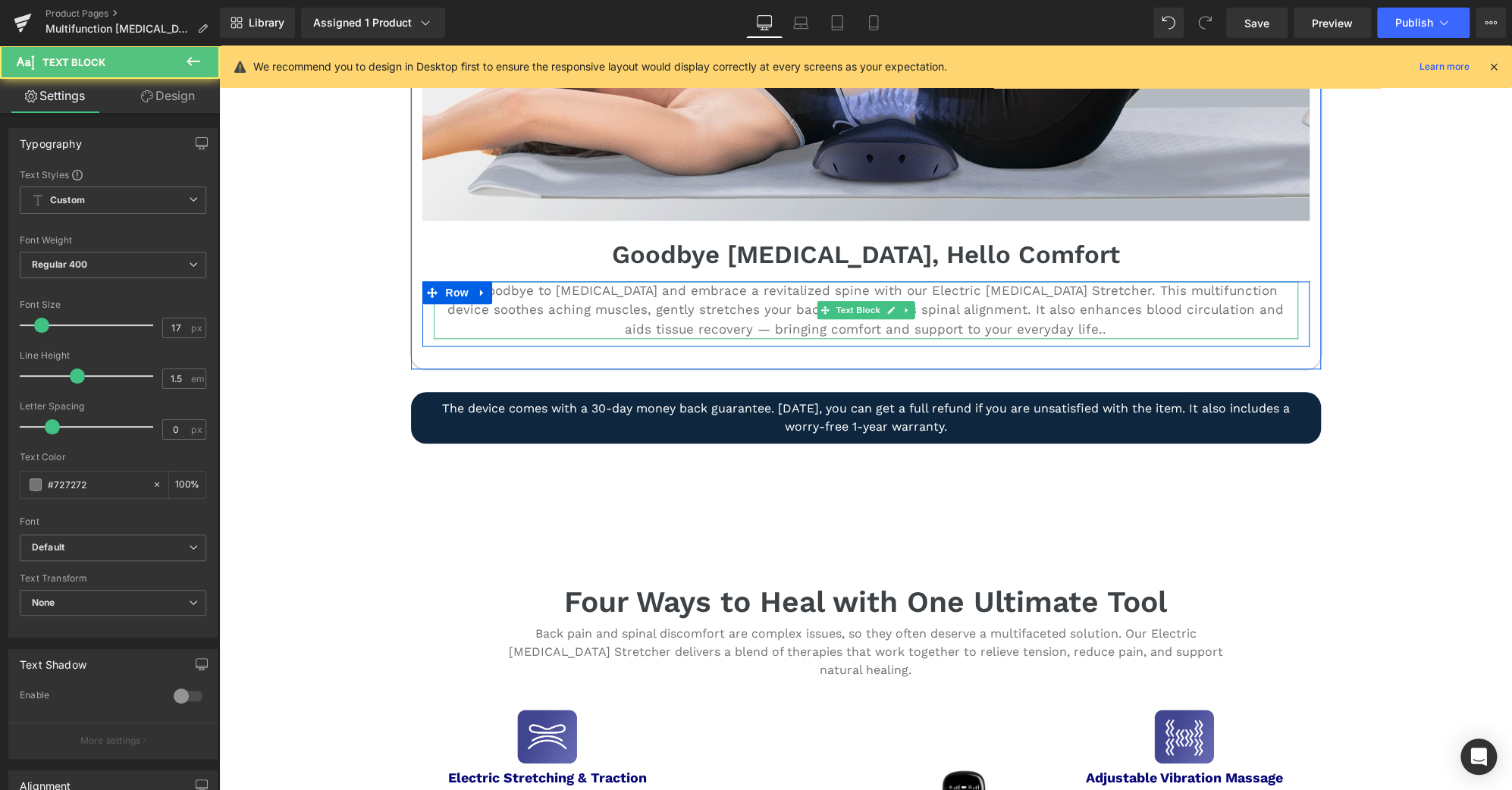
click at [1026, 324] on p "Say goodbye to [MEDICAL_DATA] and embrace a revitalized spine with our Electric…" at bounding box center [866, 310] width 864 height 58
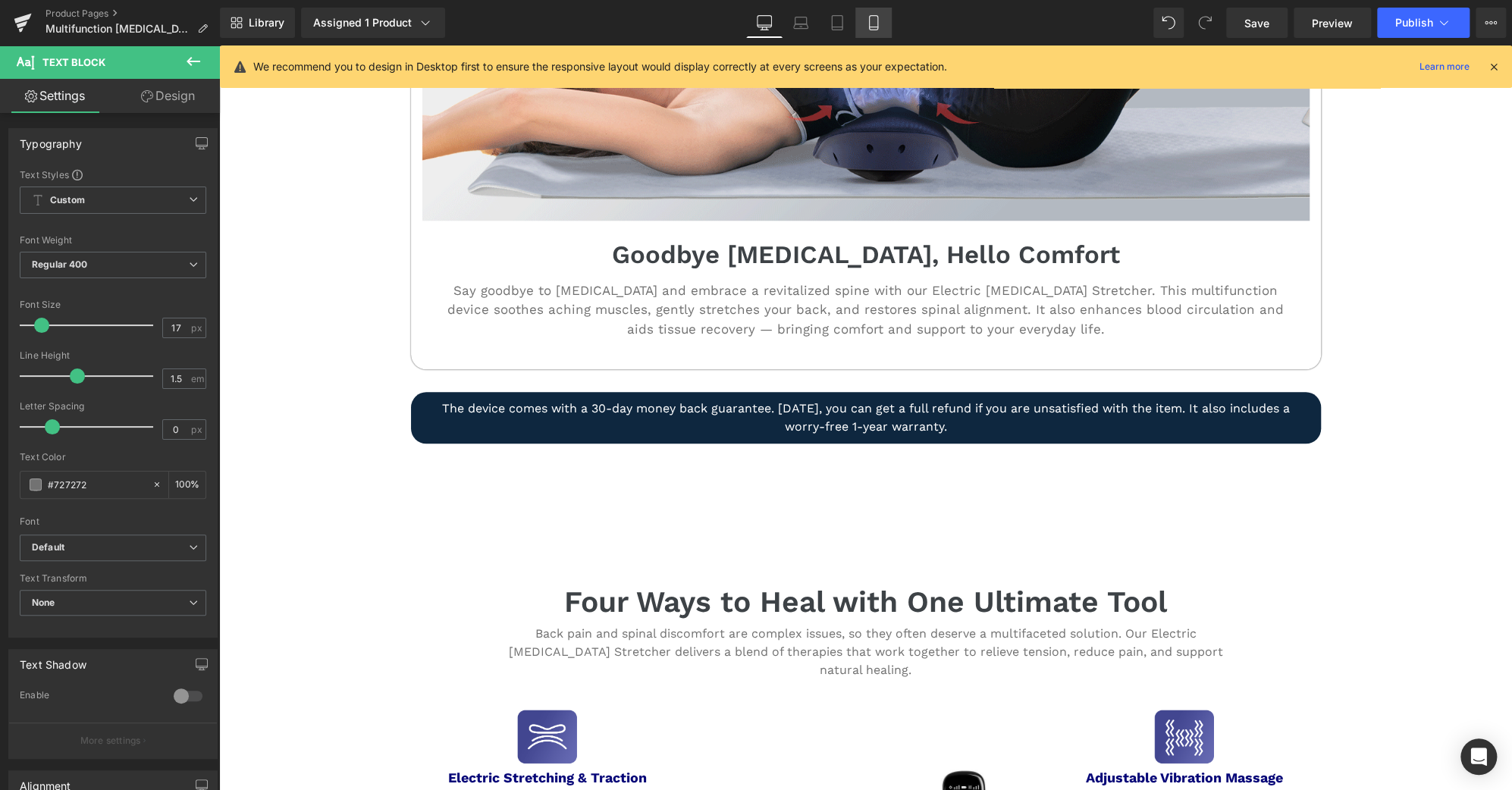
click at [859, 19] on link "Mobile" at bounding box center [873, 23] width 37 height 31
type input "100"
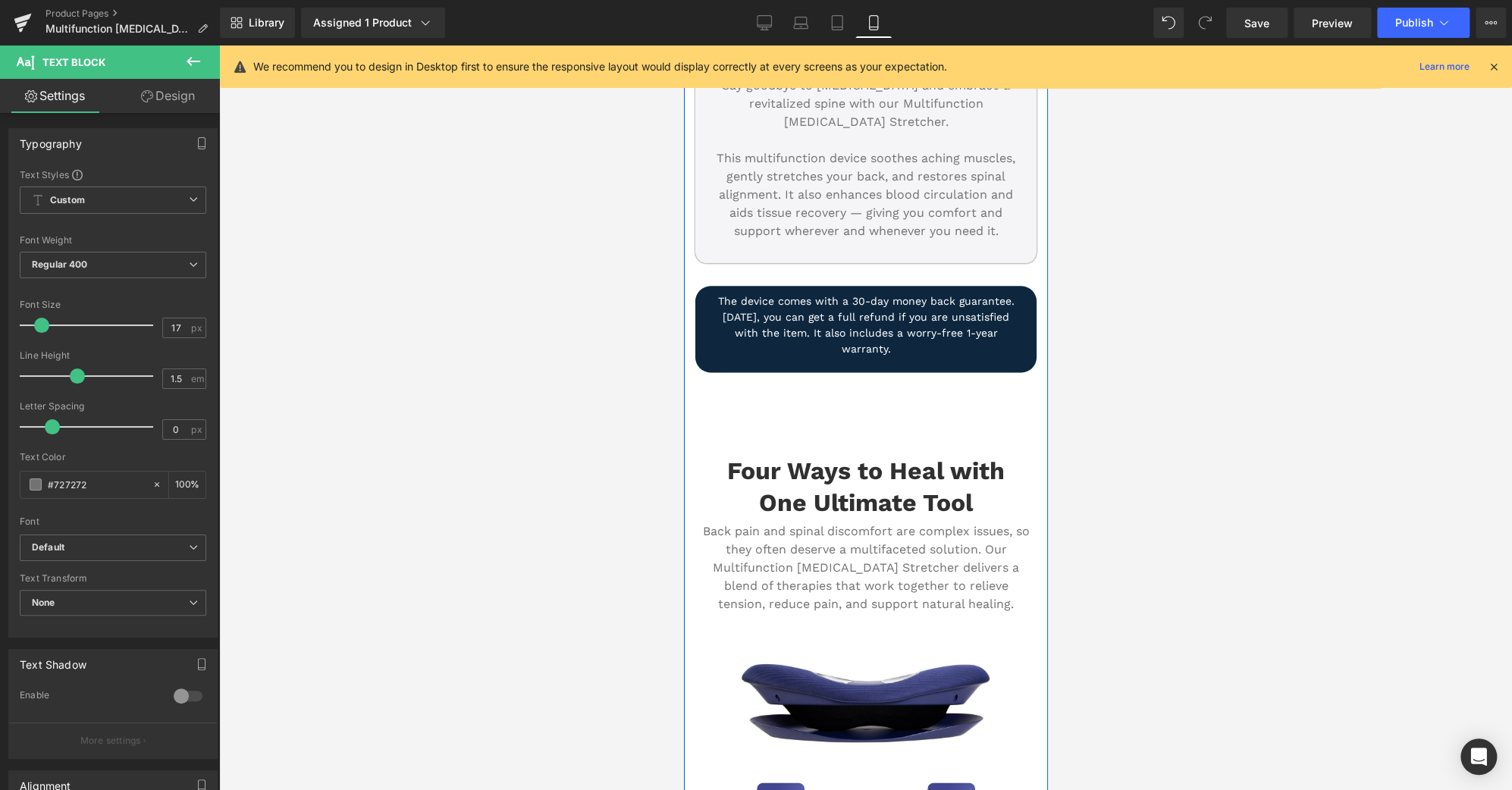
scroll to position [1116, 0]
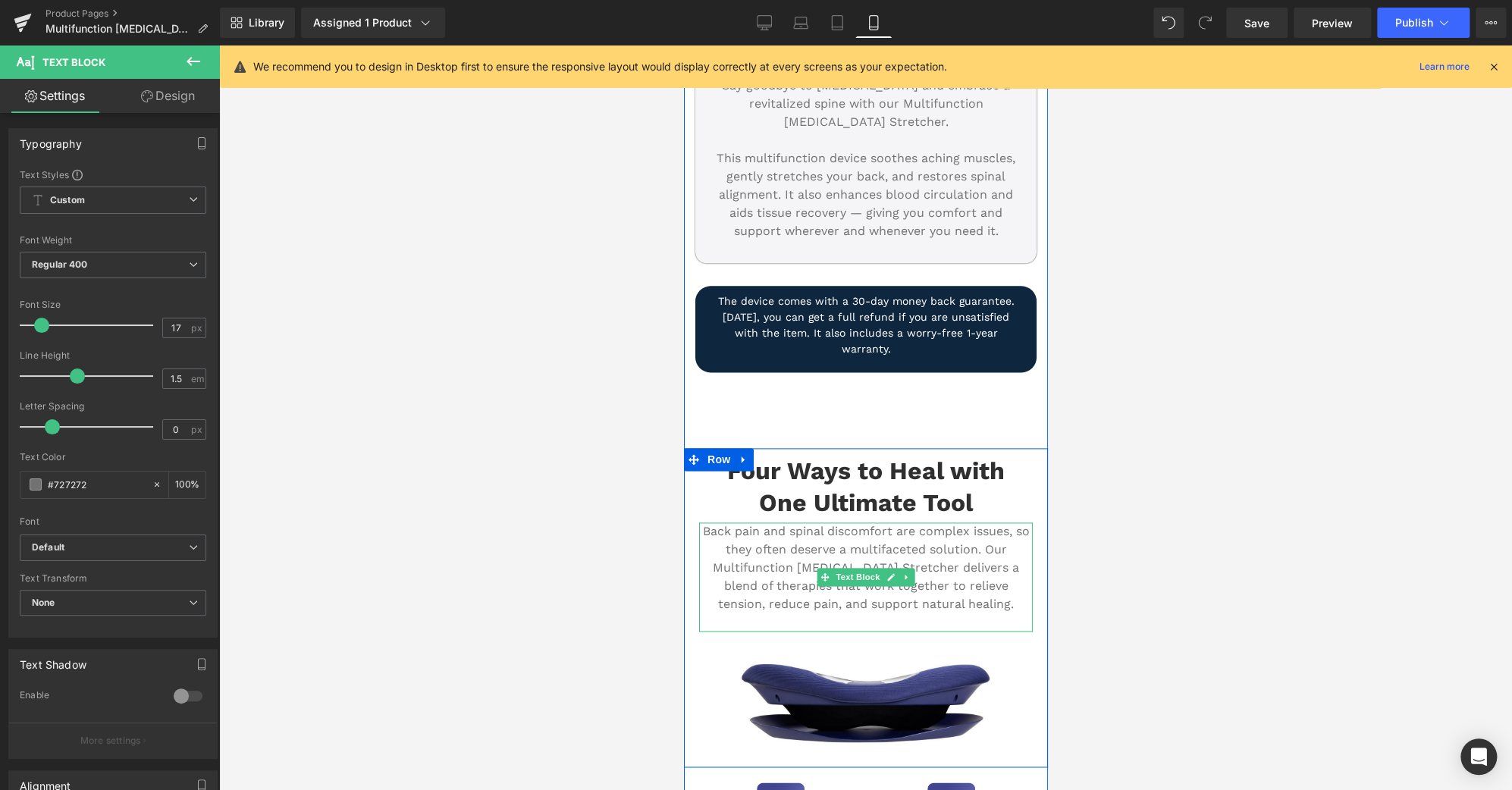
click at [933, 543] on p "Back pain and spinal discomfort are complex issues, so they often deserve a mul…" at bounding box center [865, 567] width 334 height 91
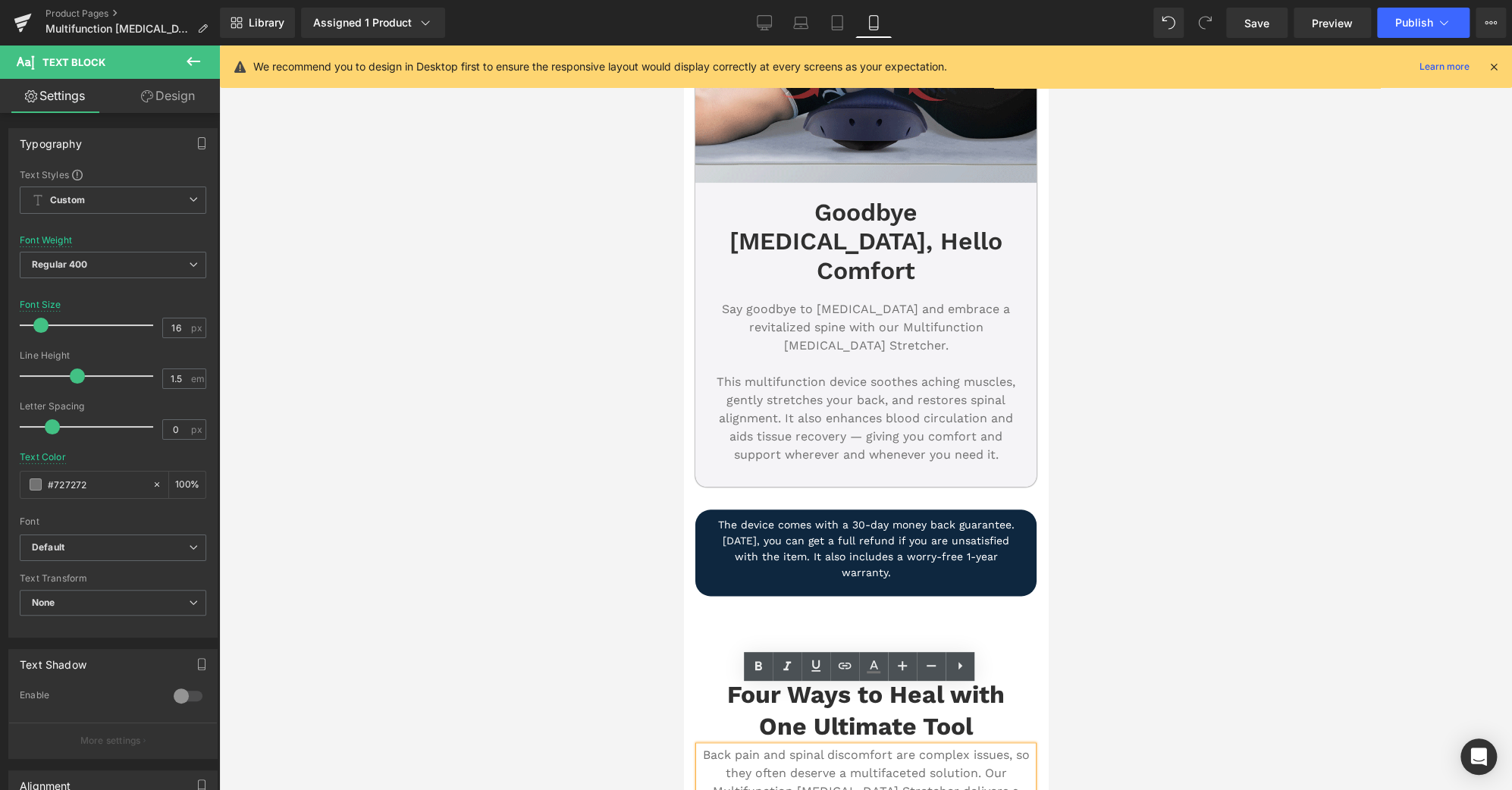
scroll to position [892, 0]
click at [952, 389] on p "This multifunction device soothes aching muscles, gently stretches your back, a…" at bounding box center [865, 418] width 318 height 91
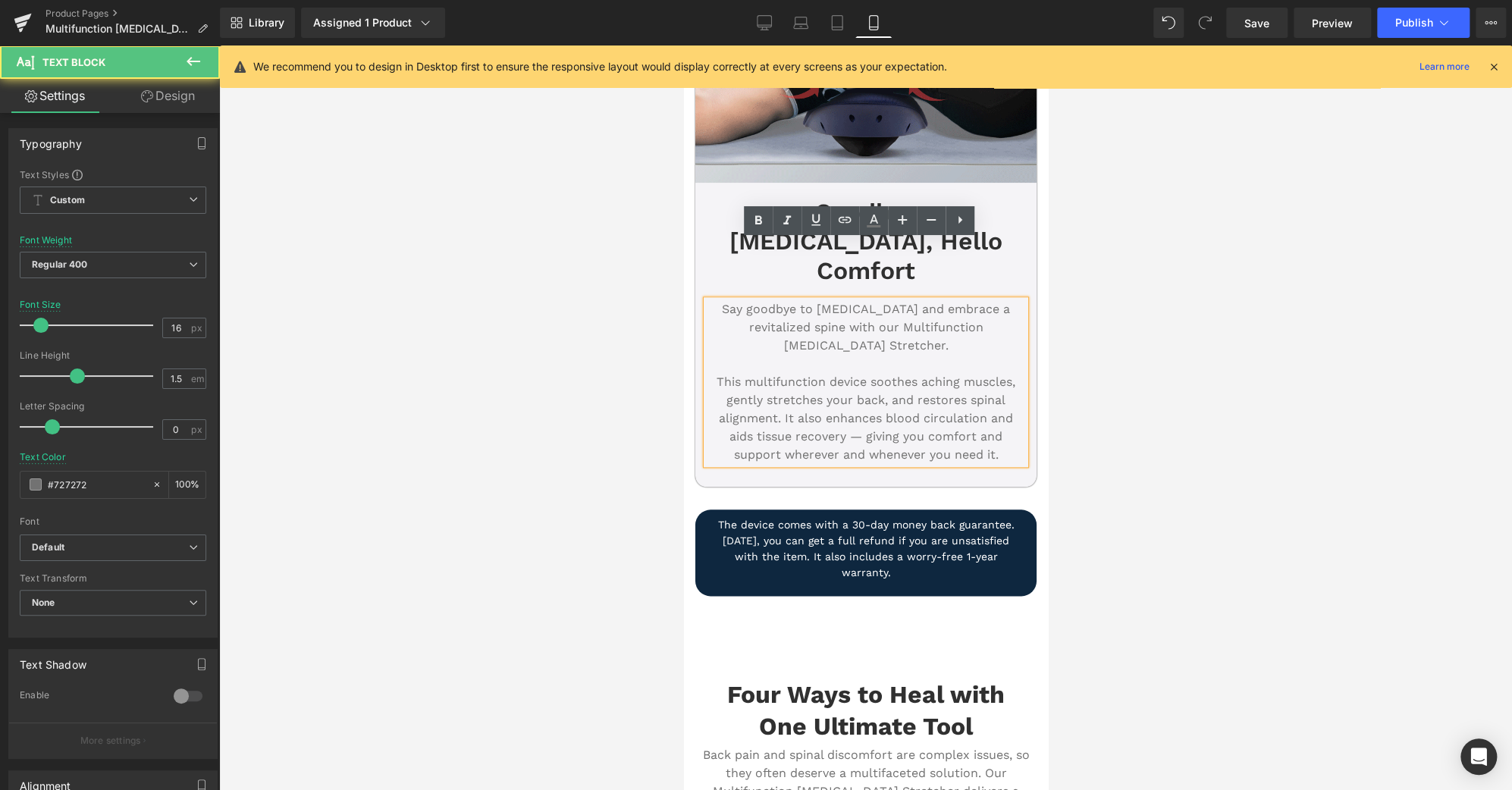
click at [985, 396] on p "This multifunction device soothes aching muscles, gently stretches your back, a…" at bounding box center [865, 418] width 318 height 91
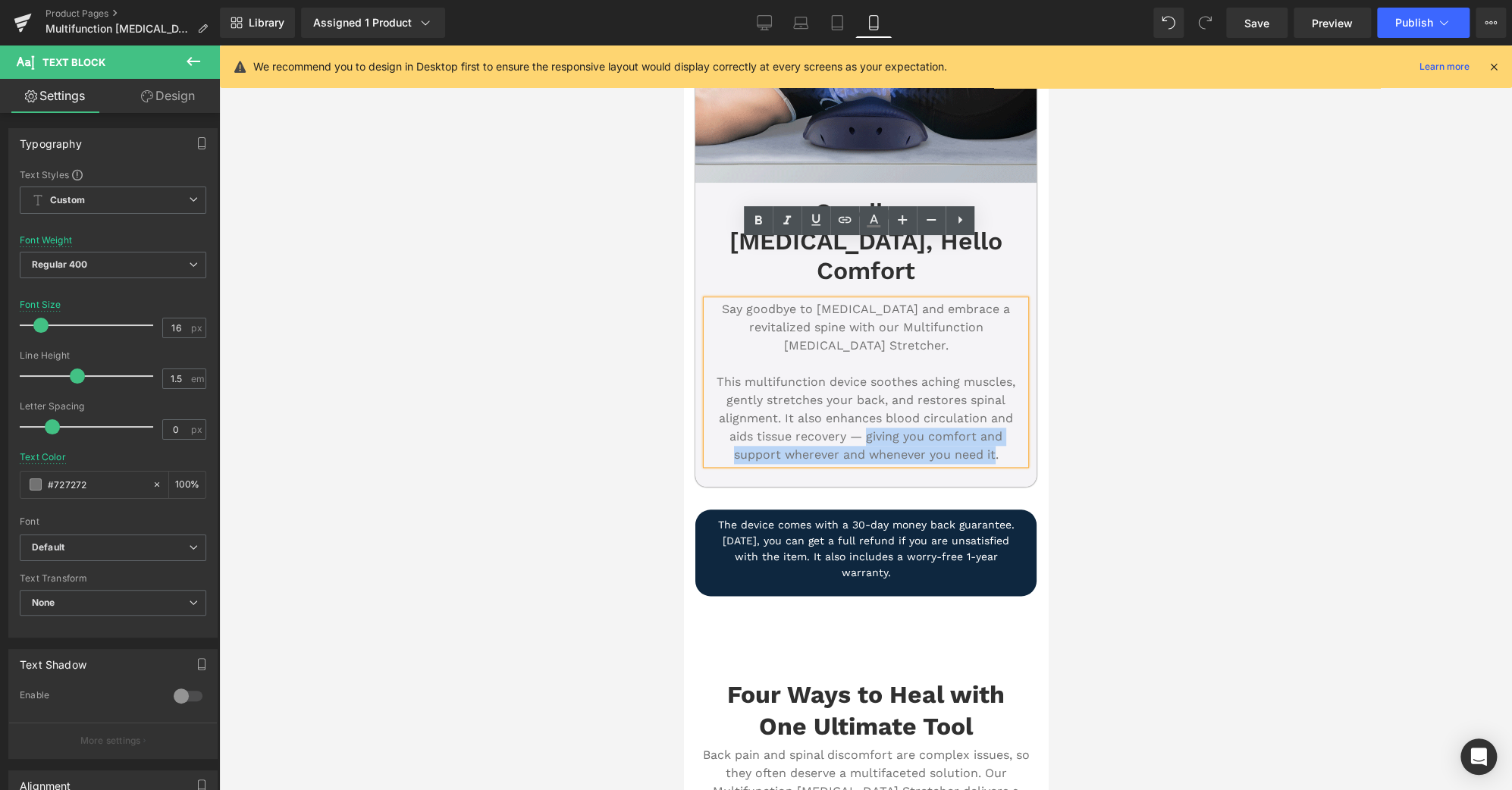
drag, startPoint x: 988, startPoint y: 393, endPoint x: 862, endPoint y: 375, distance: 127.3
click at [862, 375] on p "This multifunction device soothes aching muscles, gently stretches your back, a…" at bounding box center [865, 418] width 318 height 91
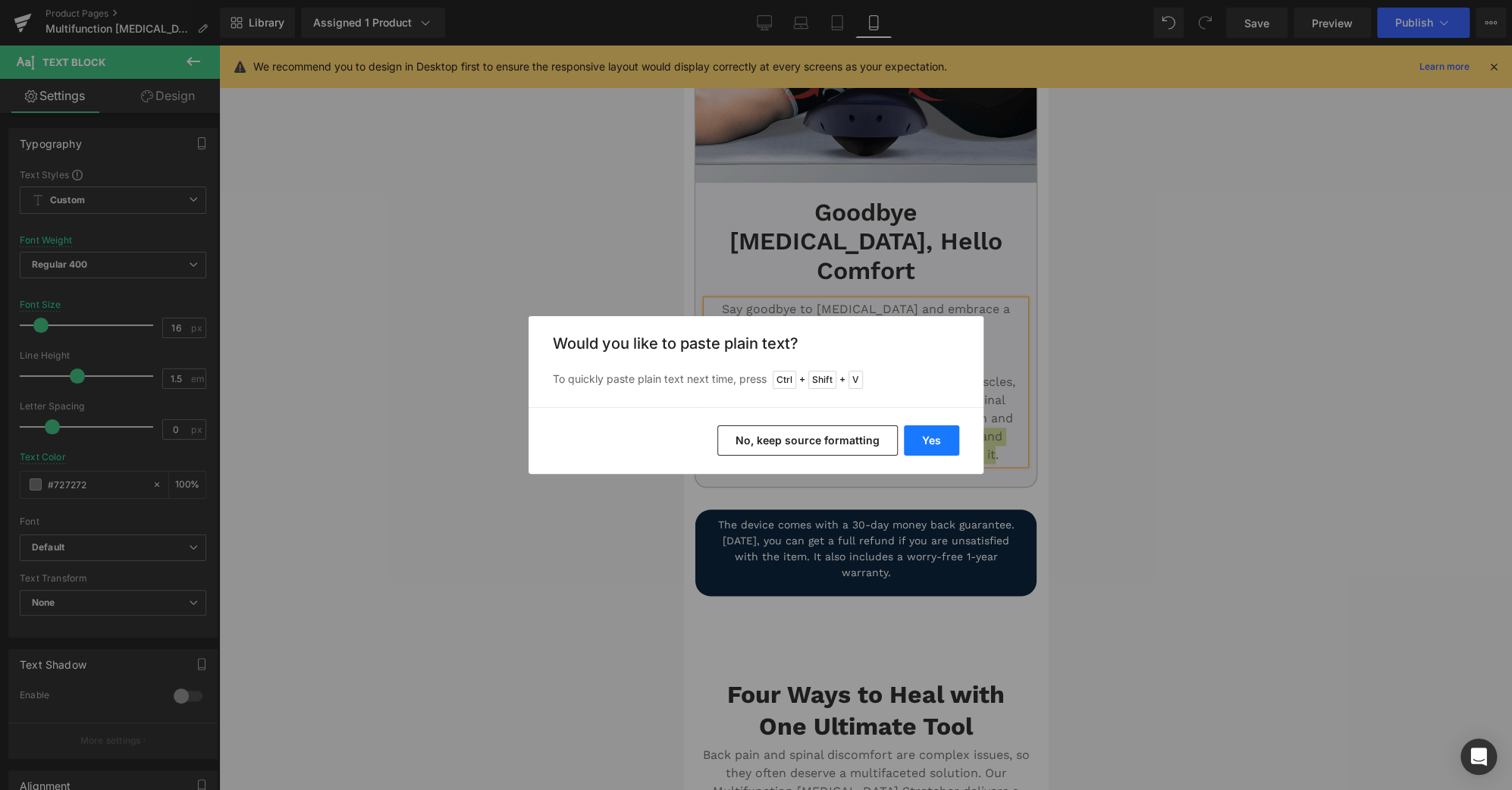
click at [937, 452] on button "Yes" at bounding box center [931, 440] width 56 height 31
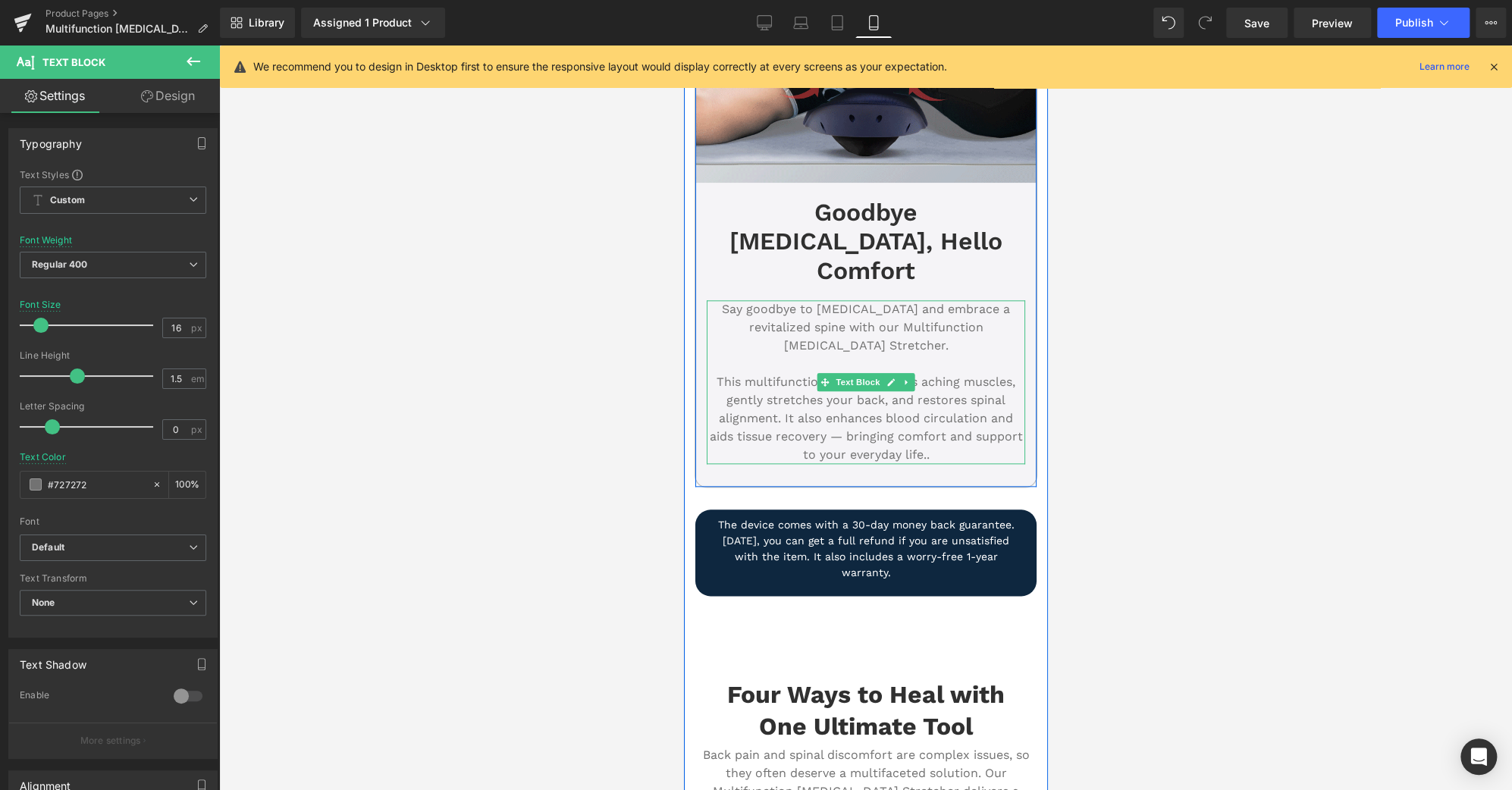
click at [919, 393] on p "This multifunction device soothes aching muscles, gently stretches your back, a…" at bounding box center [865, 418] width 318 height 91
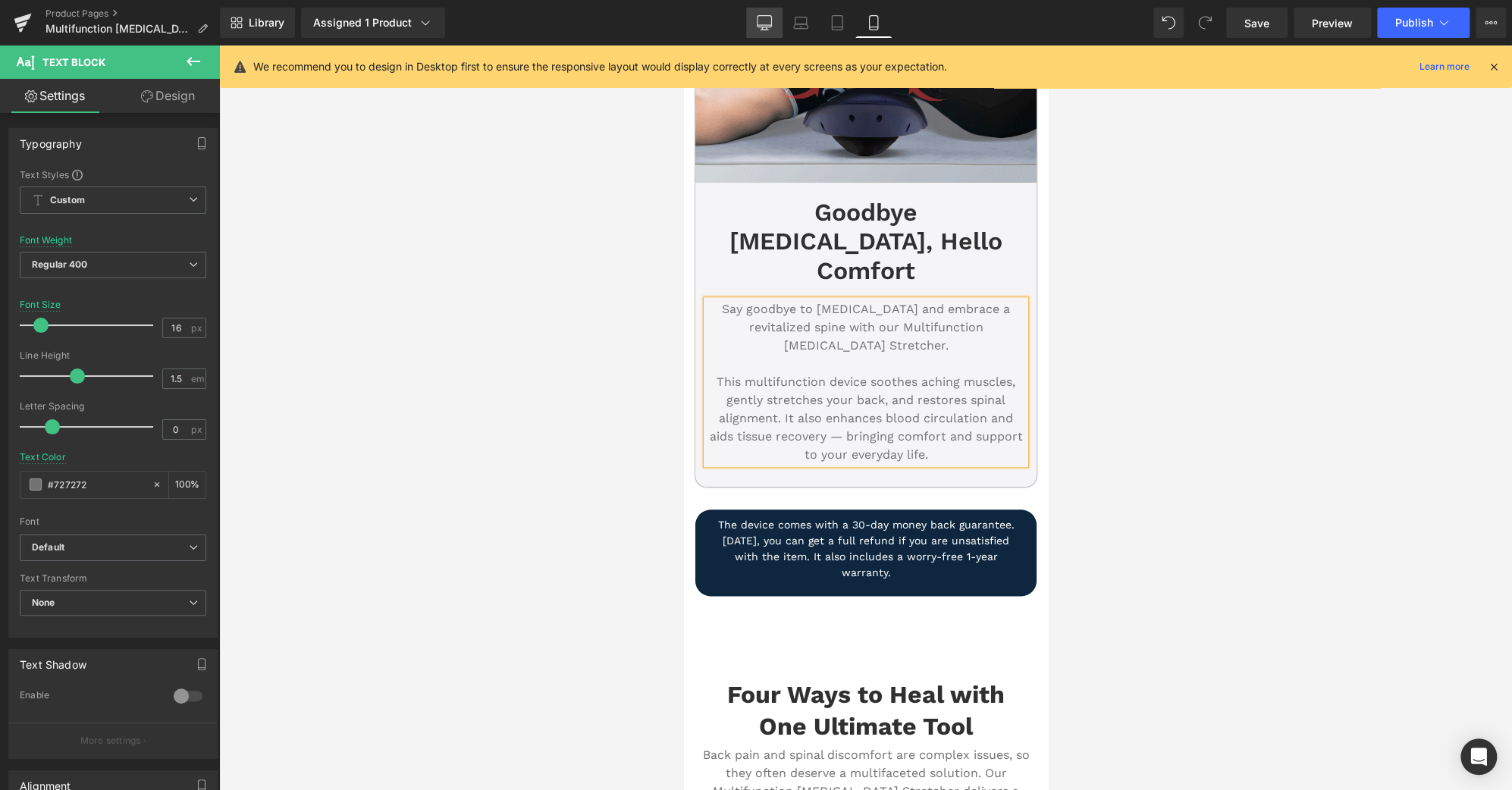
click at [776, 34] on link "Desktop" at bounding box center [764, 23] width 37 height 31
type input "19"
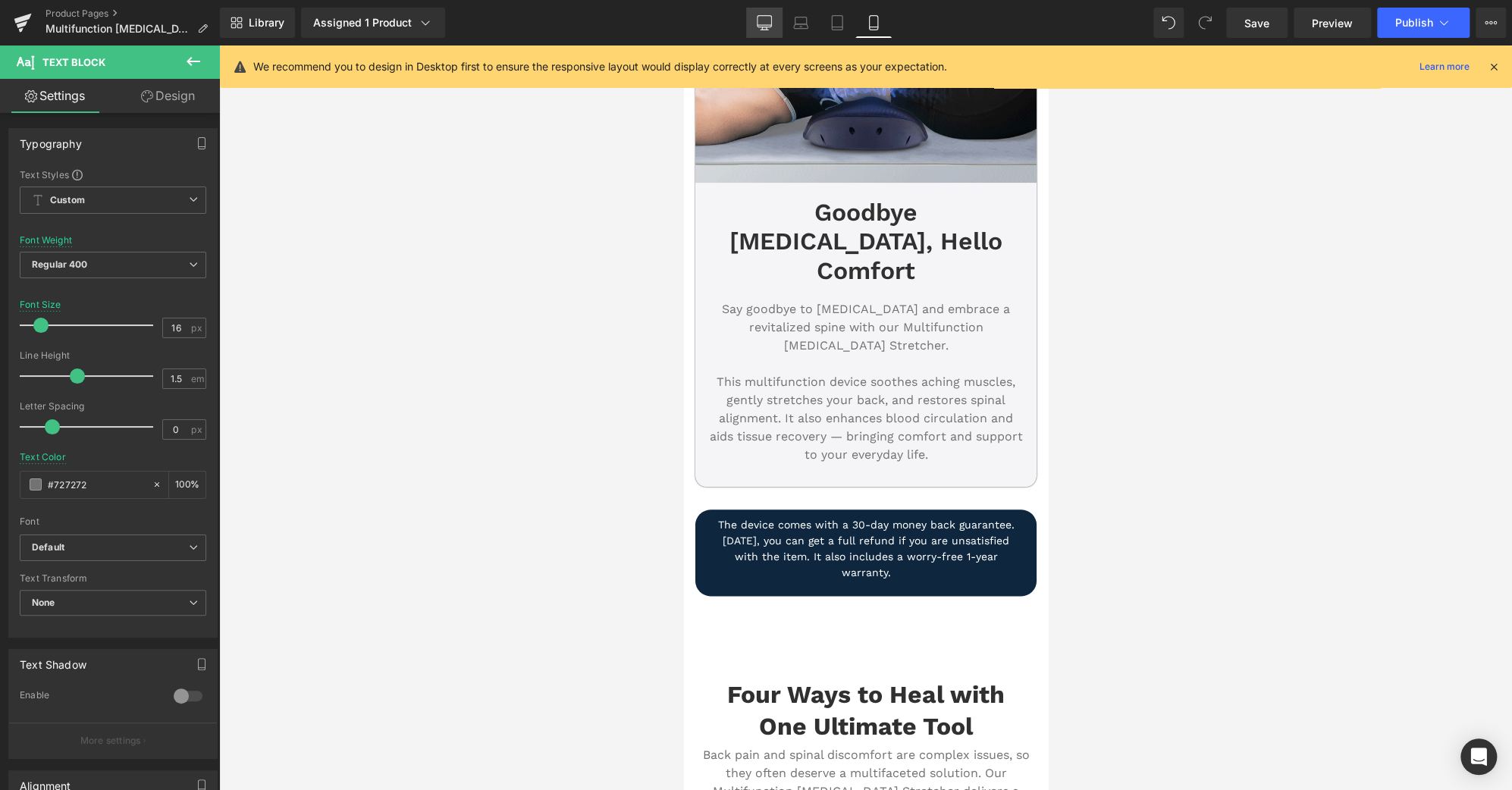
type input "#3d4246"
type input "100"
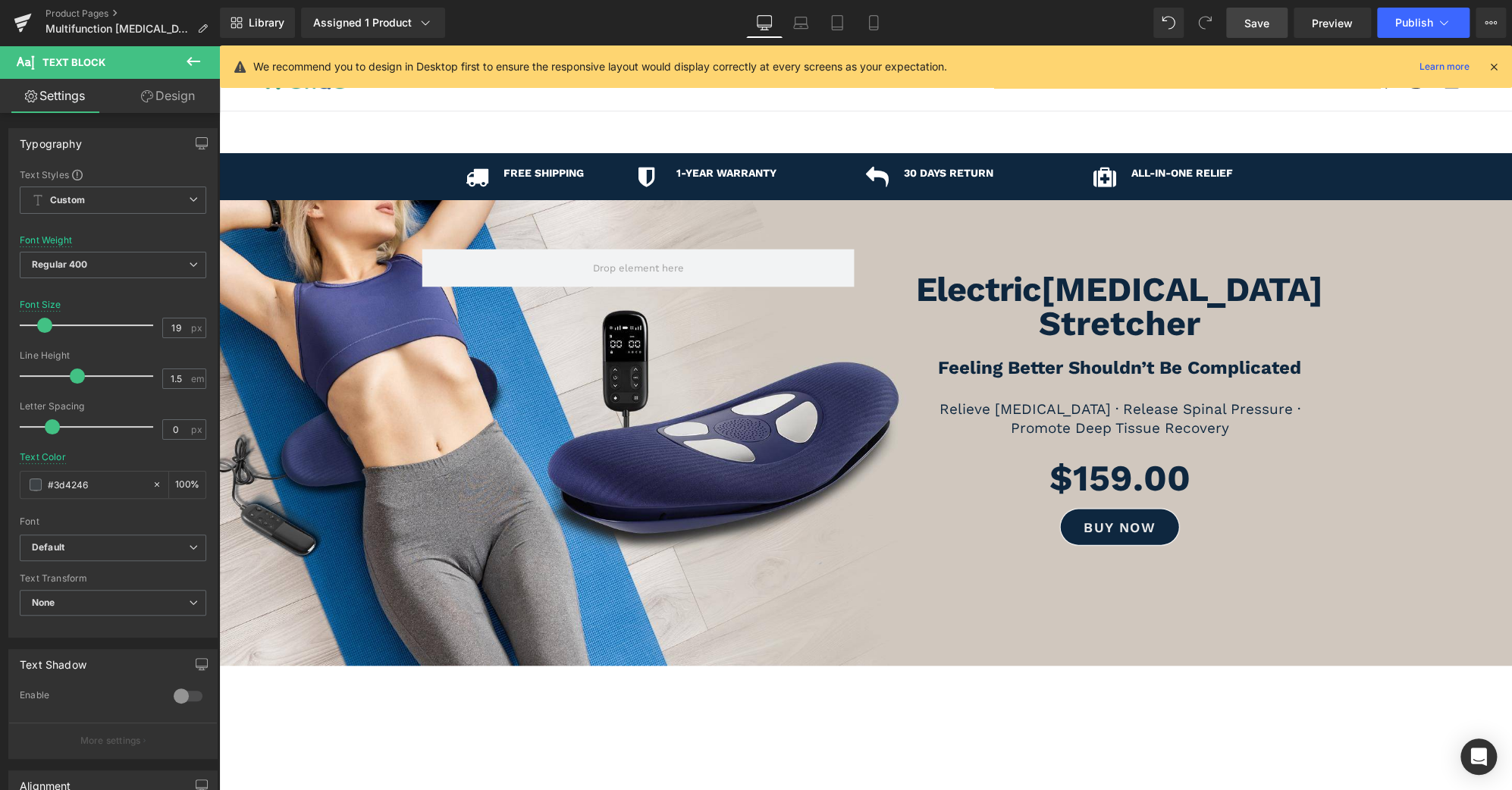
scroll to position [0, 0]
click at [1245, 12] on link "Save" at bounding box center [1256, 23] width 61 height 31
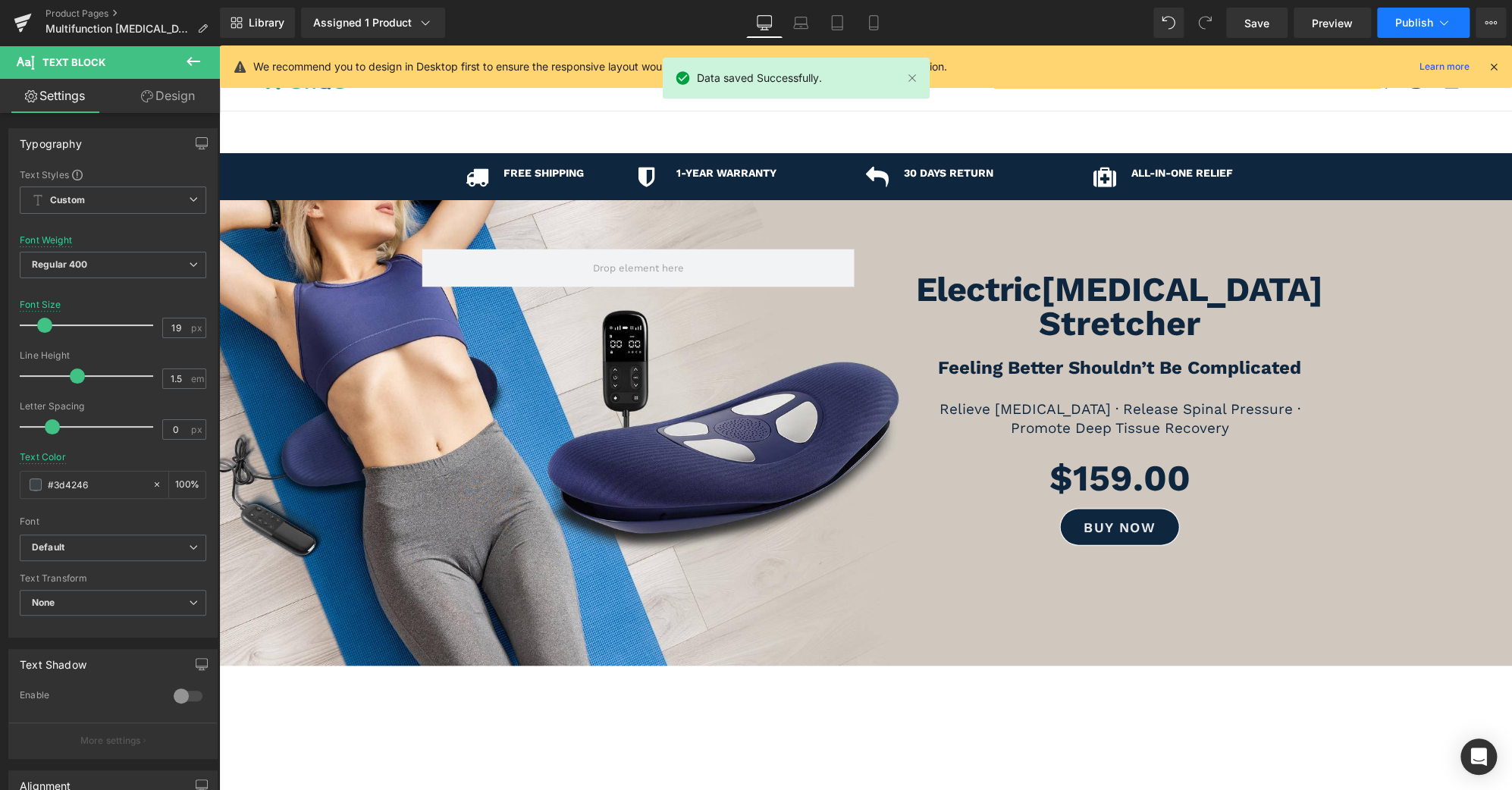
click at [1447, 33] on button "Publish" at bounding box center [1423, 23] width 92 height 31
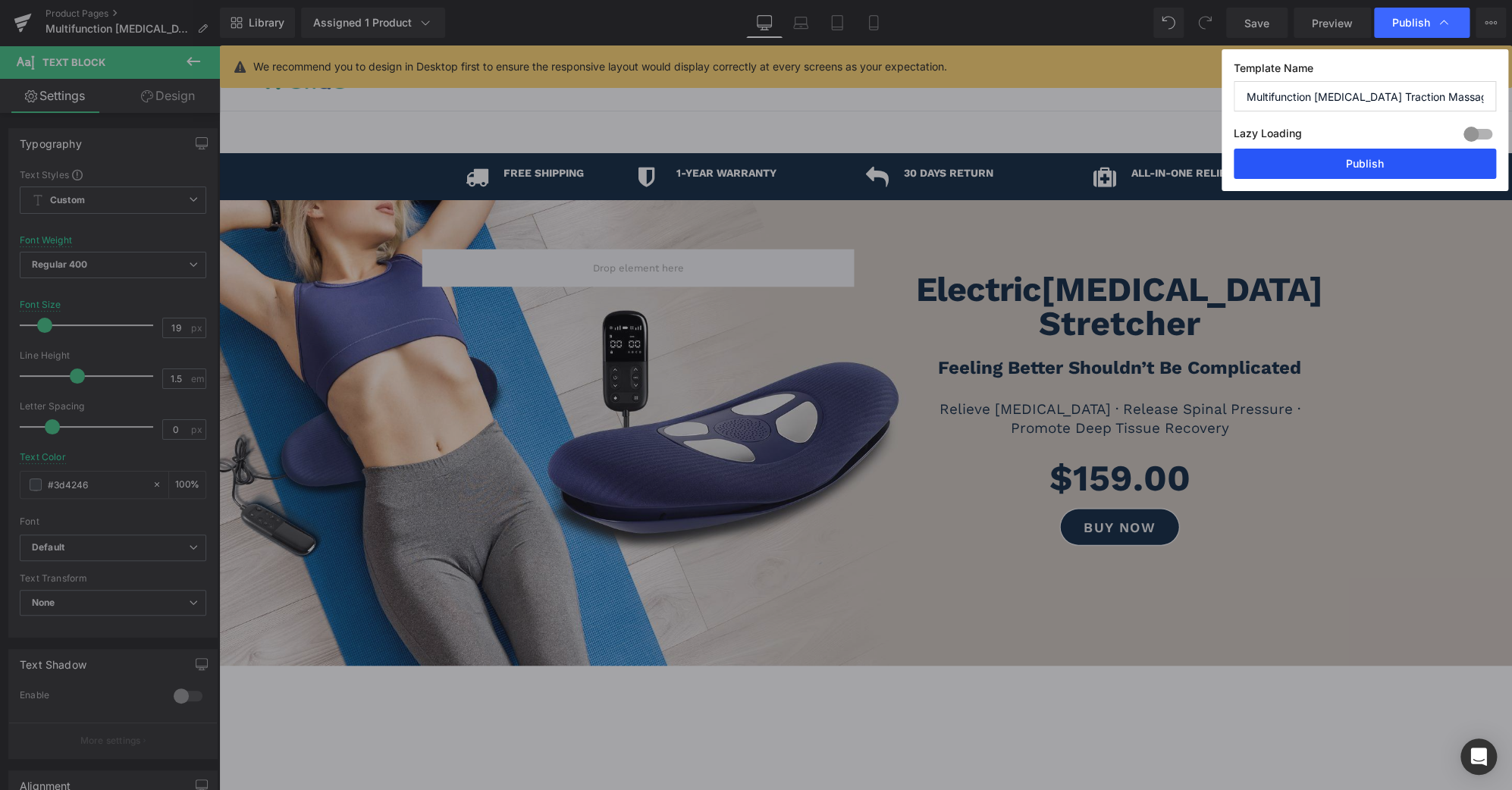
click at [1419, 158] on button "Publish" at bounding box center [1365, 164] width 263 height 31
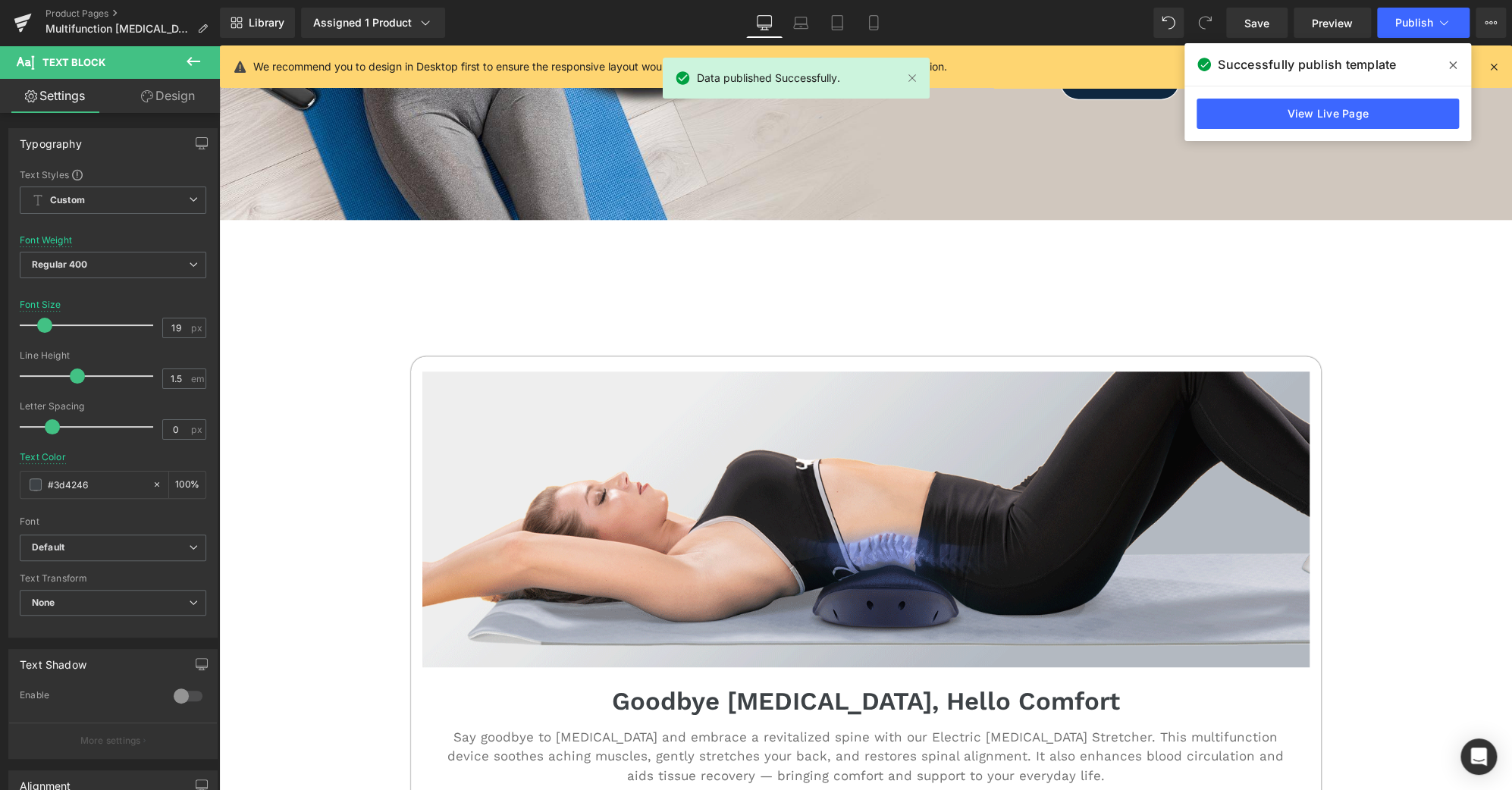
scroll to position [446, 0]
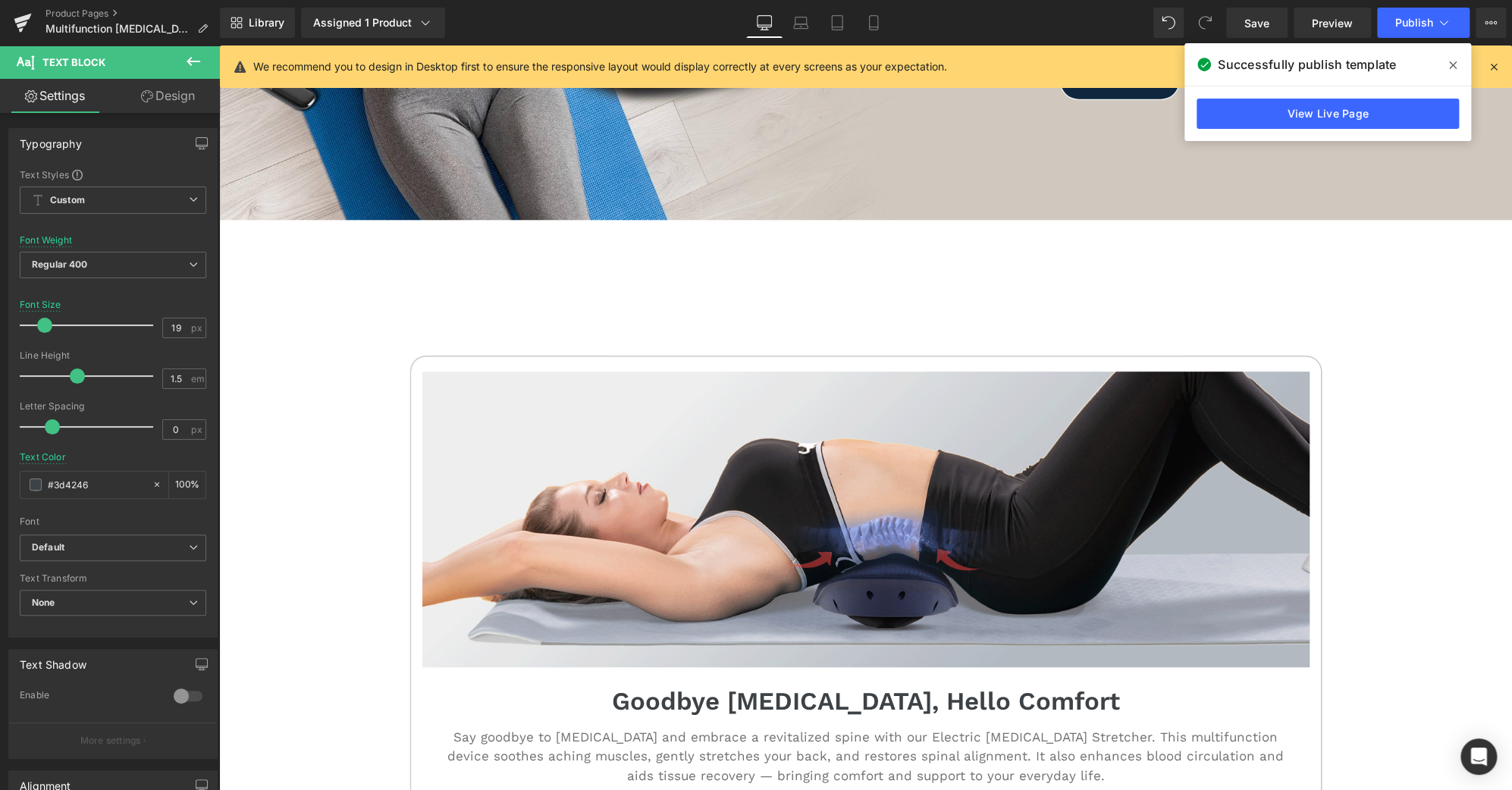
drag, startPoint x: 1452, startPoint y: 64, endPoint x: 1070, endPoint y: 334, distance: 467.8
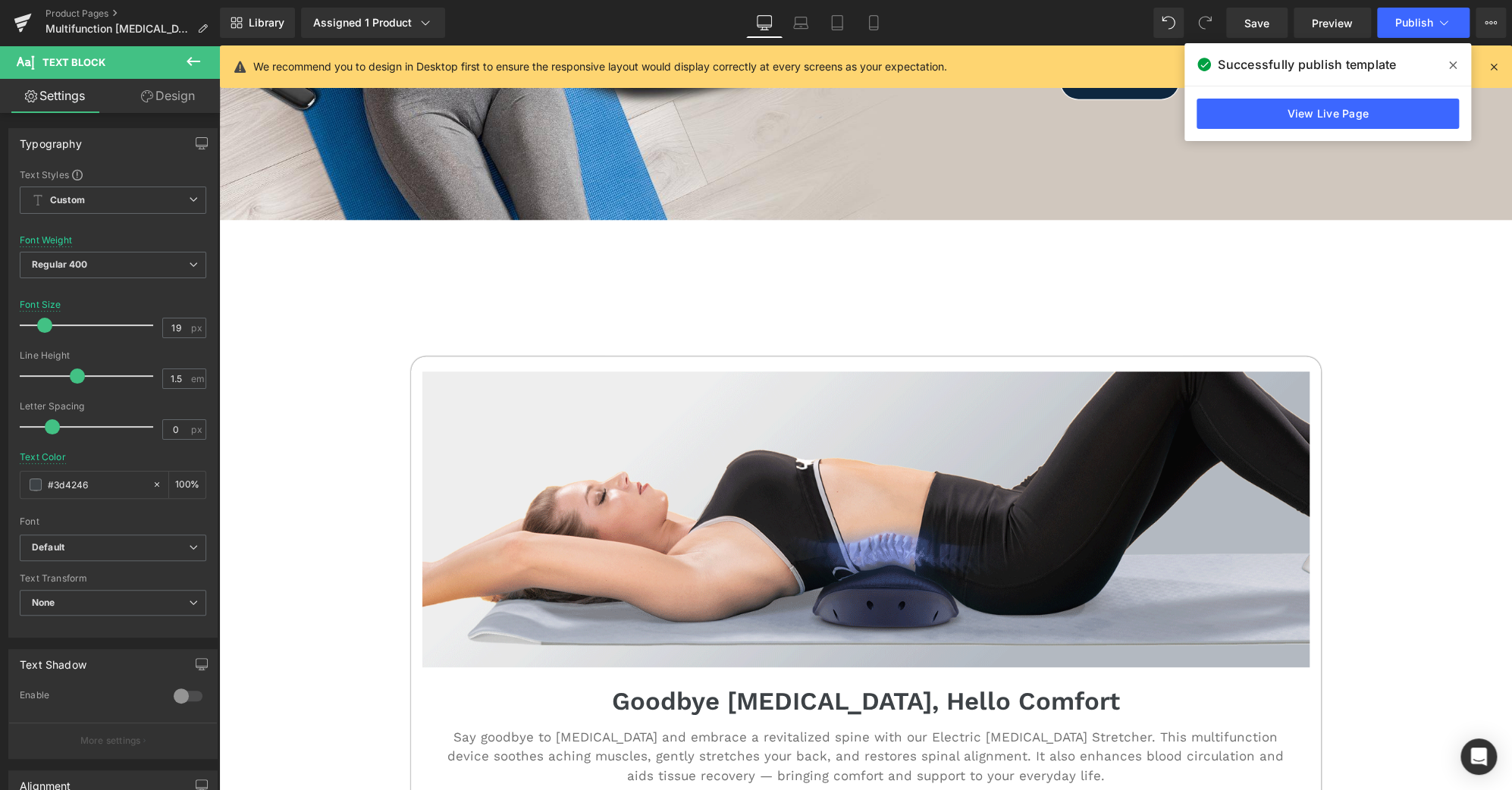
click at [1452, 64] on icon at bounding box center [1452, 65] width 8 height 8
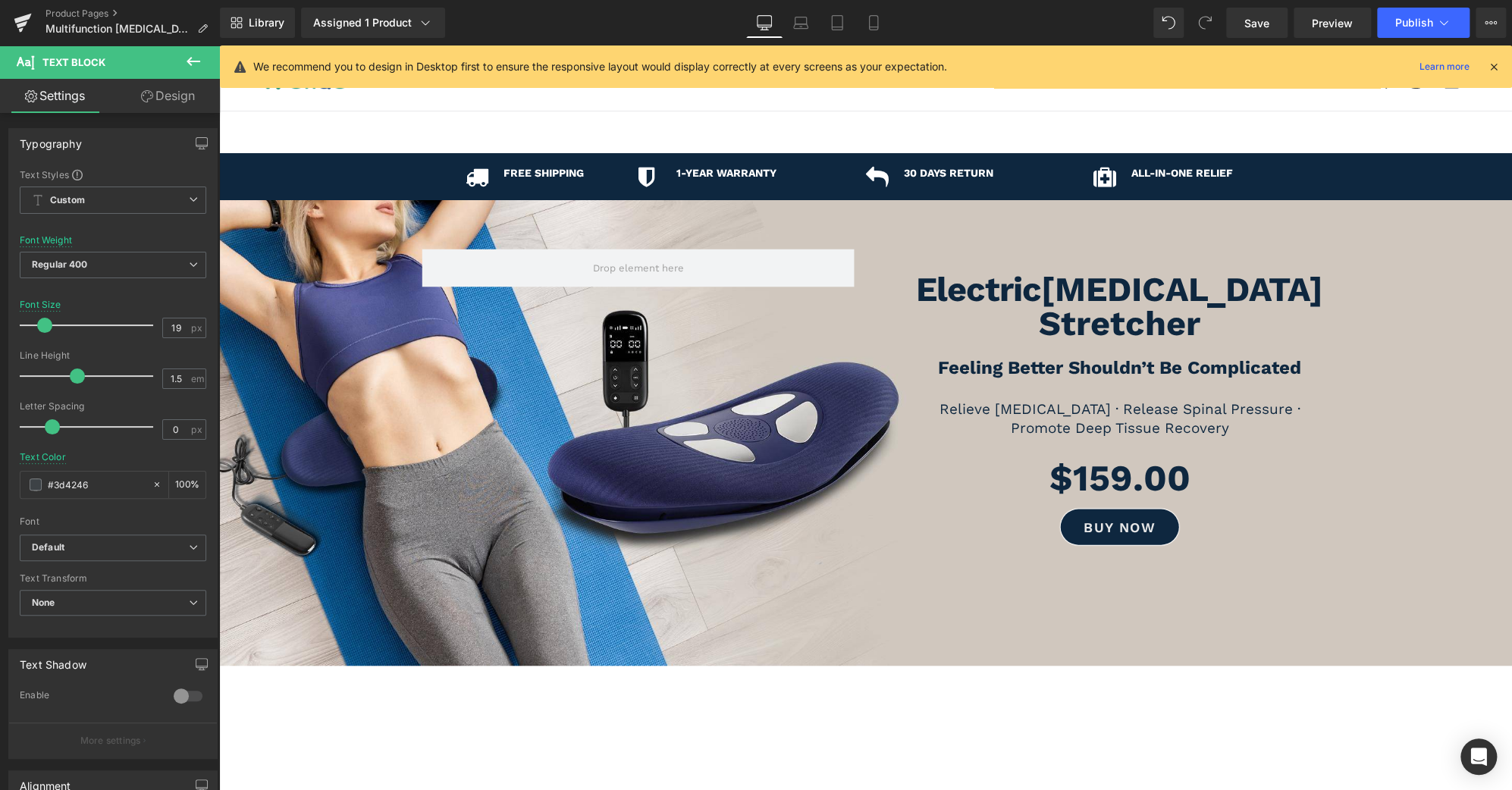
scroll to position [0, 0]
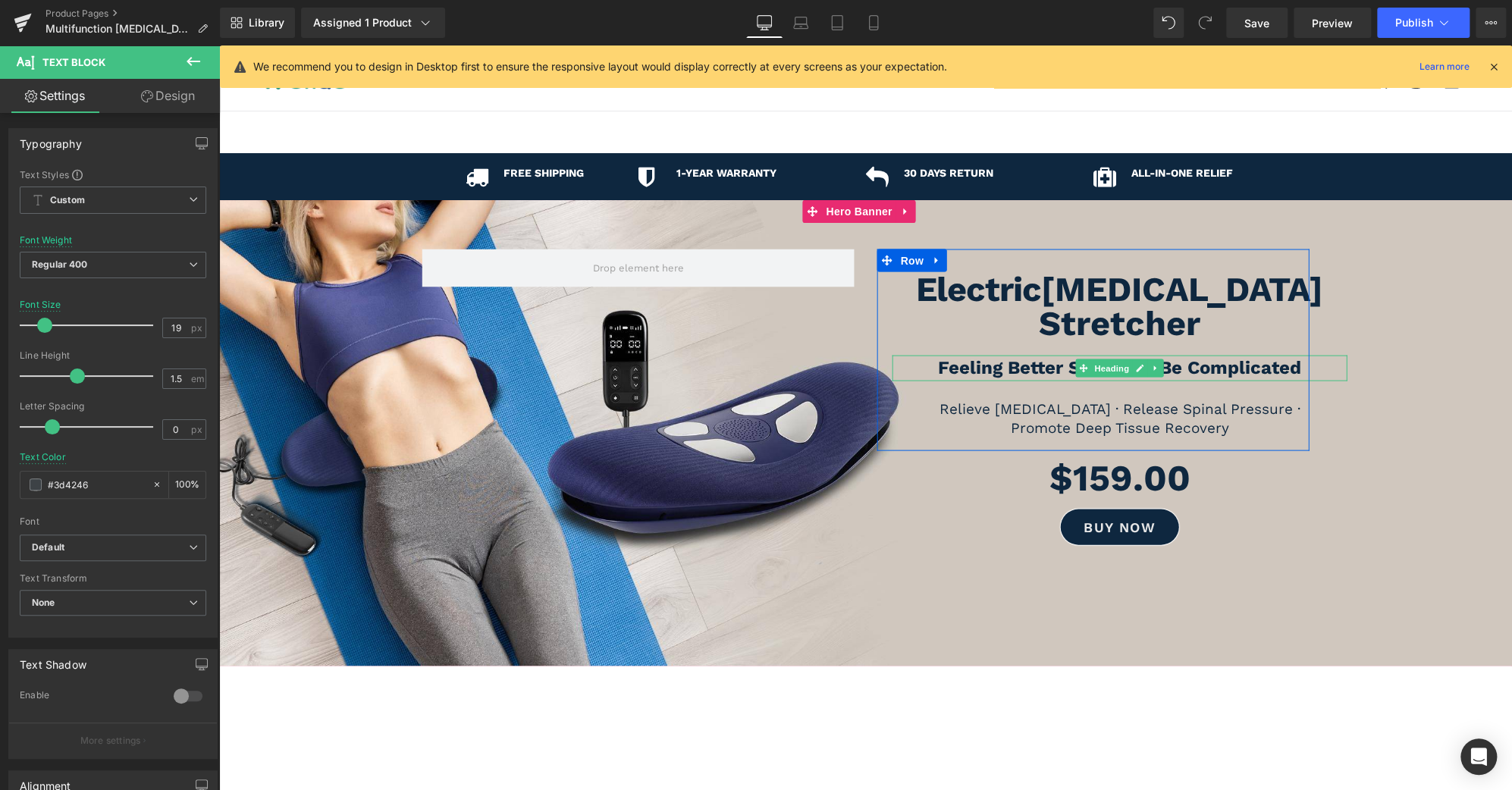
click at [1187, 357] on strong "Feeling Better Shouldn’t Be Complicated" at bounding box center [1120, 368] width 363 height 21
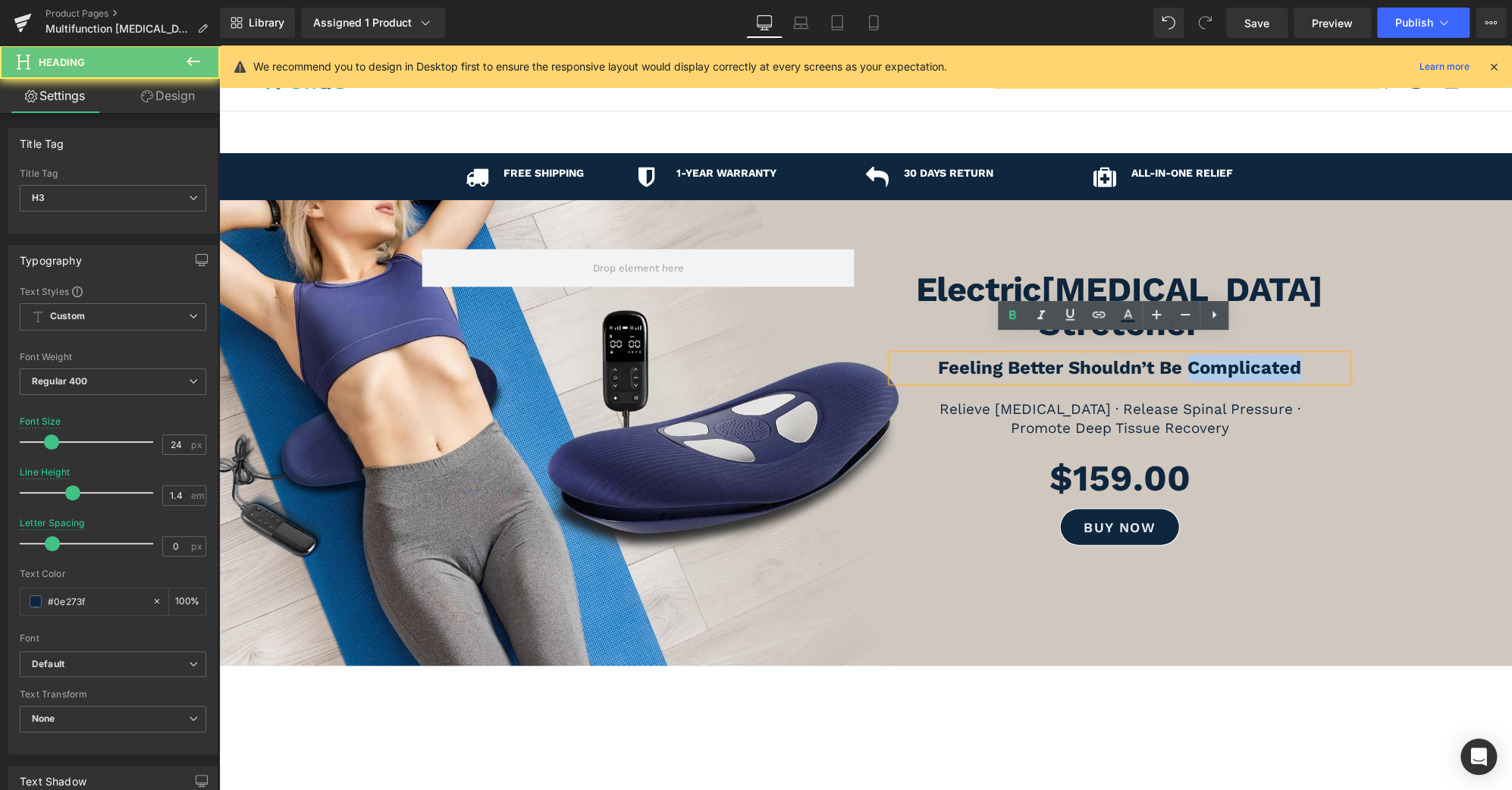
click at [1187, 357] on strong "Feeling Better Shouldn’t Be Complicated" at bounding box center [1120, 368] width 363 height 21
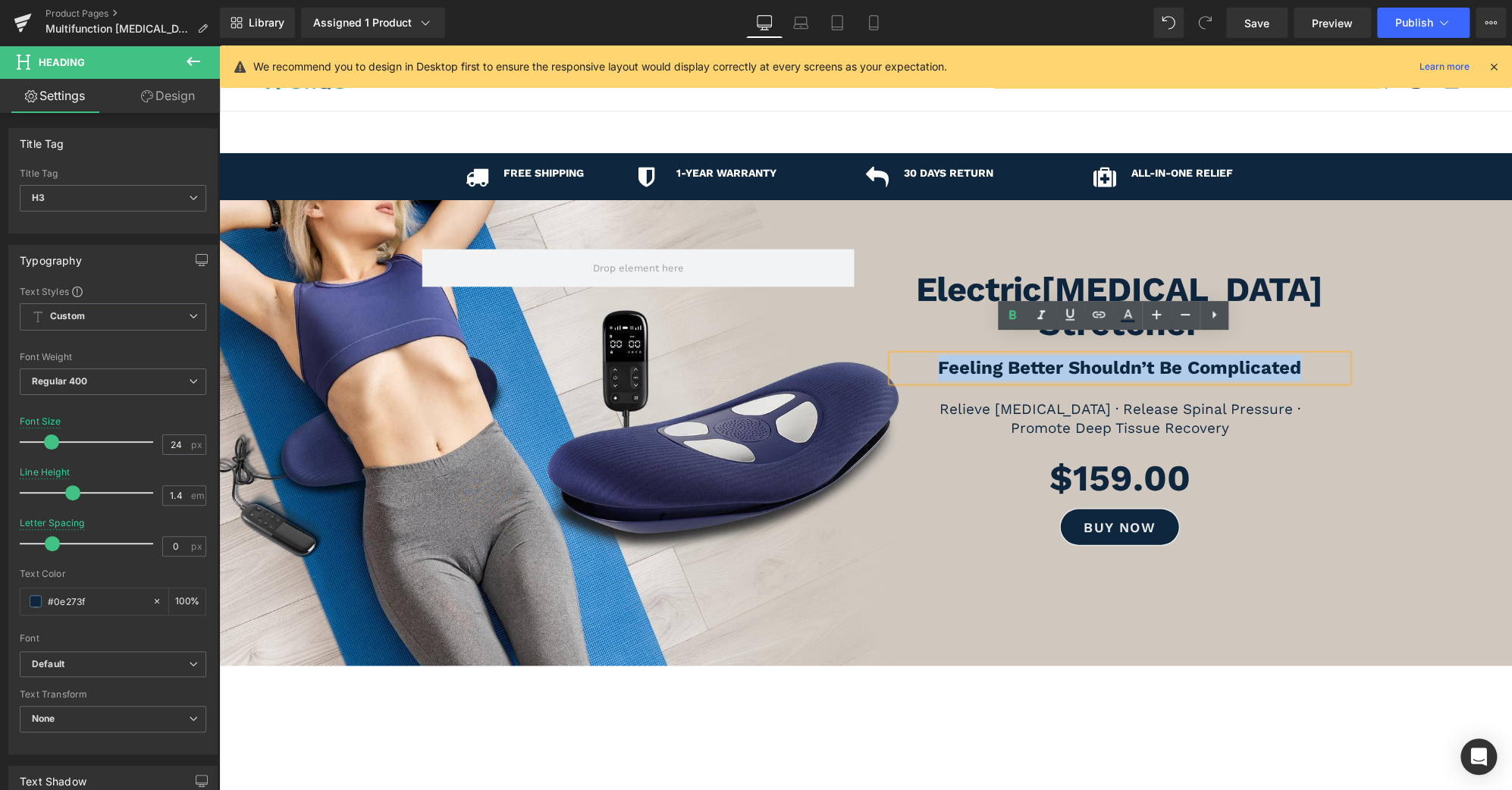
click at [1405, 407] on span at bounding box center [865, 433] width 1292 height 277
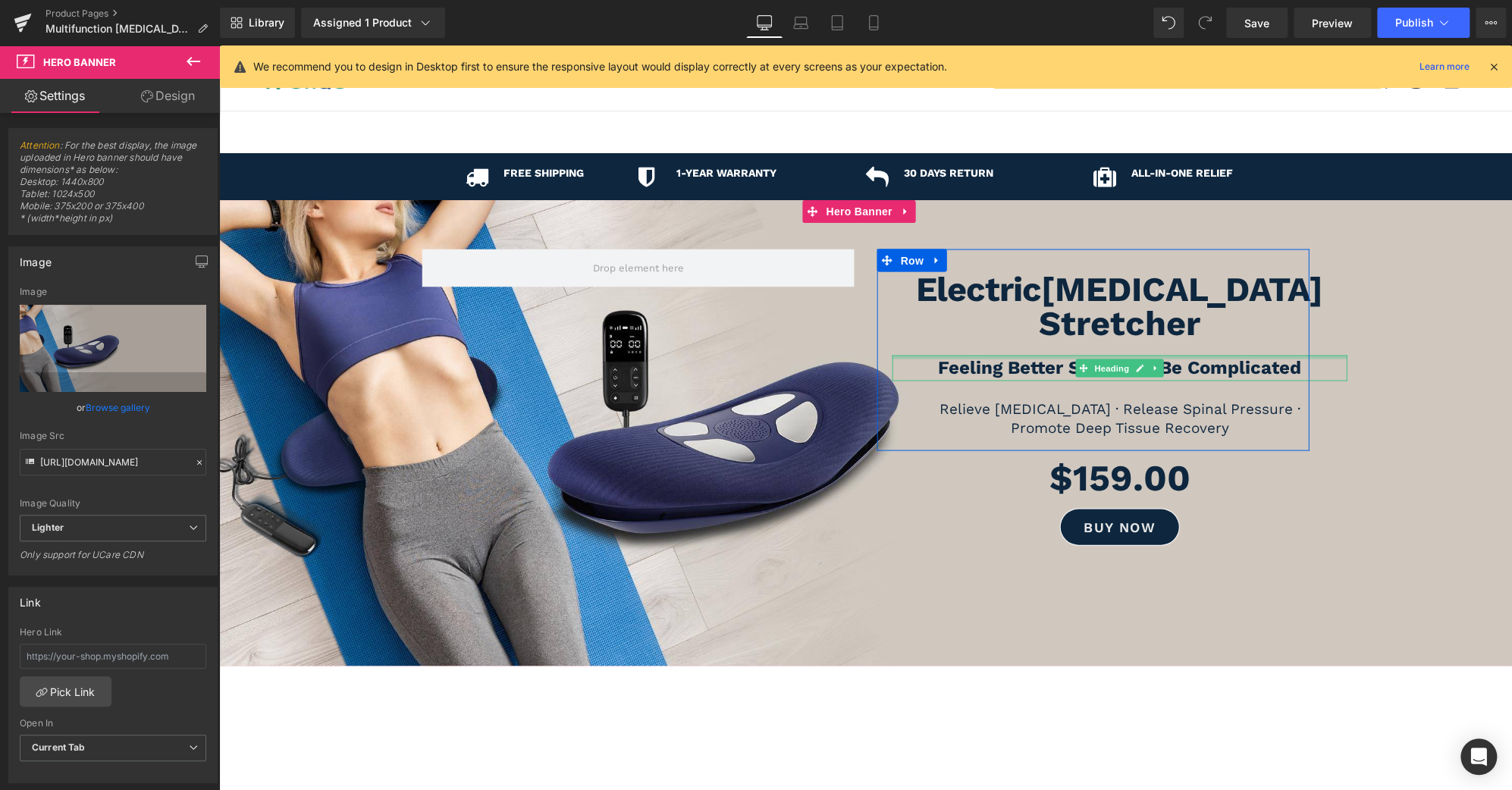
click at [1179, 356] on div at bounding box center [1120, 357] width 455 height 4
click at [1179, 357] on strong "Feeling Better Shouldn’t Be Complicated" at bounding box center [1120, 368] width 363 height 21
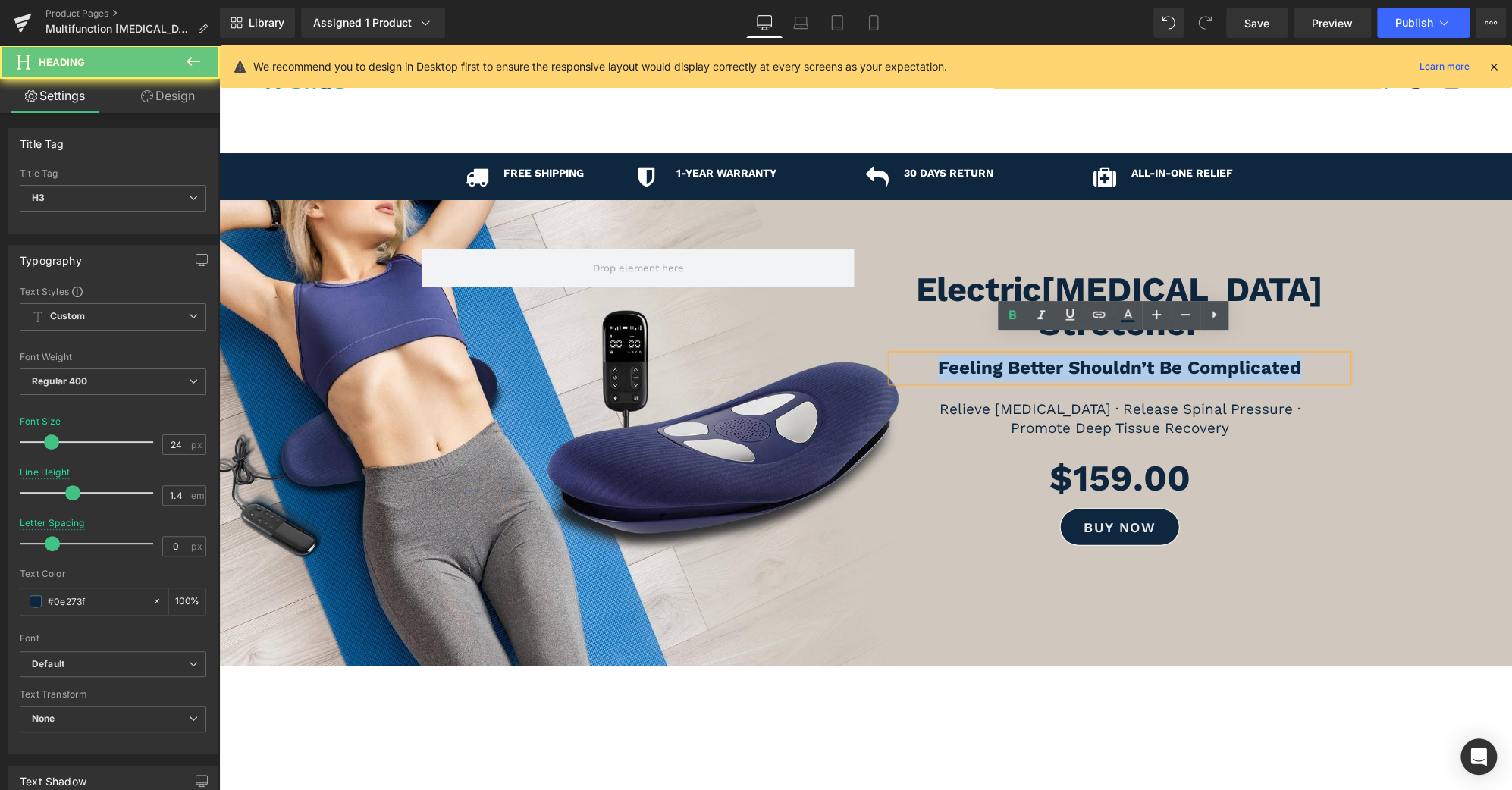
click at [1179, 357] on strong "Feeling Better Shouldn’t Be Complicated" at bounding box center [1120, 368] width 363 height 21
copy strong "Feeling Better Shouldn’t Be Complicated"
